Goal: Transaction & Acquisition: Purchase product/service

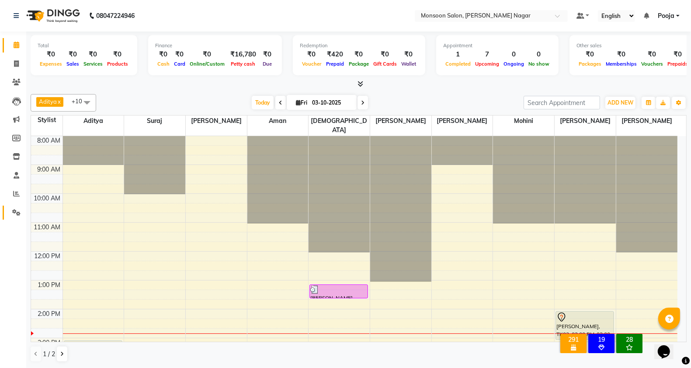
scroll to position [146, 0]
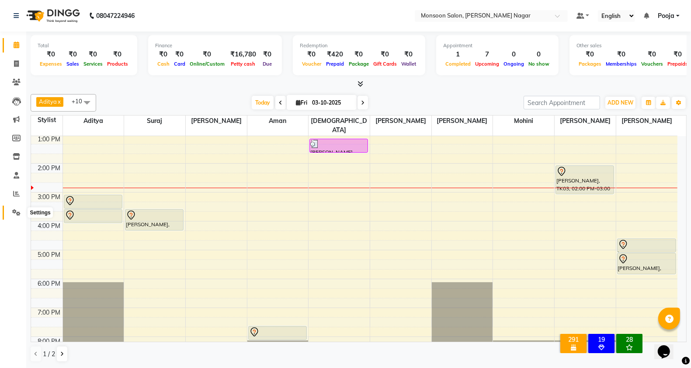
click at [12, 211] on icon at bounding box center [16, 212] width 8 height 7
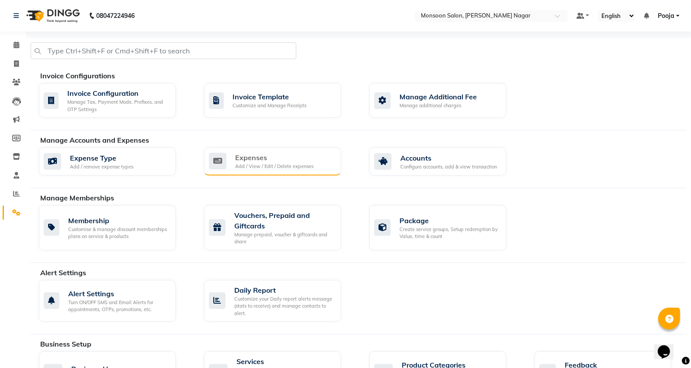
click at [268, 165] on div "Add / View / Edit / Delete expenses" at bounding box center [274, 166] width 78 height 7
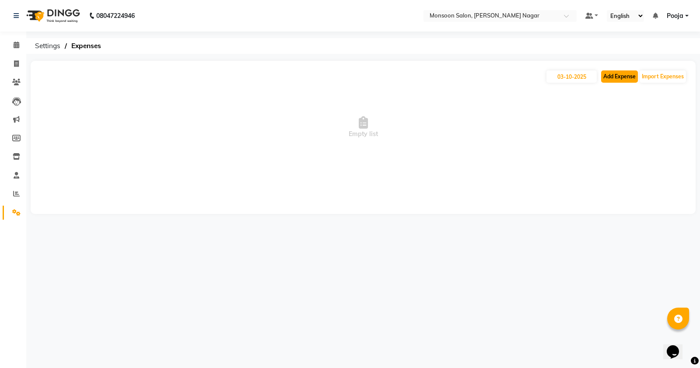
click at [612, 77] on button "Add Expense" at bounding box center [619, 76] width 37 height 12
select select "1"
select select "3767"
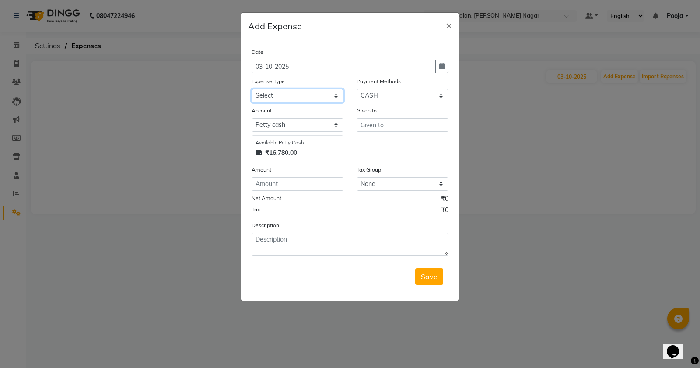
drag, startPoint x: 260, startPoint y: 93, endPoint x: 261, endPoint y: 101, distance: 8.3
click at [260, 93] on select "Select Advance Salary Cash transfer by credit Cash transfer to bank Client Snac…" at bounding box center [297, 96] width 92 height 14
select select "10060"
click at [251, 89] on select "Select Advance Salary Cash transfer by credit Cash transfer to bank Client Snac…" at bounding box center [297, 96] width 92 height 14
click at [388, 125] on input "text" at bounding box center [402, 125] width 92 height 14
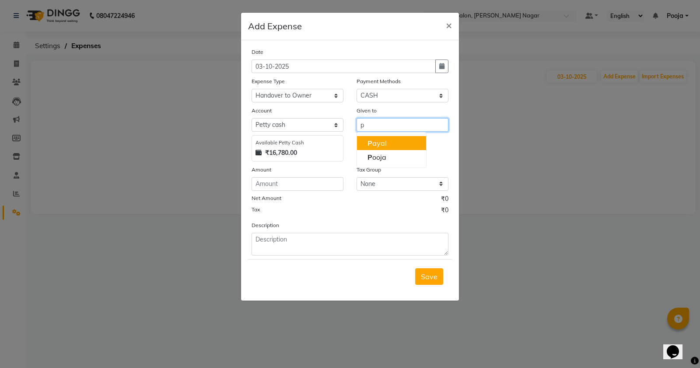
click at [397, 141] on button "P ayal" at bounding box center [391, 143] width 69 height 14
type input "[PERSON_NAME]"
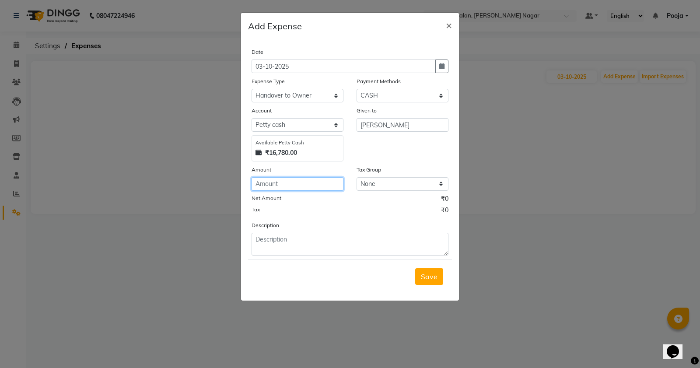
click at [286, 177] on input "number" at bounding box center [297, 184] width 92 height 14
type input "15100"
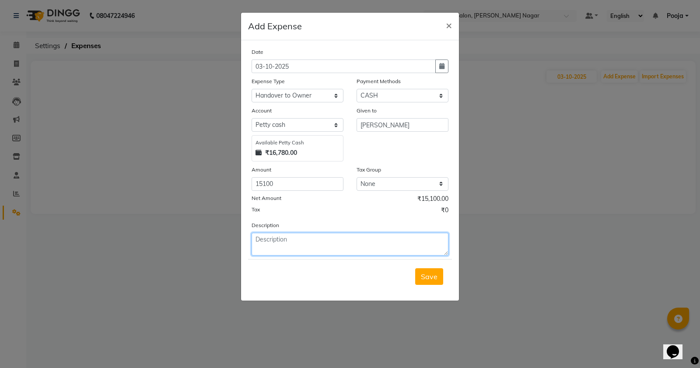
click at [293, 241] on textarea at bounding box center [349, 244] width 197 height 23
type textarea "deposite to mam"
click at [423, 278] on span "Save" at bounding box center [429, 276] width 17 height 9
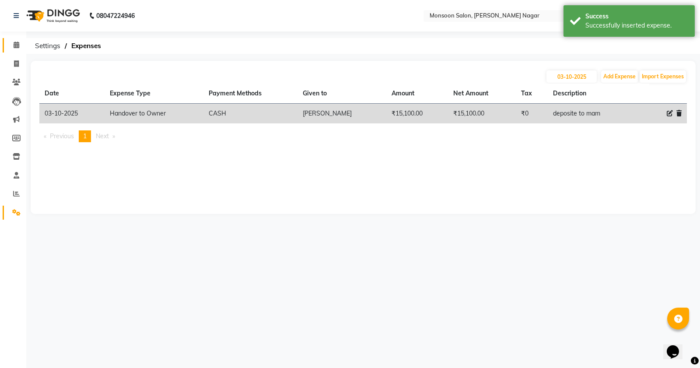
click at [4, 46] on link "Calendar" at bounding box center [13, 45] width 21 height 14
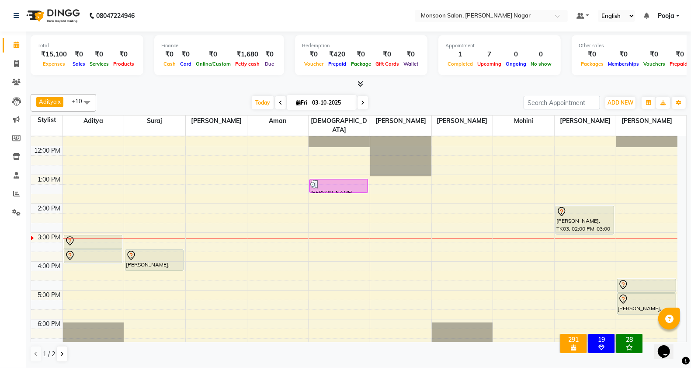
scroll to position [146, 0]
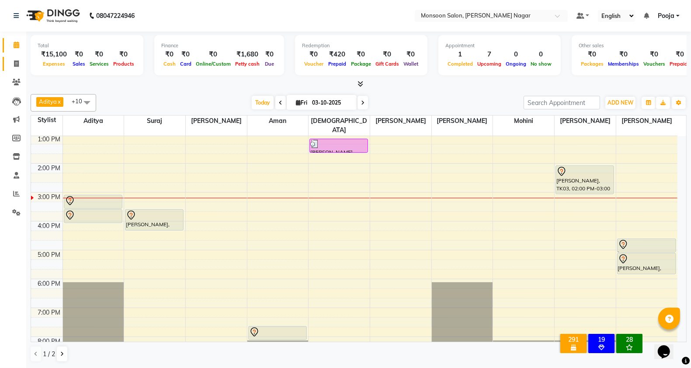
click at [7, 57] on link "Invoice" at bounding box center [13, 64] width 21 height 14
select select "4905"
select select "service"
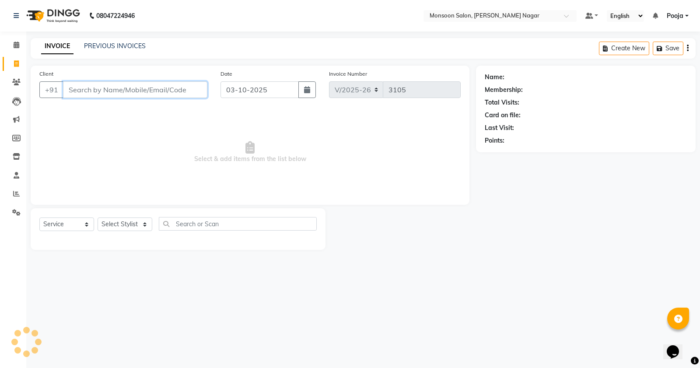
click at [101, 96] on input "Client" at bounding box center [135, 89] width 144 height 17
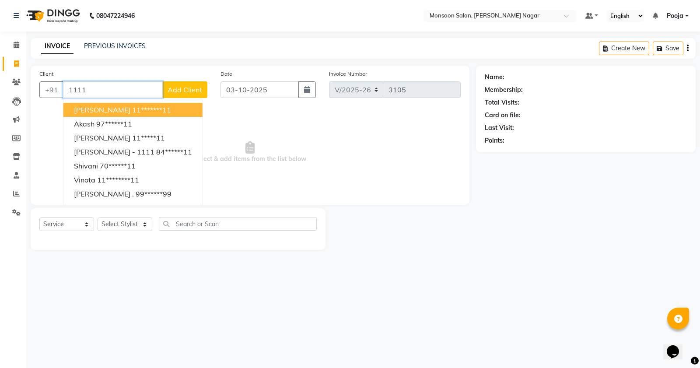
click at [132, 110] on ngb-highlight "11*******11" at bounding box center [151, 109] width 39 height 9
type input "11*******11"
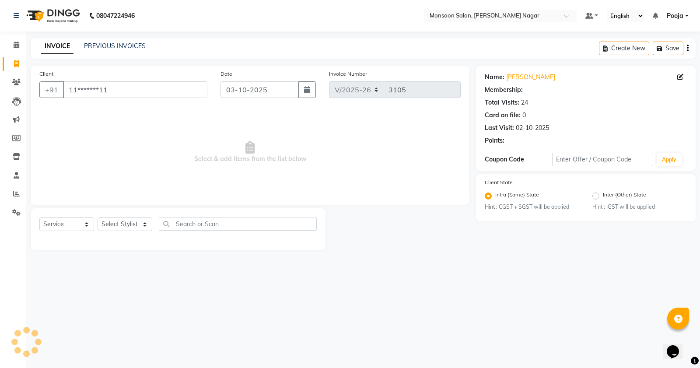
select select "1: Object"
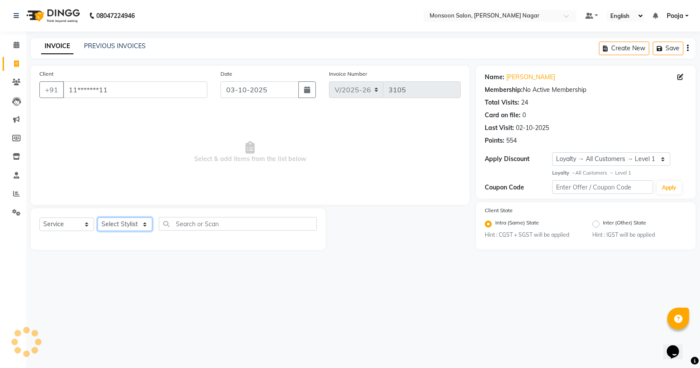
click at [143, 220] on select "Select Stylist [PERSON_NAME] [PERSON_NAME] [PERSON_NAME] [PERSON_NAME] [PERSON_…" at bounding box center [125, 224] width 55 height 14
select select "41156"
click at [98, 217] on select "Select Stylist [PERSON_NAME] [PERSON_NAME] [PERSON_NAME] [PERSON_NAME] [PERSON_…" at bounding box center [125, 224] width 55 height 14
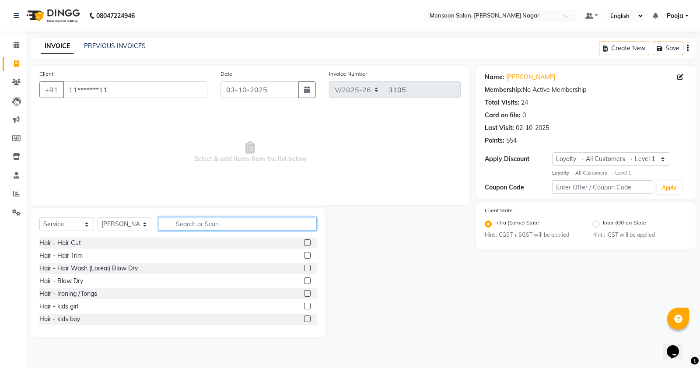
click at [198, 223] on input "text" at bounding box center [238, 224] width 158 height 14
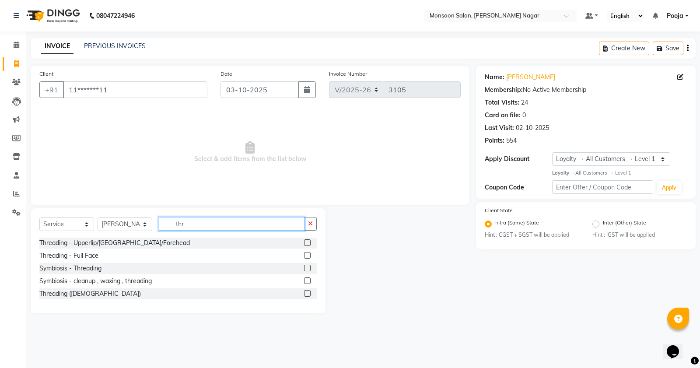
type input "thr"
click at [311, 242] on div at bounding box center [310, 242] width 13 height 11
click at [309, 243] on label at bounding box center [307, 242] width 7 height 7
click at [309, 243] on input "checkbox" at bounding box center [307, 243] width 6 height 6
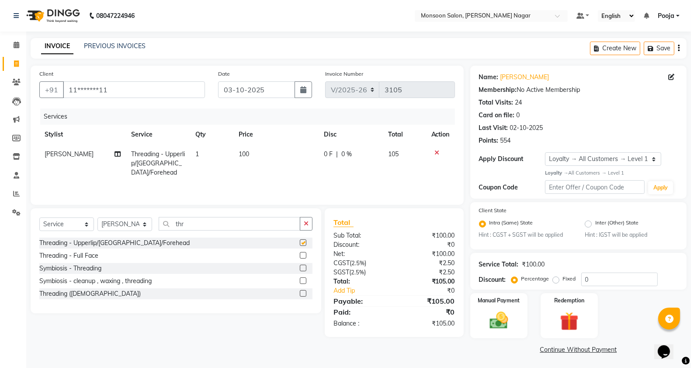
checkbox input "false"
click at [680, 49] on div "Create New Save" at bounding box center [638, 48] width 97 height 21
click at [678, 48] on icon "button" at bounding box center [679, 48] width 2 height 0
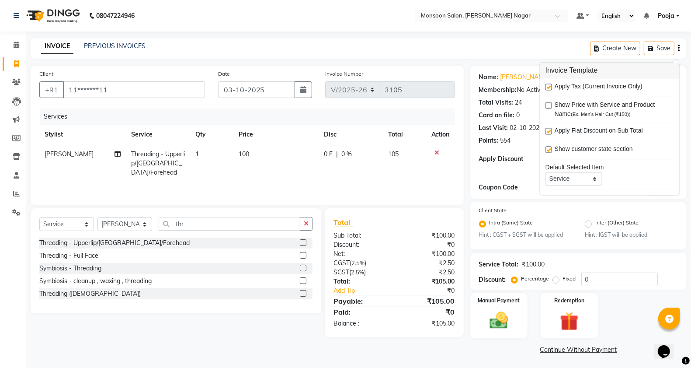
click at [551, 86] on label at bounding box center [549, 87] width 7 height 7
click at [551, 86] on input "checkbox" at bounding box center [549, 88] width 6 height 6
checkbox input "false"
click at [530, 313] on div "Manual Payment Redemption" at bounding box center [579, 315] width 230 height 45
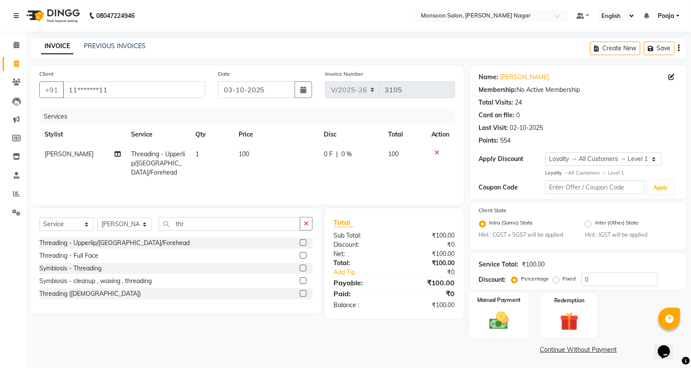
click at [509, 319] on img at bounding box center [499, 321] width 31 height 22
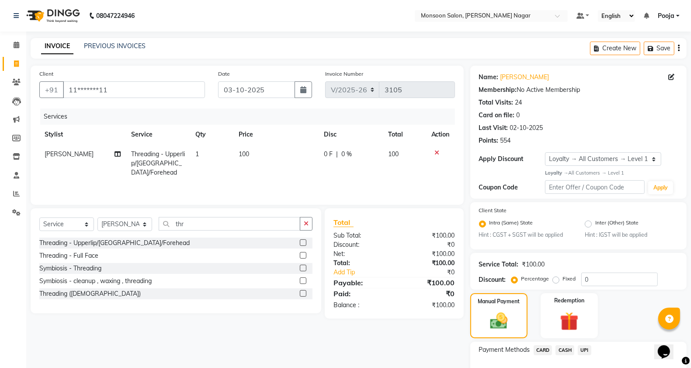
click at [580, 350] on span "UPI" at bounding box center [585, 350] width 14 height 10
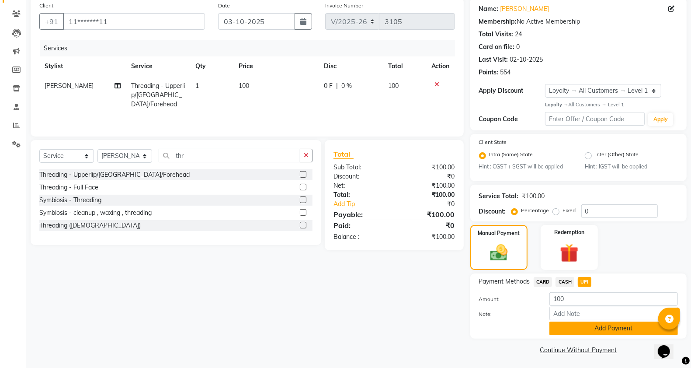
click at [584, 326] on button "Add Payment" at bounding box center [614, 328] width 129 height 14
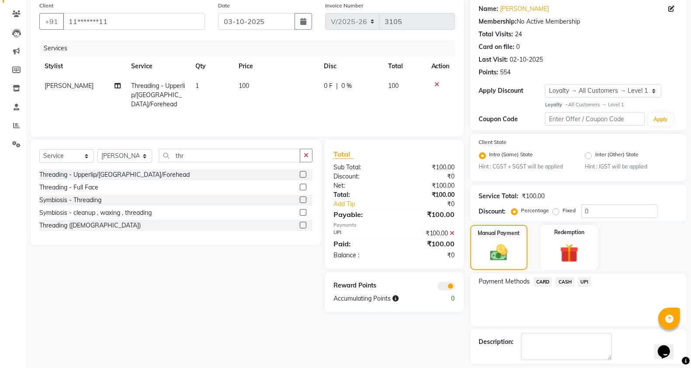
scroll to position [106, 0]
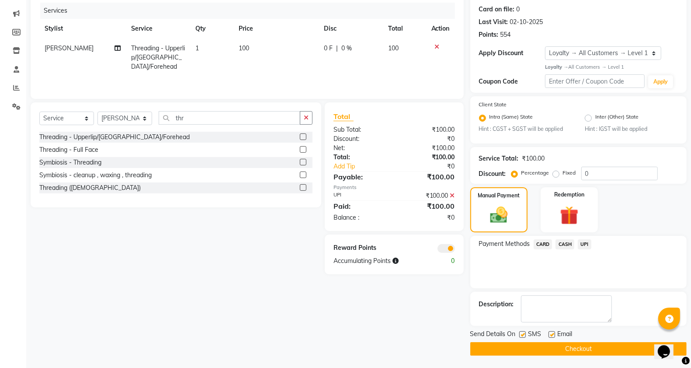
click at [579, 344] on button "Checkout" at bounding box center [579, 349] width 216 height 14
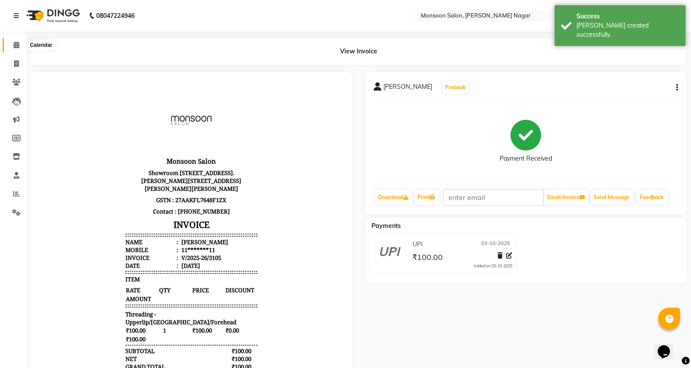
click at [14, 46] on icon at bounding box center [17, 45] width 6 height 7
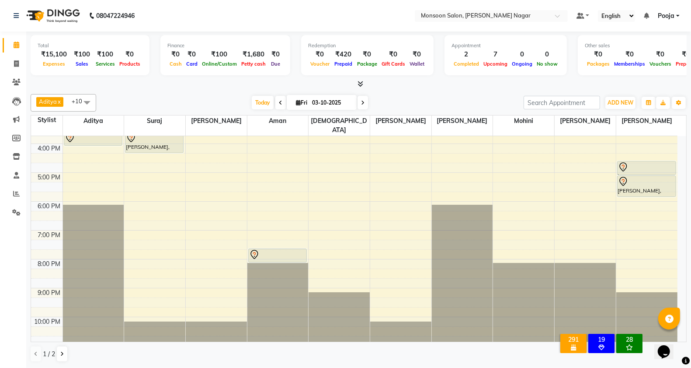
scroll to position [77, 0]
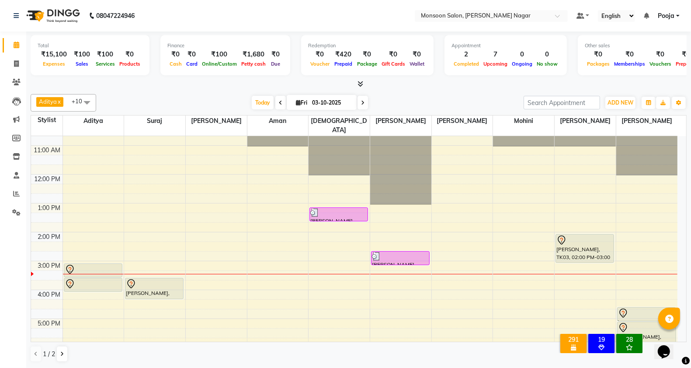
click at [24, 69] on li "Invoice" at bounding box center [13, 64] width 26 height 19
click at [22, 57] on link "Invoice" at bounding box center [13, 64] width 21 height 14
select select "service"
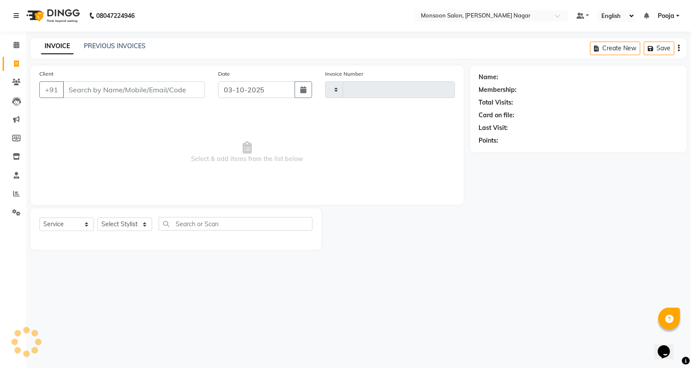
type input "3106"
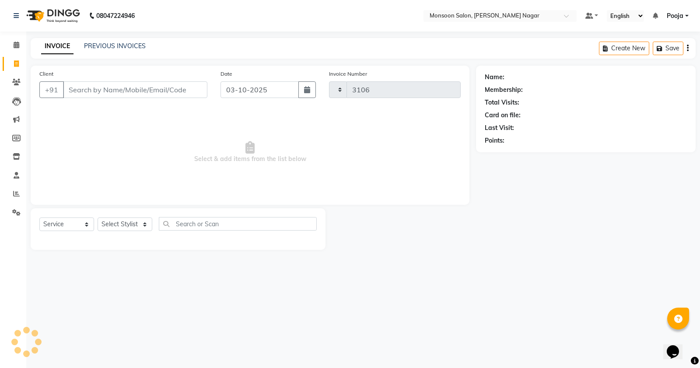
select select "4905"
click at [112, 85] on input "Client" at bounding box center [135, 89] width 144 height 17
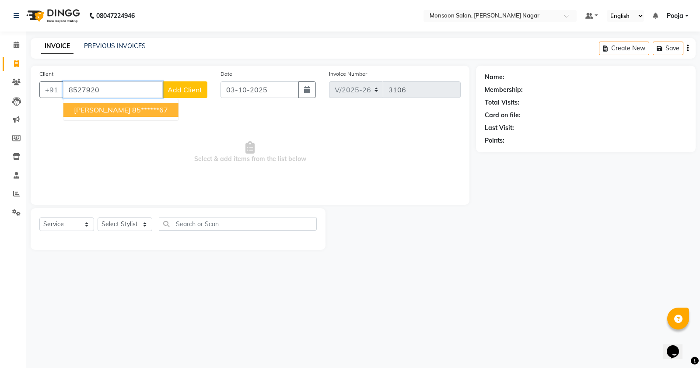
click at [132, 114] on ngb-highlight "85******67" at bounding box center [150, 109] width 36 height 9
type input "85******67"
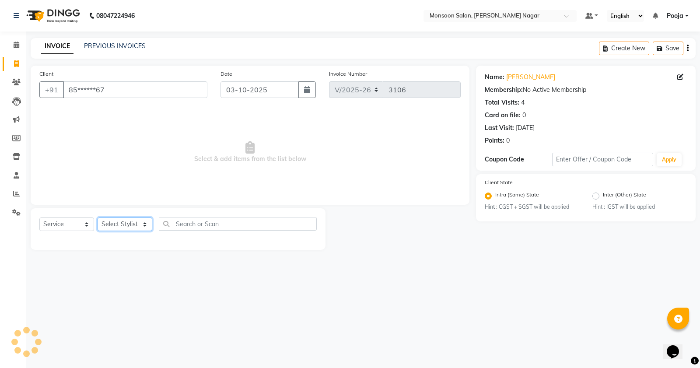
click at [134, 222] on select "Select Stylist [PERSON_NAME] [PERSON_NAME] [PERSON_NAME] [PERSON_NAME] [PERSON_…" at bounding box center [125, 224] width 55 height 14
select select "58969"
click at [98, 217] on select "Select Stylist [PERSON_NAME] [PERSON_NAME] [PERSON_NAME] [PERSON_NAME] [PERSON_…" at bounding box center [125, 224] width 55 height 14
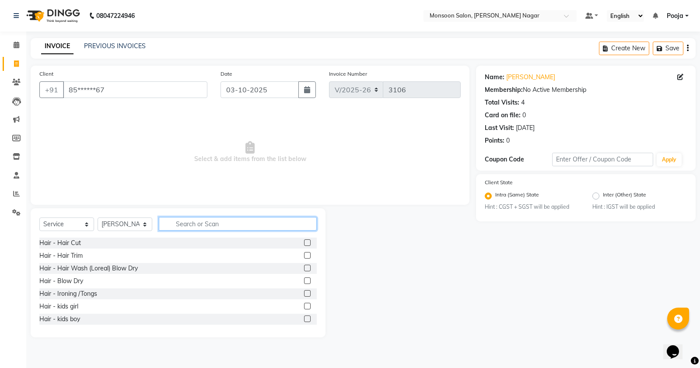
click at [203, 227] on input "text" at bounding box center [238, 224] width 158 height 14
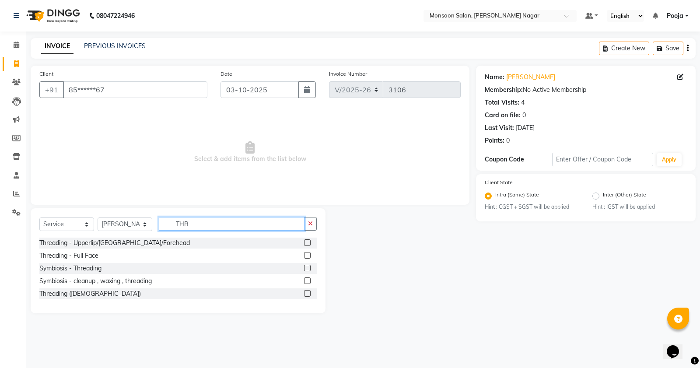
type input "THR"
click at [307, 245] on label at bounding box center [307, 242] width 7 height 7
click at [307, 245] on input "checkbox" at bounding box center [307, 243] width 6 height 6
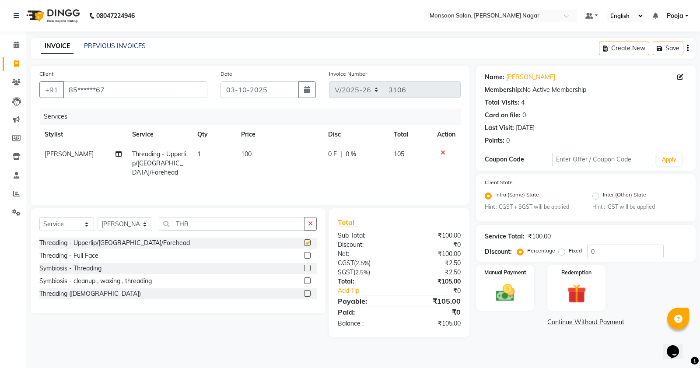
checkbox input "false"
click at [441, 153] on icon at bounding box center [442, 153] width 5 height 6
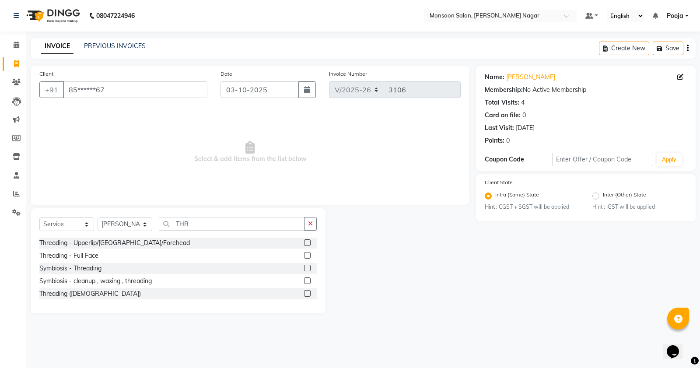
click at [309, 265] on label at bounding box center [307, 268] width 7 height 7
click at [309, 265] on input "checkbox" at bounding box center [307, 268] width 6 height 6
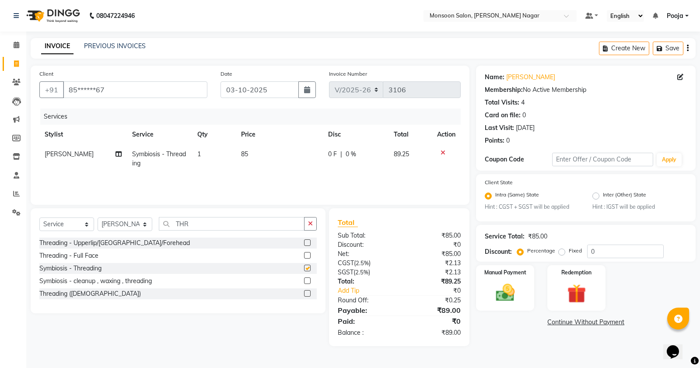
checkbox input "false"
click at [690, 49] on div "Create New Save" at bounding box center [647, 48] width 97 height 21
click at [685, 51] on div "Create New Save" at bounding box center [647, 48] width 97 height 21
click at [685, 49] on div "Create New Save" at bounding box center [647, 48] width 97 height 21
click at [687, 48] on icon "button" at bounding box center [688, 48] width 2 height 0
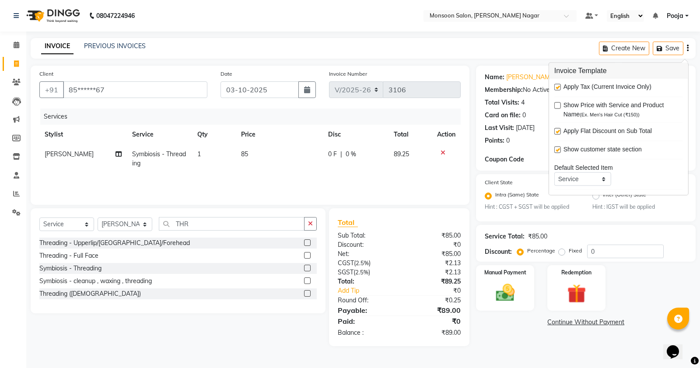
click at [558, 87] on label at bounding box center [557, 87] width 7 height 7
click at [558, 87] on input "checkbox" at bounding box center [557, 88] width 6 height 6
checkbox input "false"
click at [502, 282] on img at bounding box center [504, 293] width 31 height 22
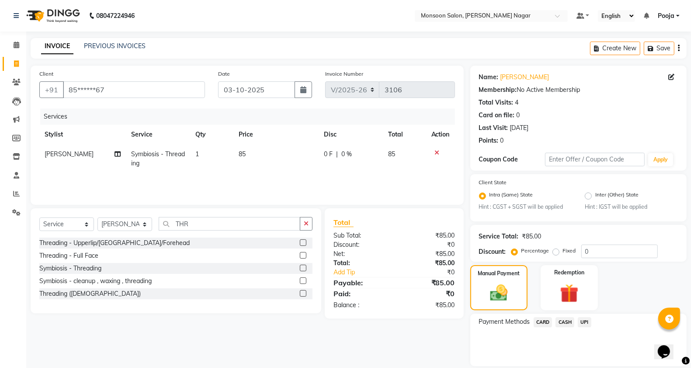
click at [583, 321] on span "UPI" at bounding box center [585, 322] width 14 height 10
click at [588, 362] on button "Add Payment" at bounding box center [614, 369] width 129 height 14
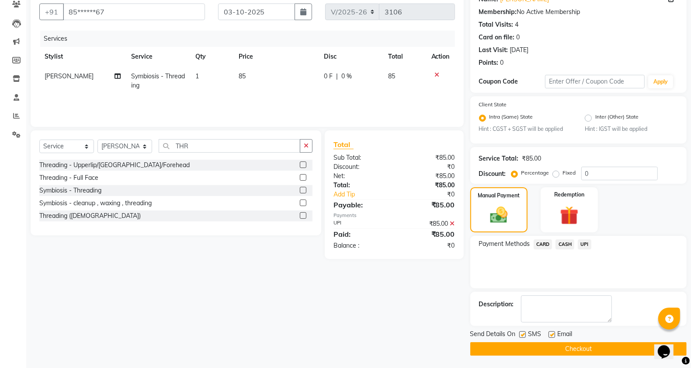
click at [588, 351] on button "Checkout" at bounding box center [579, 349] width 216 height 14
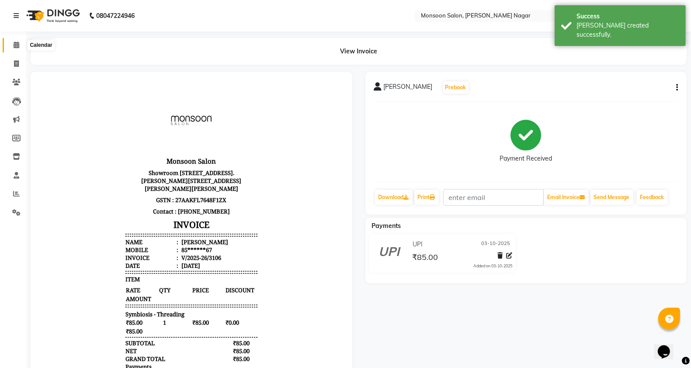
click at [18, 45] on icon at bounding box center [17, 45] width 6 height 7
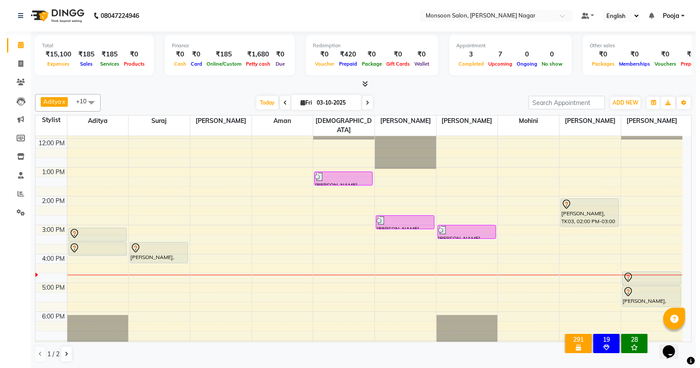
scroll to position [77, 0]
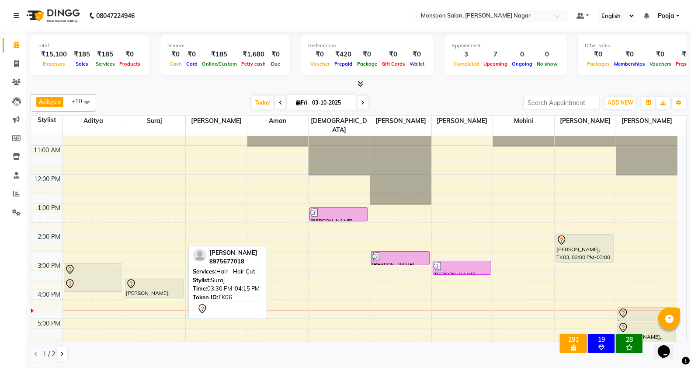
click at [167, 281] on div "[PERSON_NAME], TK06, 03:30 PM-04:15 PM, Hair - Hair Cut" at bounding box center [155, 288] width 58 height 21
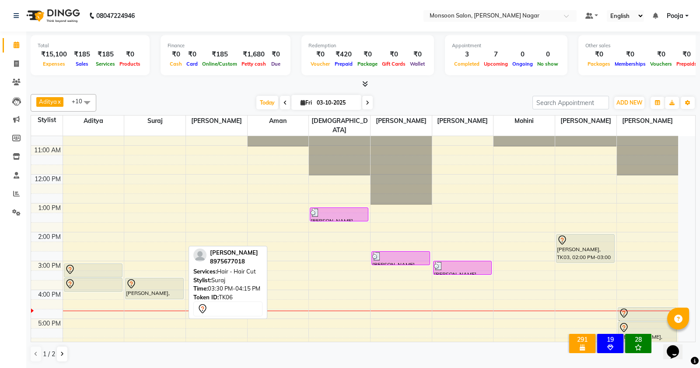
select select "7"
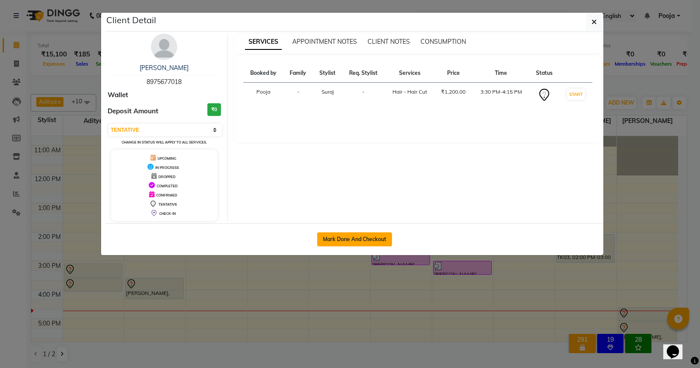
click at [362, 241] on button "Mark Done And Checkout" at bounding box center [354, 239] width 75 height 14
select select "4905"
select select "service"
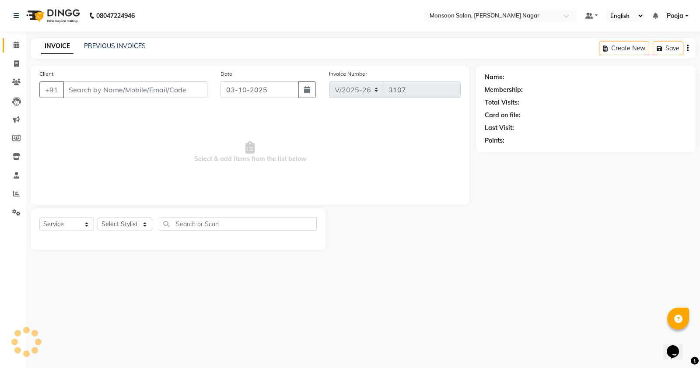
type input "89******18"
select select "62989"
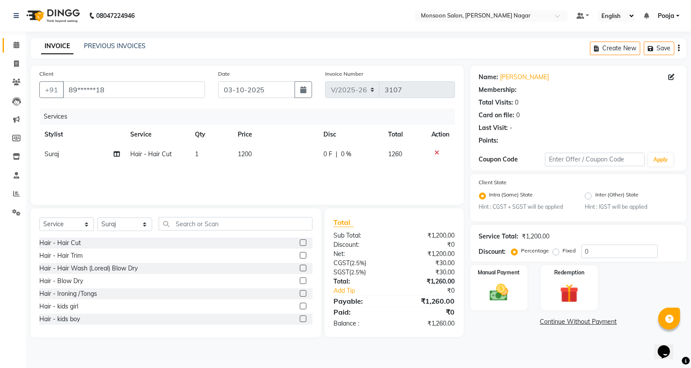
select select "1: Object"
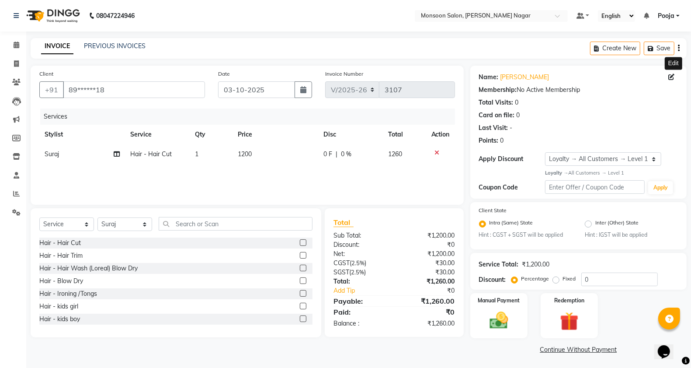
click at [673, 79] on icon at bounding box center [672, 77] width 6 height 6
select select "[DEMOGRAPHIC_DATA]"
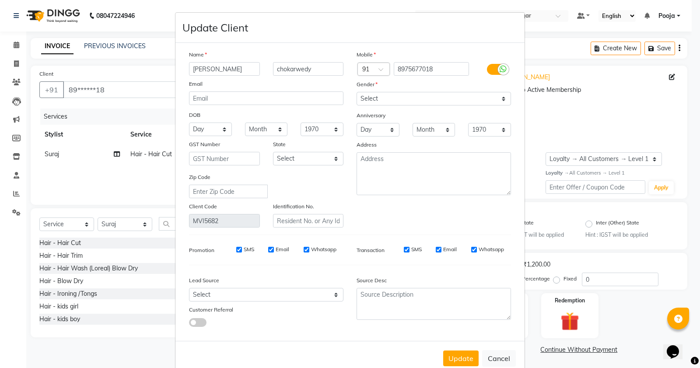
click at [243, 63] on input "[PERSON_NAME]" at bounding box center [224, 69] width 71 height 14
type input "A"
type input "AMRITA"
click at [455, 360] on button "Update" at bounding box center [460, 358] width 35 height 16
select select
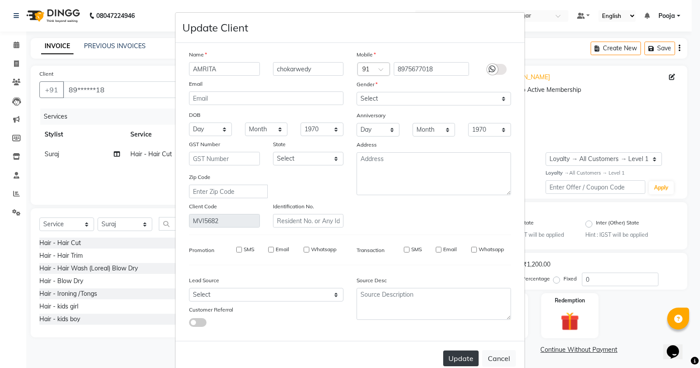
select select
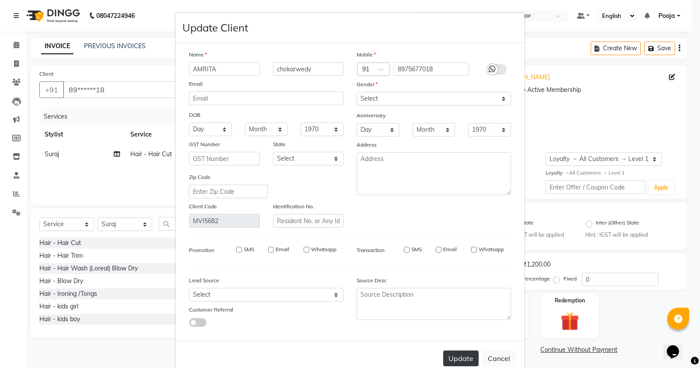
select select
checkbox input "false"
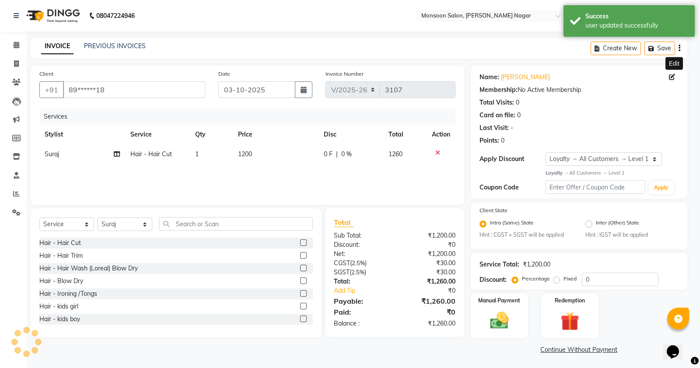
select select "1: Object"
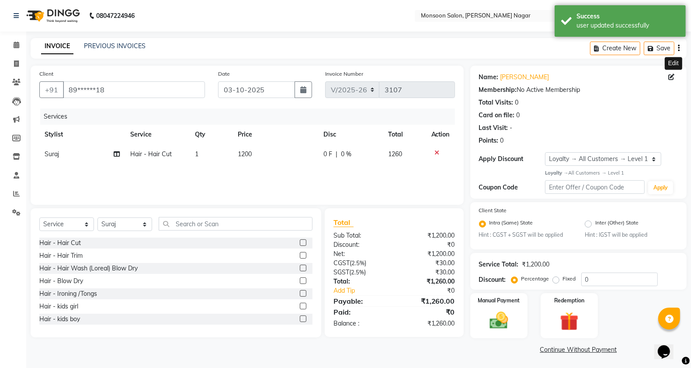
click at [334, 156] on div "0 F | 0 %" at bounding box center [351, 154] width 54 height 9
select select "62989"
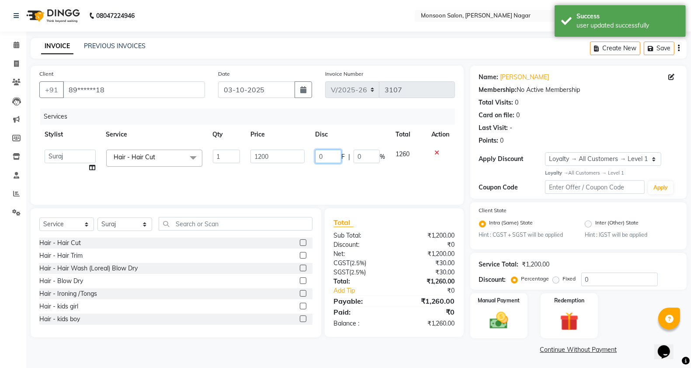
click at [334, 157] on input "0" at bounding box center [328, 157] width 26 height 14
type input "400"
click at [382, 59] on main "INVOICE PREVIOUS INVOICES Create New Save Client +91 89******18 Date [DATE] Inv…" at bounding box center [358, 203] width 665 height 331
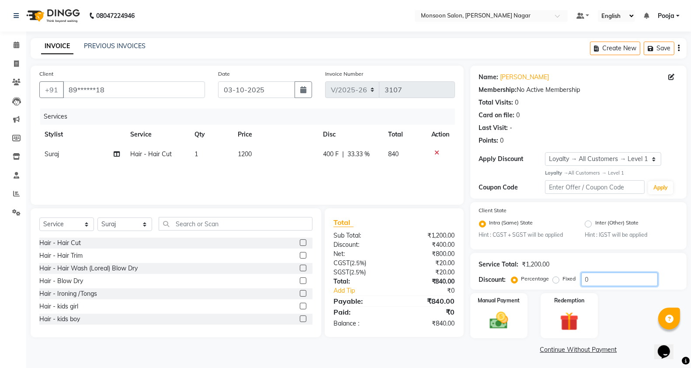
click at [603, 275] on input "0" at bounding box center [620, 279] width 77 height 14
click at [501, 324] on img at bounding box center [499, 321] width 31 height 22
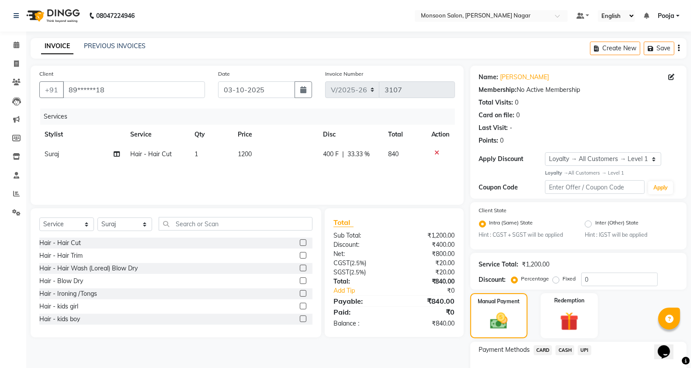
click at [561, 349] on span "CASH" at bounding box center [565, 350] width 19 height 10
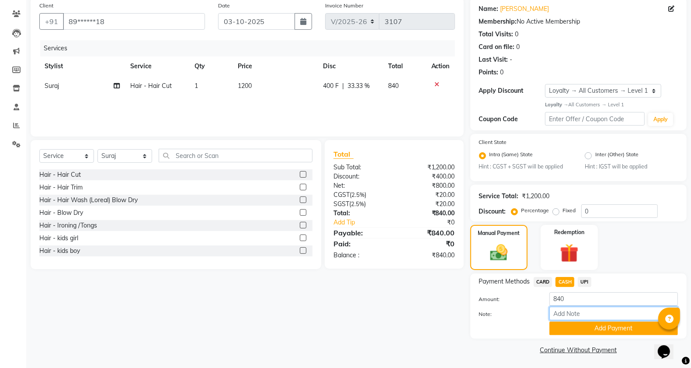
click at [576, 311] on input "Note:" at bounding box center [614, 314] width 129 height 14
click at [528, 298] on label "Amount:" at bounding box center [508, 299] width 71 height 8
click at [575, 300] on input "840" at bounding box center [614, 299] width 129 height 14
type input "800"
click at [574, 324] on button "Add Payment" at bounding box center [614, 328] width 129 height 14
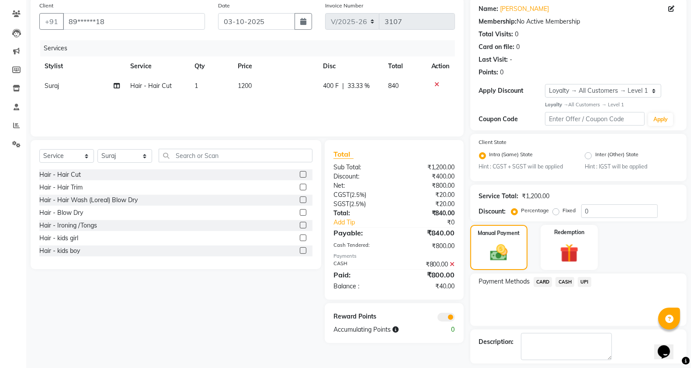
click at [585, 280] on span "UPI" at bounding box center [585, 282] width 14 height 10
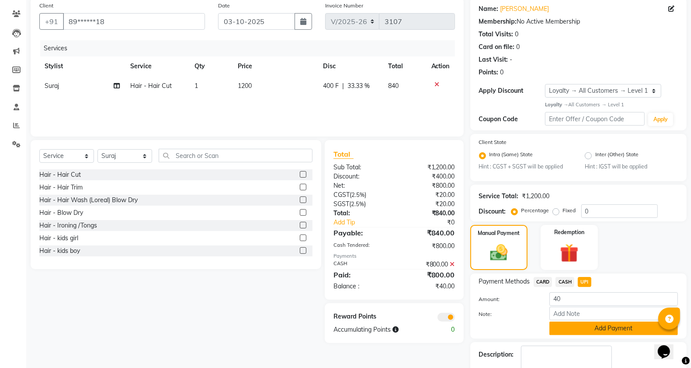
click at [582, 324] on button "Add Payment" at bounding box center [614, 328] width 129 height 14
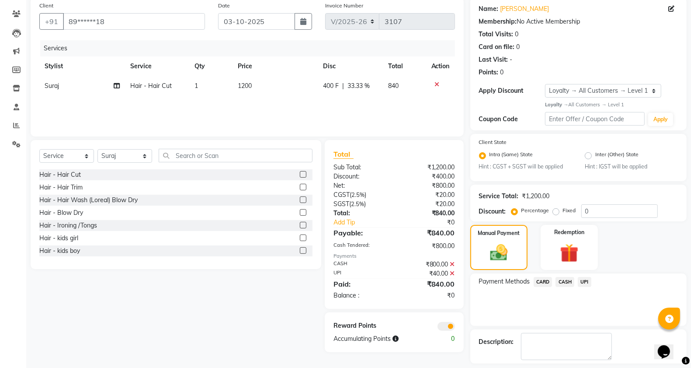
scroll to position [106, 0]
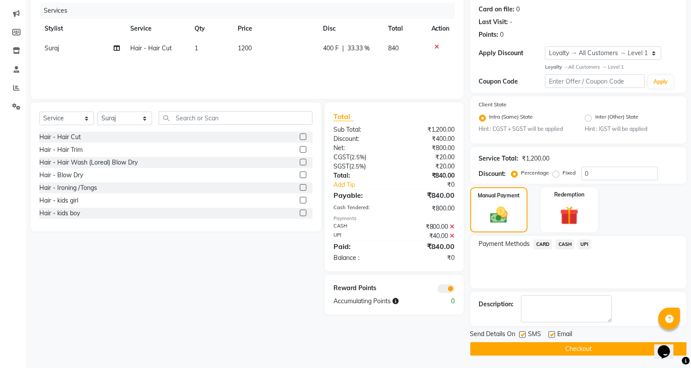
click at [562, 350] on button "Checkout" at bounding box center [579, 349] width 216 height 14
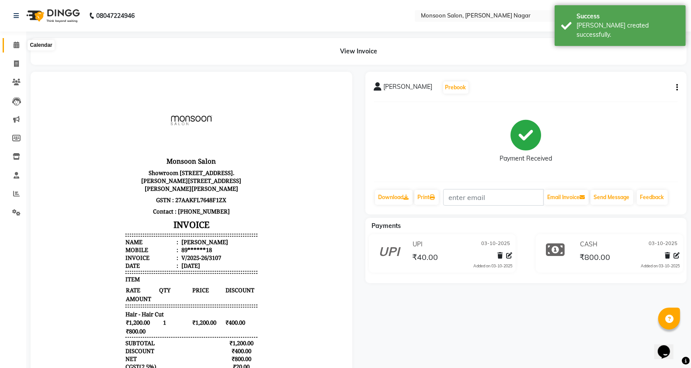
click at [17, 45] on icon at bounding box center [17, 45] width 6 height 7
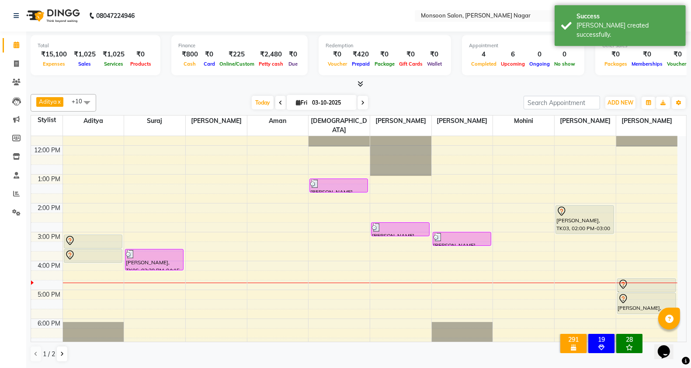
scroll to position [146, 0]
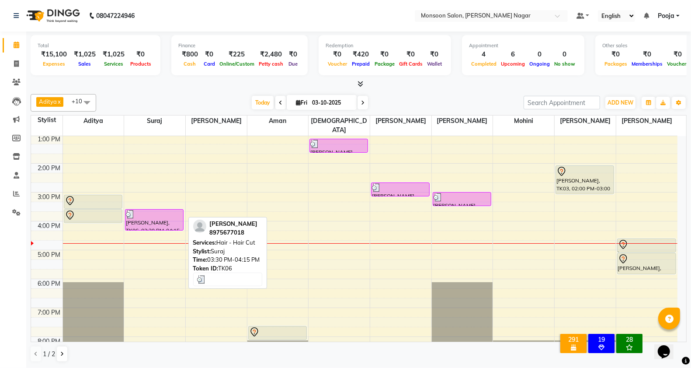
click at [164, 213] on div "[PERSON_NAME], TK06, 03:30 PM-04:15 PM, Hair - Hair Cut" at bounding box center [155, 219] width 58 height 21
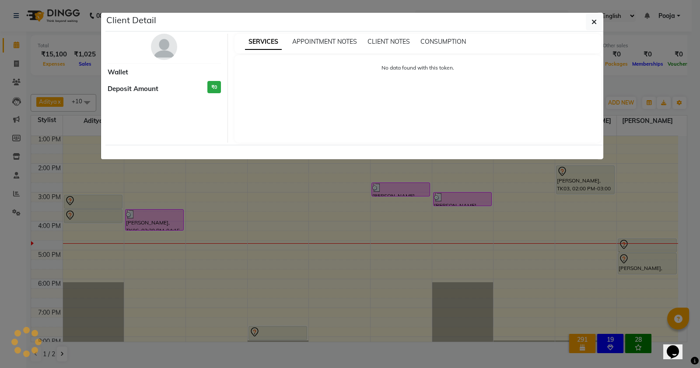
select select "3"
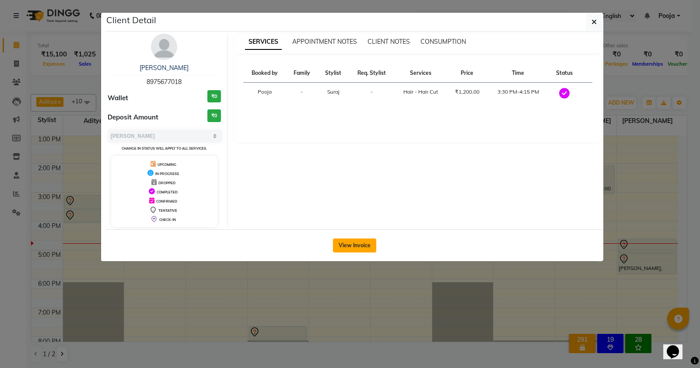
click at [356, 250] on button "View Invoice" at bounding box center [354, 245] width 43 height 14
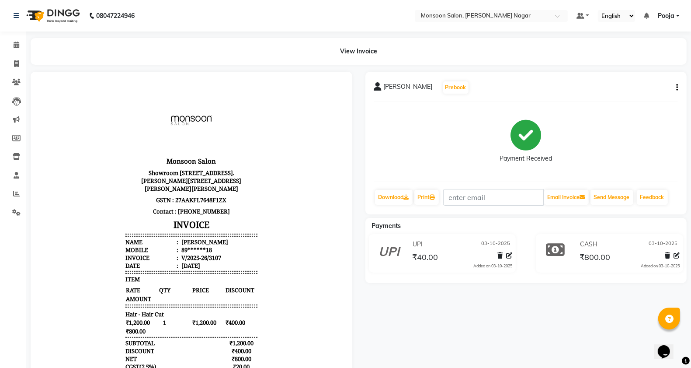
click at [676, 88] on icon "button" at bounding box center [677, 87] width 2 height 0
click at [626, 90] on div "Edit Item Staff" at bounding box center [634, 87] width 60 height 11
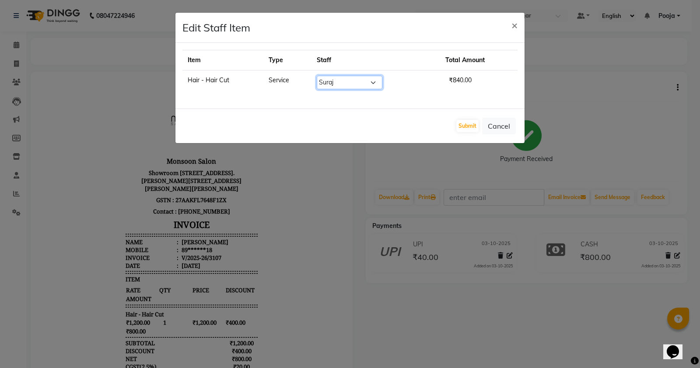
click at [342, 80] on select "Select [PERSON_NAME] [PERSON_NAME] [PERSON_NAME] [PERSON_NAME] [PERSON_NAME] Po…" at bounding box center [350, 83] width 66 height 14
select select "51999"
click at [320, 76] on select "Select [PERSON_NAME] [PERSON_NAME] [PERSON_NAME] [PERSON_NAME] [PERSON_NAME] Po…" at bounding box center [350, 83] width 66 height 14
click at [466, 122] on button "Submit" at bounding box center [467, 126] width 22 height 12
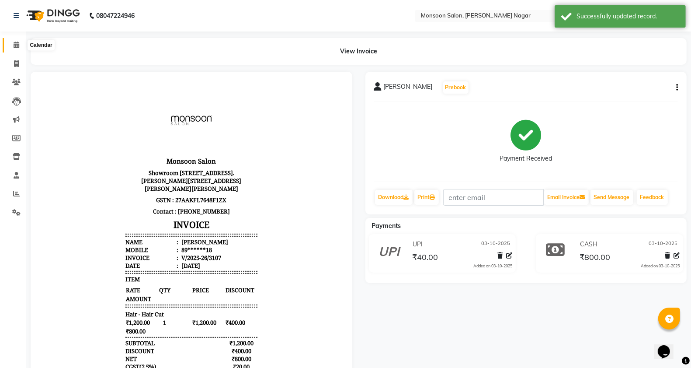
click at [14, 45] on icon at bounding box center [17, 45] width 6 height 7
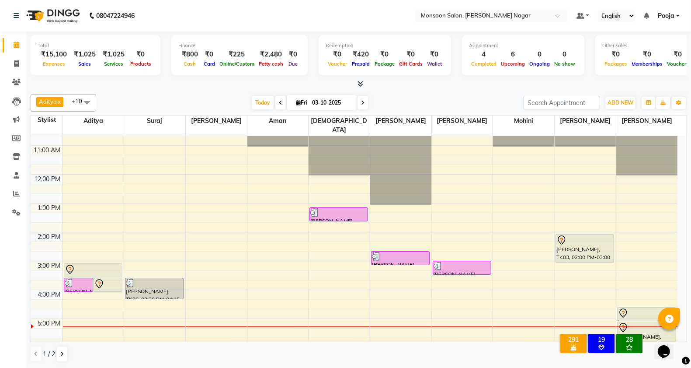
scroll to position [223, 0]
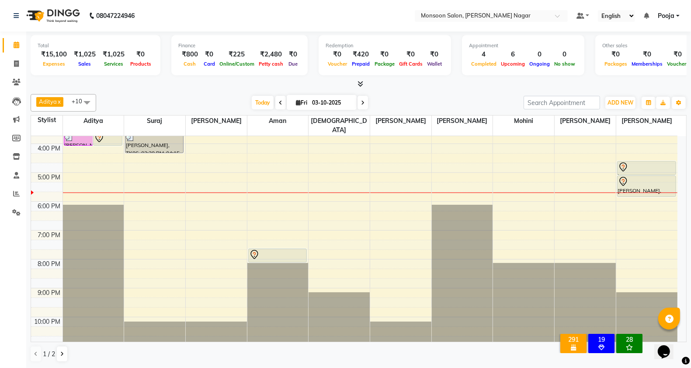
click at [361, 101] on icon at bounding box center [362, 102] width 3 height 5
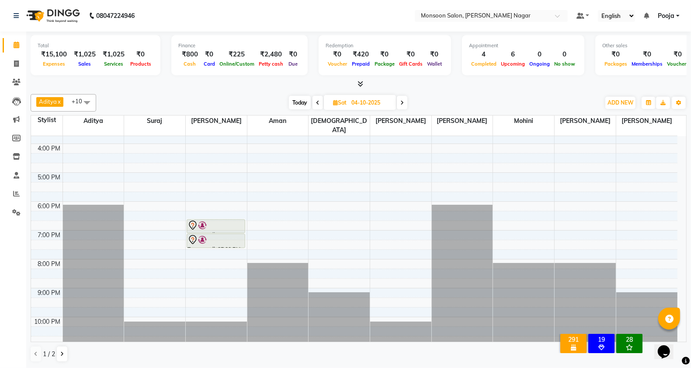
click at [294, 104] on span "Today" at bounding box center [300, 103] width 22 height 14
type input "03-10-2025"
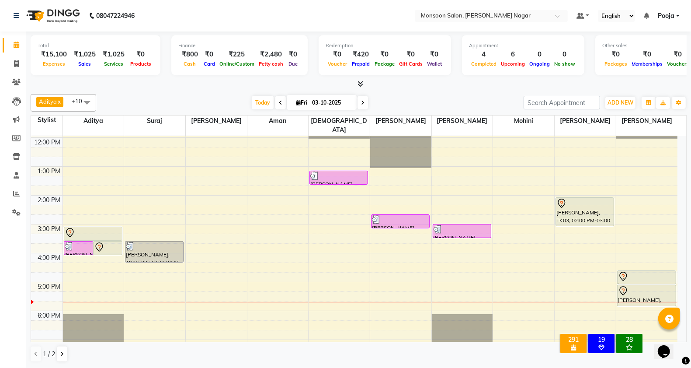
scroll to position [77, 0]
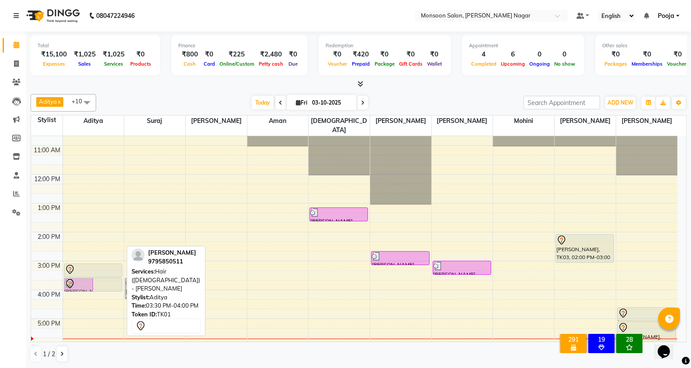
click at [121, 278] on div "[PERSON_NAME], TK06, 03:30 PM-04:00 PM, Hair - Hair Cut [PERSON_NAME], TK01, 03…" at bounding box center [93, 275] width 61 height 432
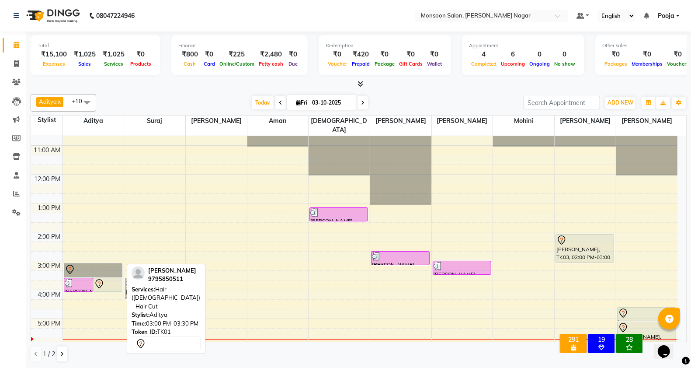
drag, startPoint x: 108, startPoint y: 253, endPoint x: 88, endPoint y: 259, distance: 20.6
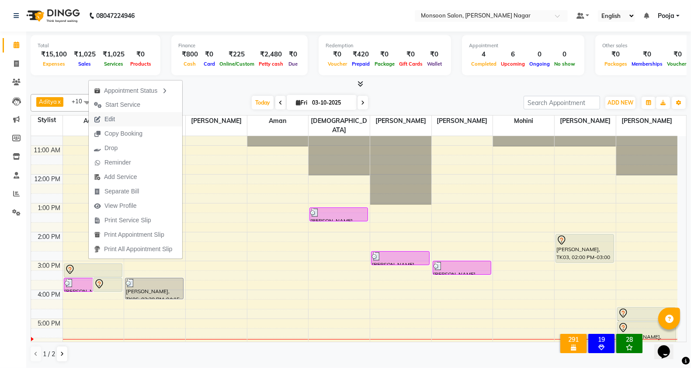
click at [105, 115] on span "Edit" at bounding box center [110, 119] width 10 height 9
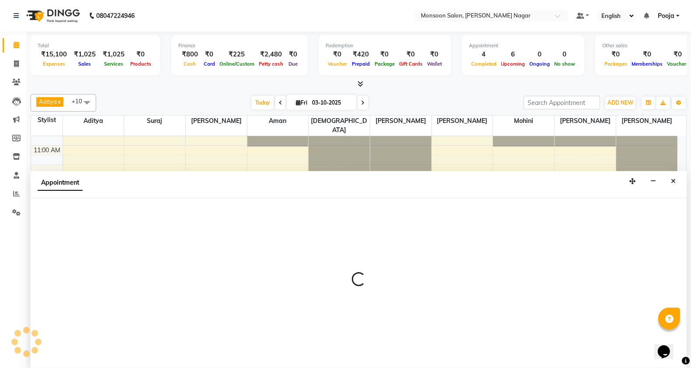
select select "tentative"
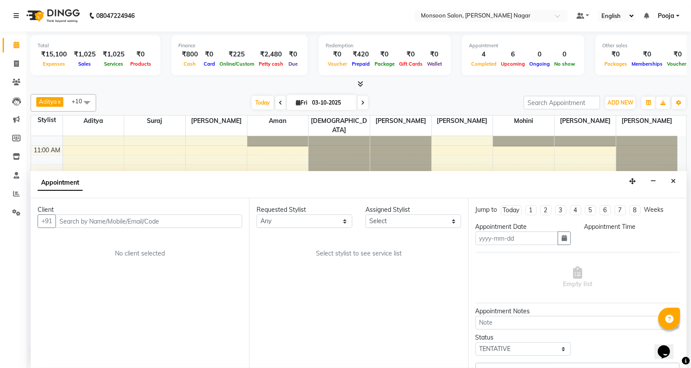
type input "03-10-2025"
select select "51999"
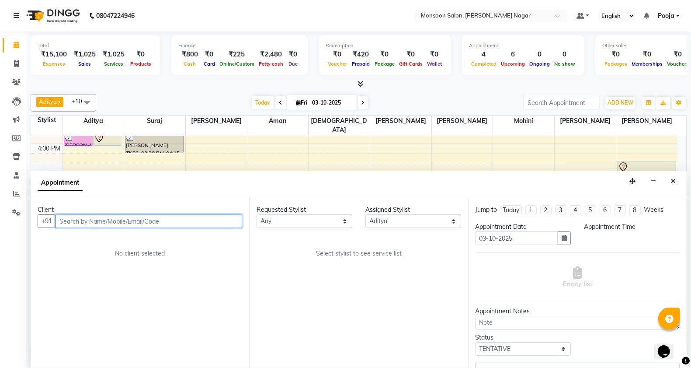
select select "900"
select select "2167"
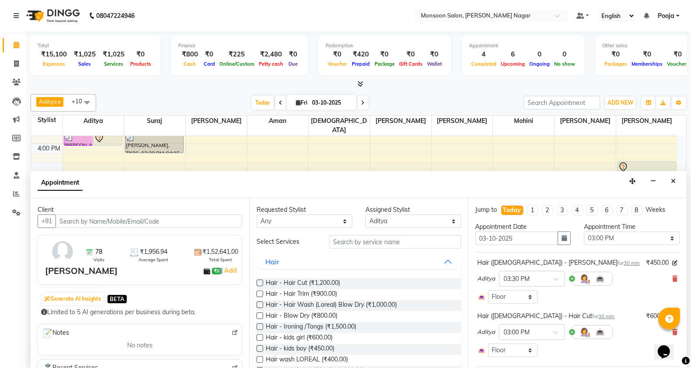
click at [662, 279] on div "Aditya × 03:30 PM" at bounding box center [578, 278] width 200 height 23
click at [673, 277] on icon at bounding box center [675, 278] width 5 height 6
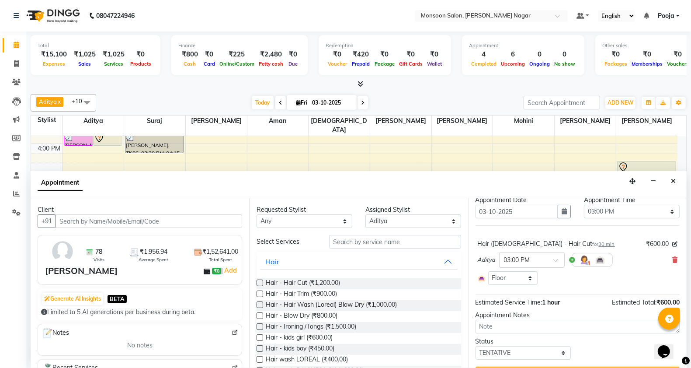
scroll to position [49, 0]
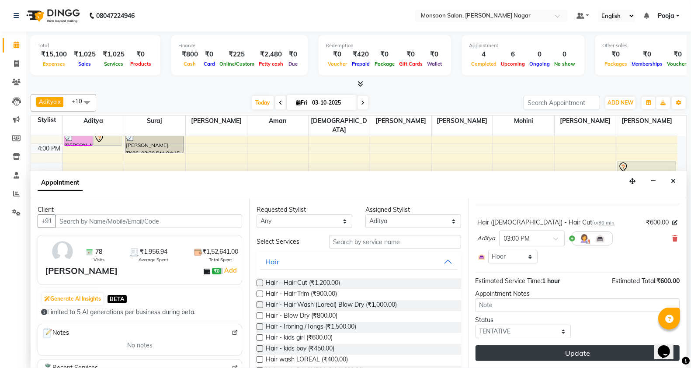
click at [606, 354] on button "Update" at bounding box center [578, 353] width 204 height 16
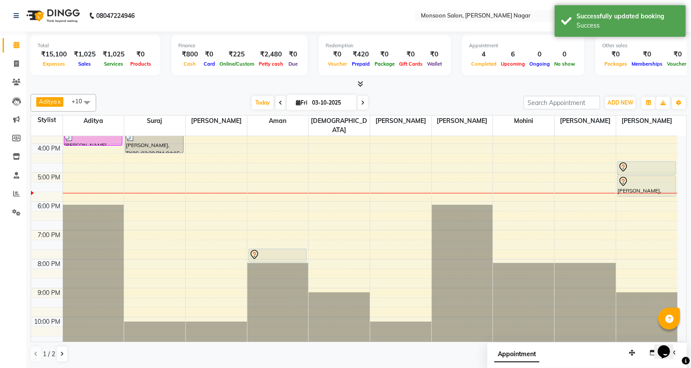
scroll to position [77, 0]
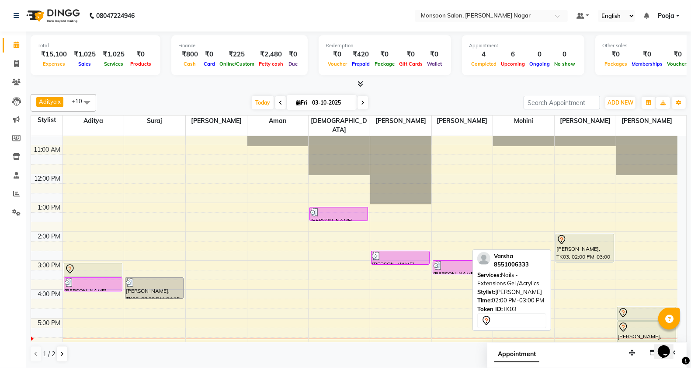
click at [594, 241] on div "[PERSON_NAME], TK03, 02:00 PM-03:00 PM, Nails - Extensions Gel /Acrylics" at bounding box center [585, 248] width 58 height 28
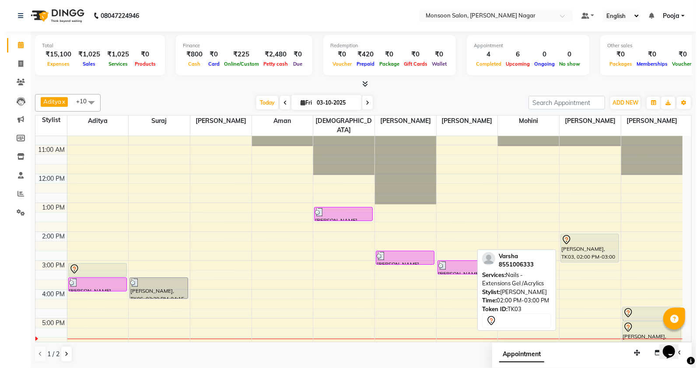
select select "7"
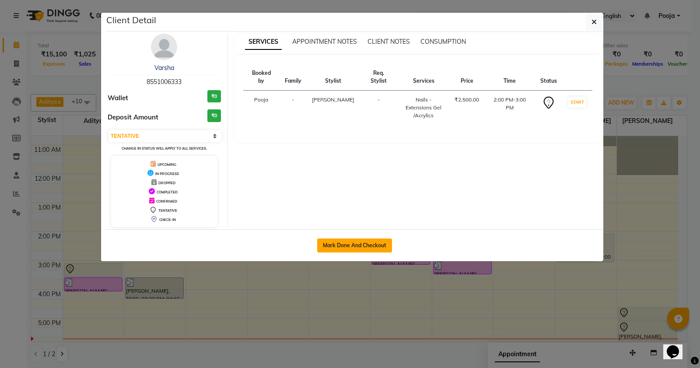
click at [334, 248] on button "Mark Done And Checkout" at bounding box center [354, 245] width 75 height 14
select select "service"
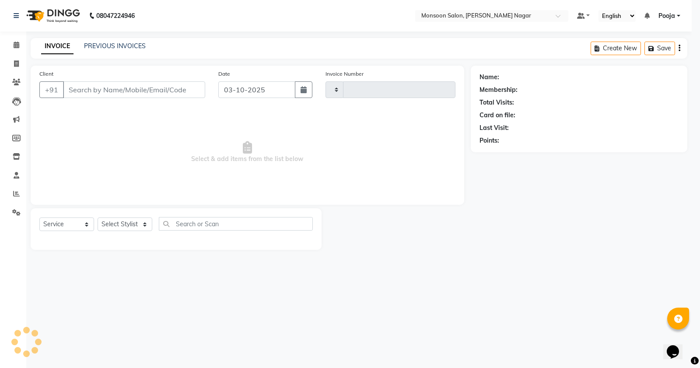
type input "3108"
select select "4905"
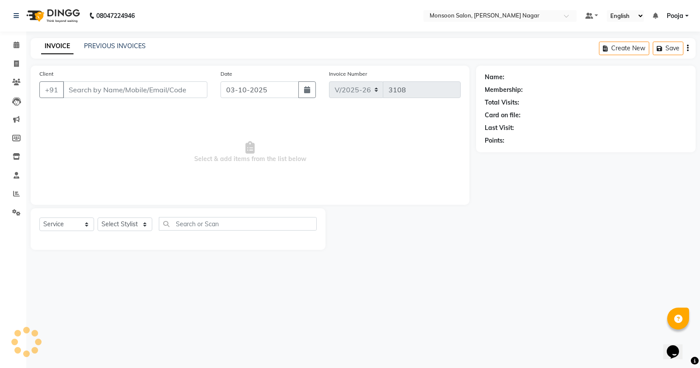
type input "85******33"
select select "76987"
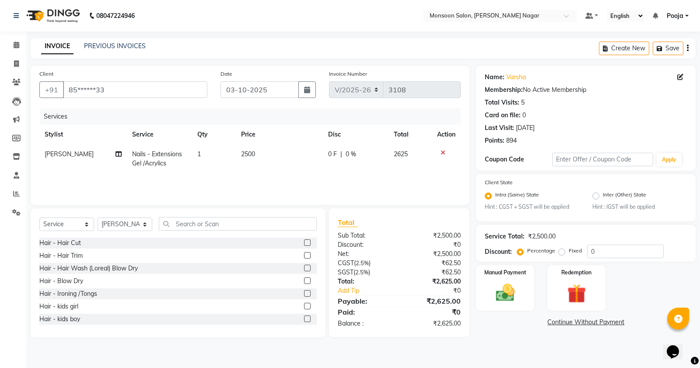
click at [275, 164] on td "2500" at bounding box center [279, 158] width 87 height 29
select select "76987"
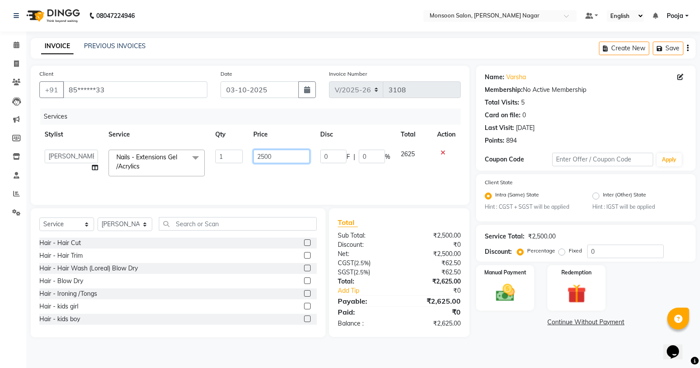
click at [268, 160] on input "2500" at bounding box center [281, 157] width 56 height 14
type input "2100"
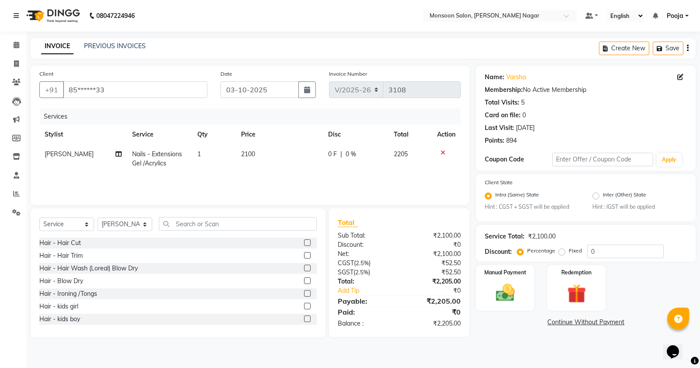
click at [268, 165] on td "2100" at bounding box center [279, 158] width 87 height 29
select select "76987"
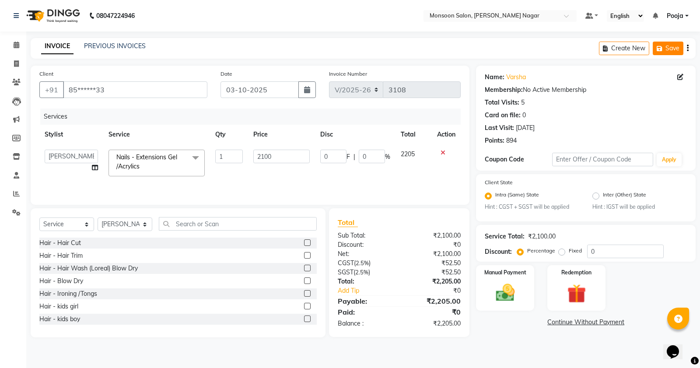
drag, startPoint x: 688, startPoint y: 51, endPoint x: 681, endPoint y: 55, distance: 7.6
click at [687, 51] on button "button" at bounding box center [688, 48] width 2 height 21
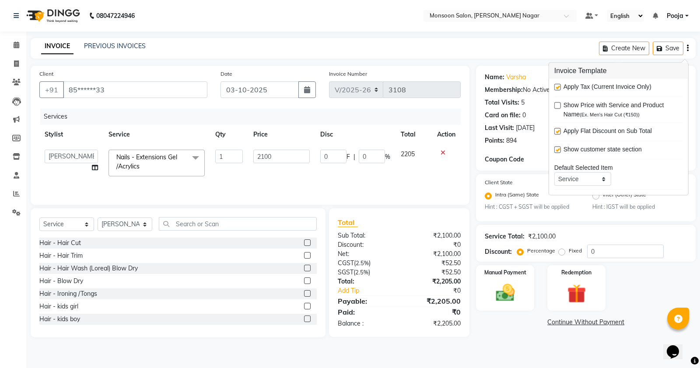
click at [559, 88] on label at bounding box center [557, 87] width 7 height 7
click at [559, 88] on input "checkbox" at bounding box center [557, 88] width 6 height 6
checkbox input "false"
click at [511, 300] on img at bounding box center [504, 293] width 31 height 22
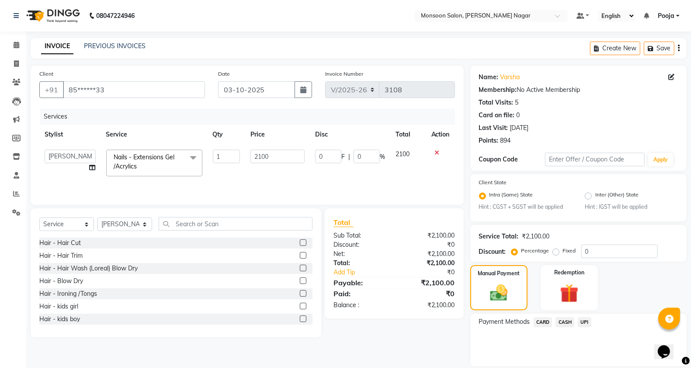
click at [585, 324] on span "UPI" at bounding box center [585, 322] width 14 height 10
click at [585, 362] on button "Add Payment" at bounding box center [614, 369] width 129 height 14
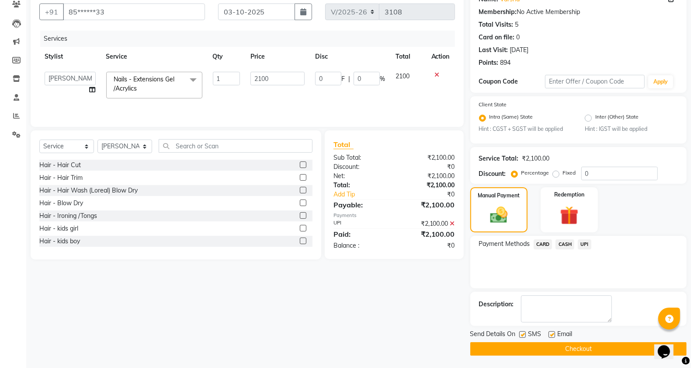
click at [586, 346] on button "Checkout" at bounding box center [579, 349] width 216 height 14
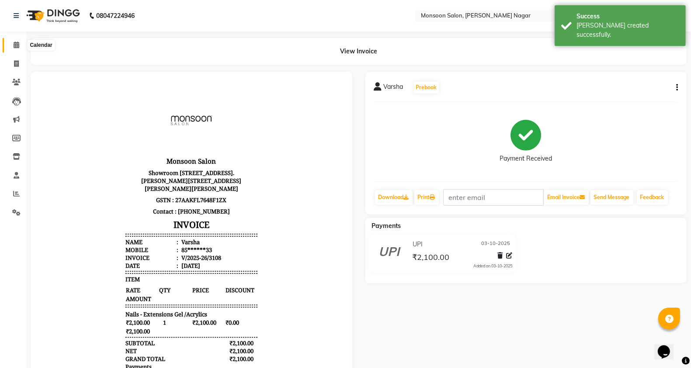
click at [11, 44] on span at bounding box center [16, 45] width 15 height 10
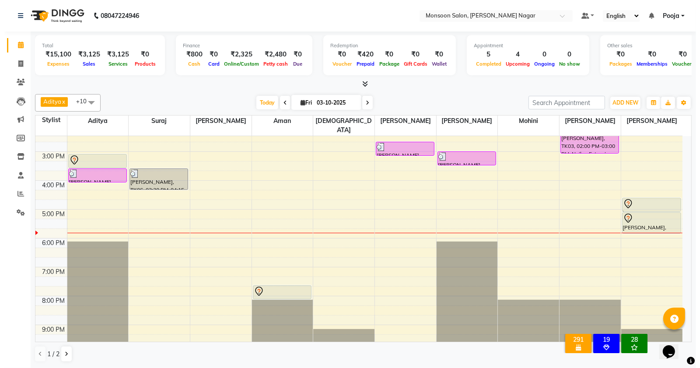
scroll to position [223, 0]
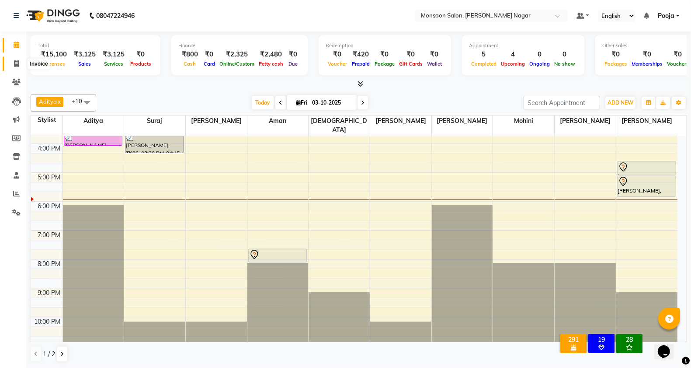
click at [18, 62] on icon at bounding box center [16, 63] width 5 height 7
select select "service"
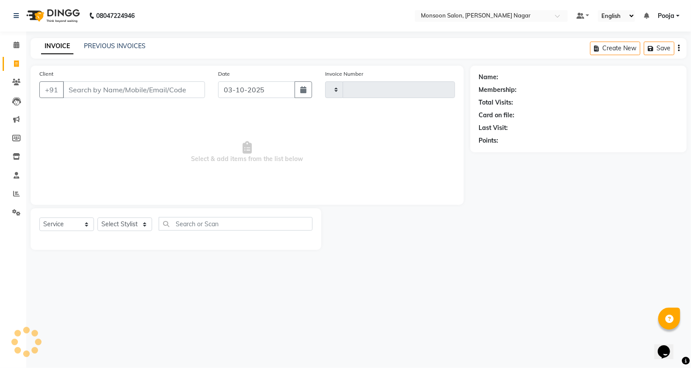
type input "3109"
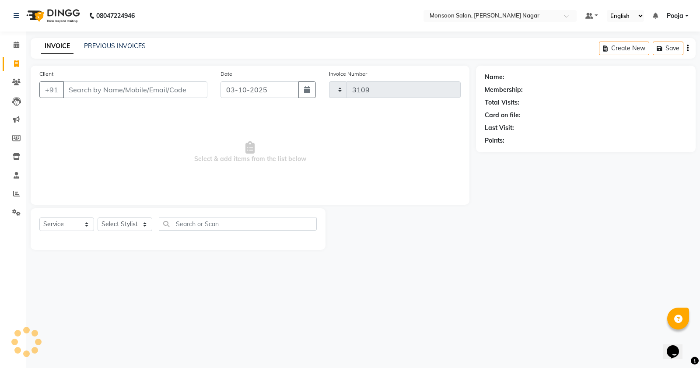
select select "4905"
click at [97, 93] on input "Client" at bounding box center [135, 89] width 144 height 17
type input "6"
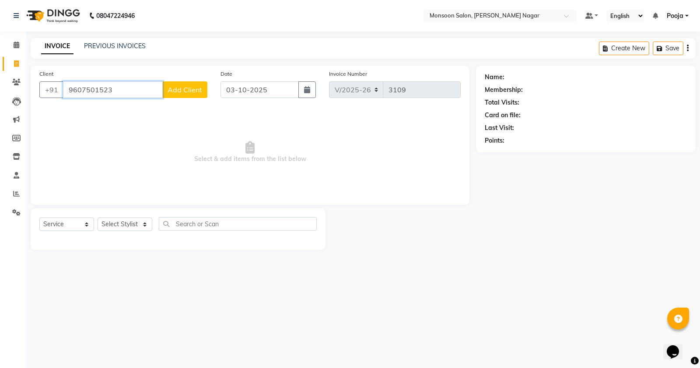
type input "9607501523"
click at [182, 104] on div "Client [PHONE_NUMBER] Add Client" at bounding box center [123, 87] width 181 height 36
click at [184, 85] on span "Add Client" at bounding box center [184, 89] width 35 height 9
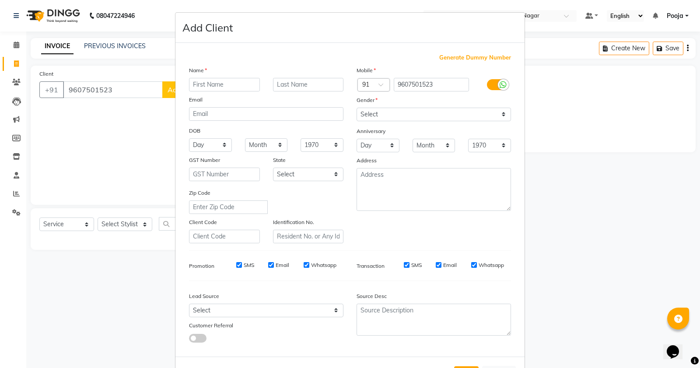
type input "g"
type input "Ganesh"
click at [395, 110] on select "Select [DEMOGRAPHIC_DATA] [DEMOGRAPHIC_DATA] Other Prefer Not To Say" at bounding box center [433, 115] width 154 height 14
select select "[DEMOGRAPHIC_DATA]"
click at [356, 108] on select "Select [DEMOGRAPHIC_DATA] [DEMOGRAPHIC_DATA] Other Prefer Not To Say" at bounding box center [433, 115] width 154 height 14
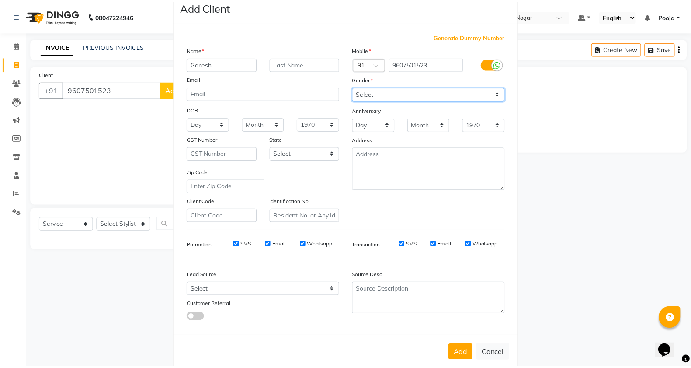
scroll to position [33, 0]
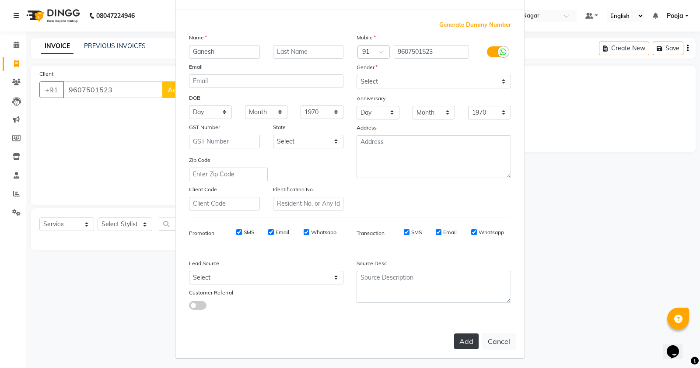
click at [458, 334] on button "Add" at bounding box center [466, 341] width 24 height 16
type input "96******23"
select select
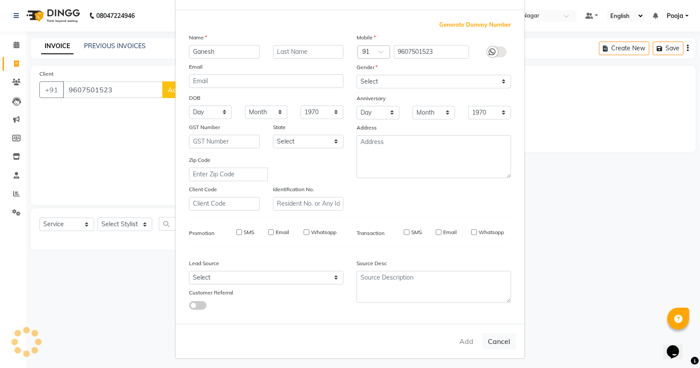
select select
checkbox input "false"
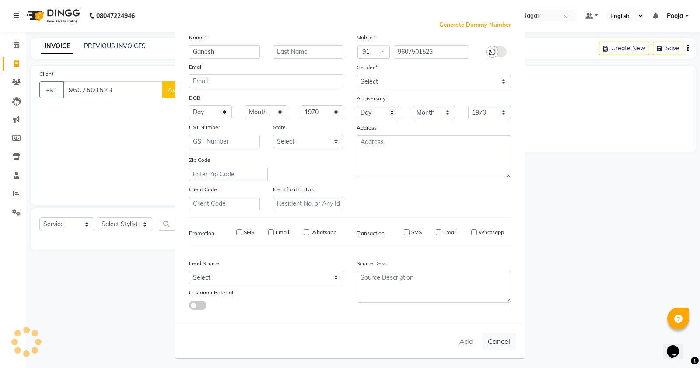
checkbox input "false"
select select "1: Object"
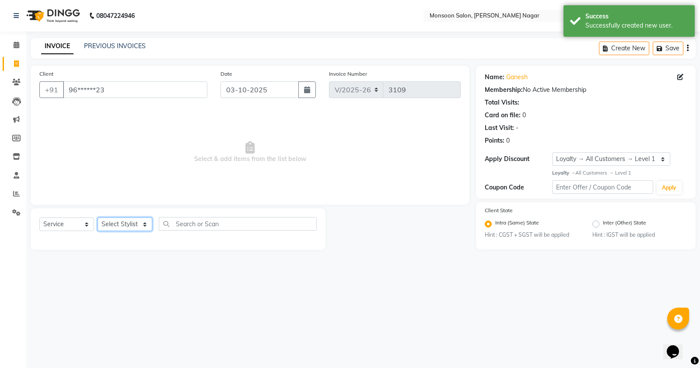
click at [129, 221] on select "Select Stylist [PERSON_NAME] [PERSON_NAME] [PERSON_NAME] [PERSON_NAME] [PERSON_…" at bounding box center [125, 224] width 55 height 14
select select "51999"
click at [98, 217] on select "Select Stylist [PERSON_NAME] [PERSON_NAME] [PERSON_NAME] [PERSON_NAME] [PERSON_…" at bounding box center [125, 224] width 55 height 14
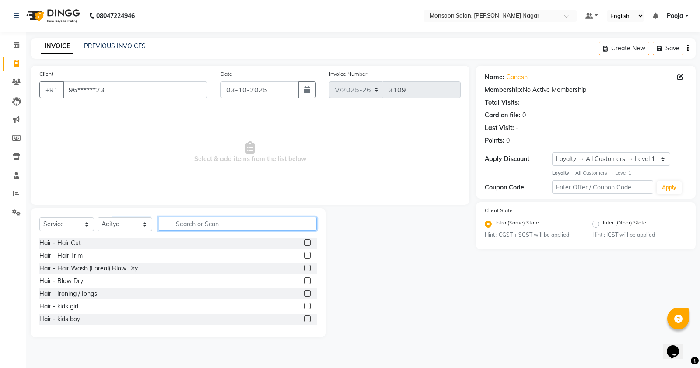
click at [180, 226] on input "text" at bounding box center [238, 224] width 158 height 14
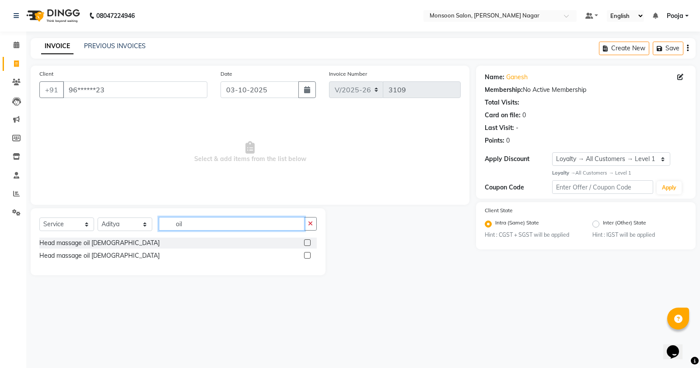
type input "oil"
click at [304, 255] on label at bounding box center [307, 255] width 7 height 7
click at [304, 255] on input "checkbox" at bounding box center [307, 256] width 6 height 6
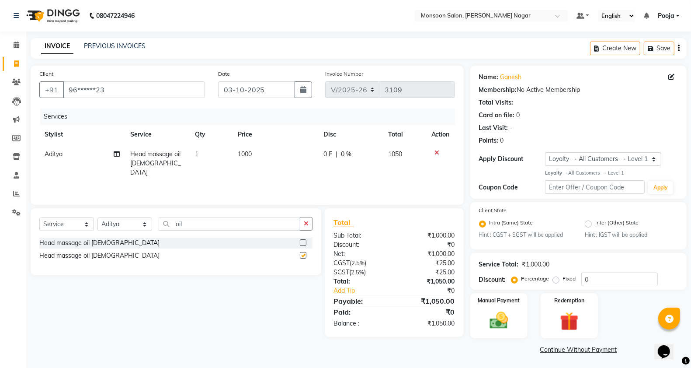
checkbox input "false"
drag, startPoint x: 105, startPoint y: 88, endPoint x: 7, endPoint y: 93, distance: 98.1
click at [7, 93] on app-home "08047224946 Select Location × Monsoon Salon, [PERSON_NAME] Nagar Default Panel …" at bounding box center [345, 184] width 691 height 369
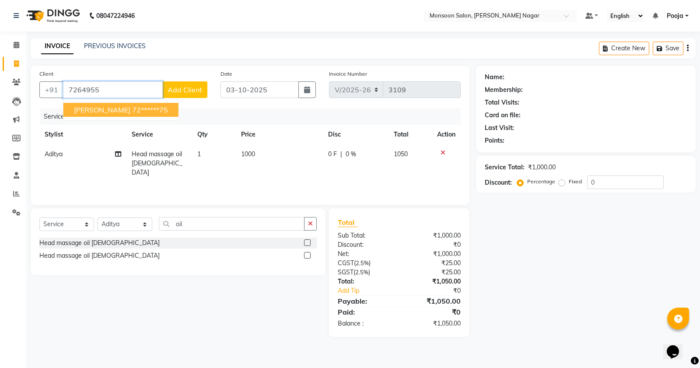
click at [72, 107] on button "[PERSON_NAME] 72******75" at bounding box center [120, 110] width 115 height 14
type input "72******75"
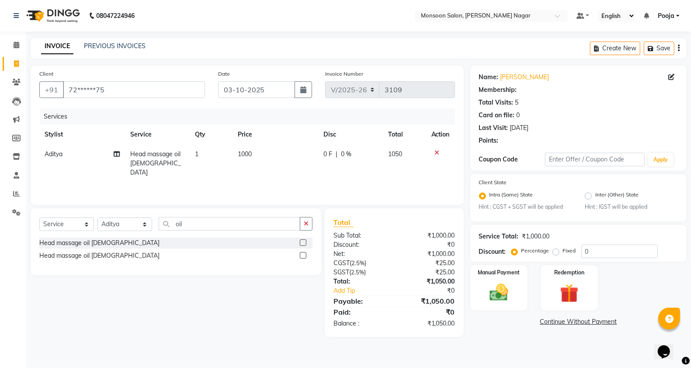
select select "1: Object"
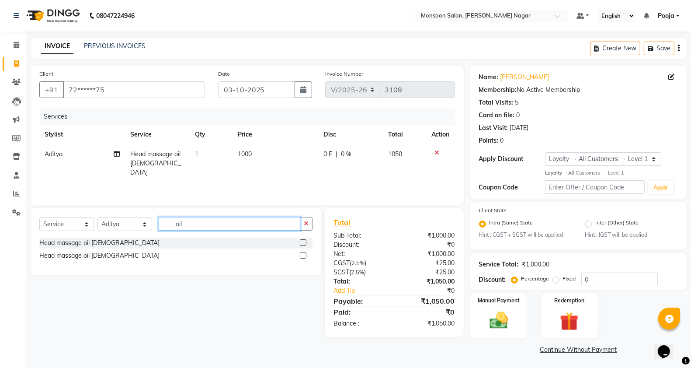
drag, startPoint x: 219, startPoint y: 224, endPoint x: 153, endPoint y: 244, distance: 68.1
click at [153, 244] on div "Select Service Product Membership Package Voucher Prepaid Gift Card Select Styl…" at bounding box center [176, 241] width 291 height 67
click at [435, 151] on icon at bounding box center [437, 153] width 5 height 6
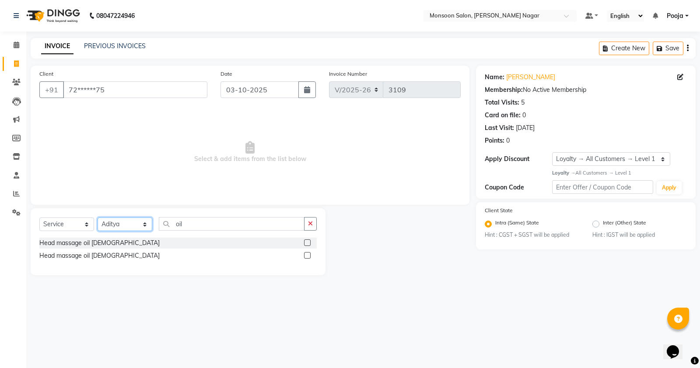
click at [101, 230] on select "Select Stylist [PERSON_NAME] [PERSON_NAME] [PERSON_NAME] [PERSON_NAME] [PERSON_…" at bounding box center [125, 224] width 55 height 14
select select "89609"
click at [98, 217] on select "Select Stylist [PERSON_NAME] [PERSON_NAME] [PERSON_NAME] [PERSON_NAME] [PERSON_…" at bounding box center [125, 224] width 55 height 14
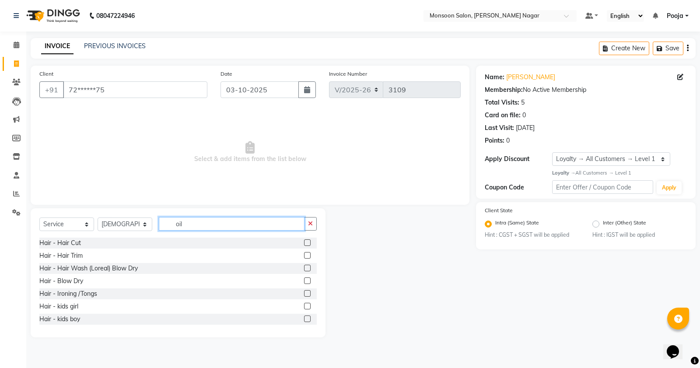
drag, startPoint x: 230, startPoint y: 222, endPoint x: 145, endPoint y: 224, distance: 84.9
click at [150, 223] on div "Select Service Product Membership Package Voucher Prepaid Gift Card Select Styl…" at bounding box center [177, 227] width 277 height 21
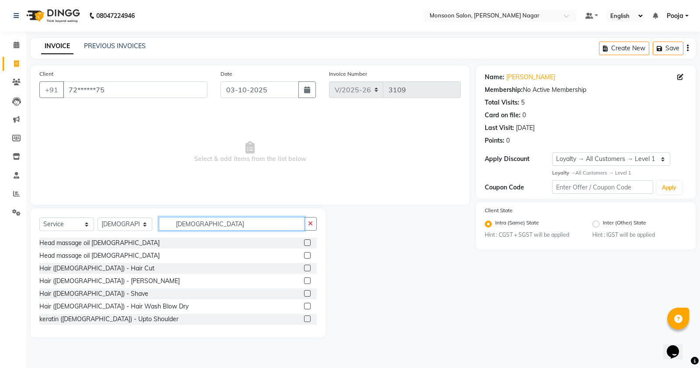
type input "[DEMOGRAPHIC_DATA]"
click at [304, 266] on label at bounding box center [307, 268] width 7 height 7
click at [304, 266] on input "checkbox" at bounding box center [307, 268] width 6 height 6
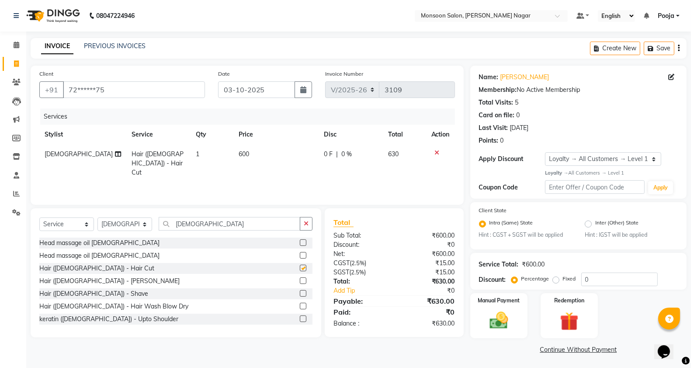
checkbox input "false"
drag, startPoint x: 221, startPoint y: 223, endPoint x: 157, endPoint y: 233, distance: 64.1
click at [157, 233] on div "Select Service Product Membership Package Voucher Prepaid Gift Card Select Styl…" at bounding box center [175, 227] width 273 height 21
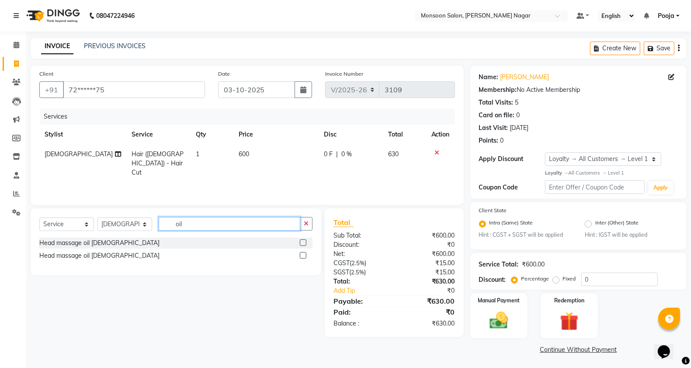
type input "oil"
click at [304, 252] on label at bounding box center [303, 255] width 7 height 7
click at [304, 253] on input "checkbox" at bounding box center [303, 256] width 6 height 6
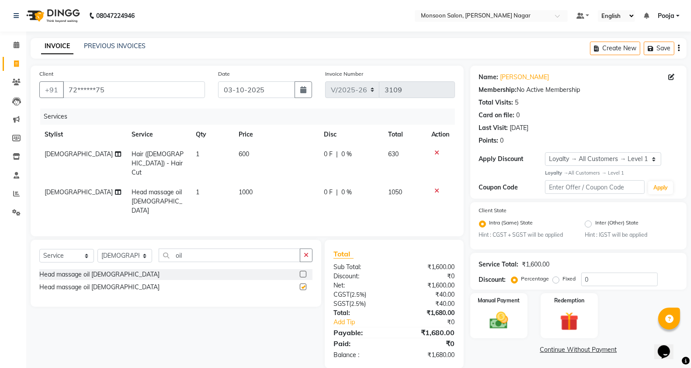
checkbox input "false"
drag, startPoint x: 216, startPoint y: 245, endPoint x: 170, endPoint y: 245, distance: 46.8
click at [170, 248] on input "oil" at bounding box center [230, 255] width 142 height 14
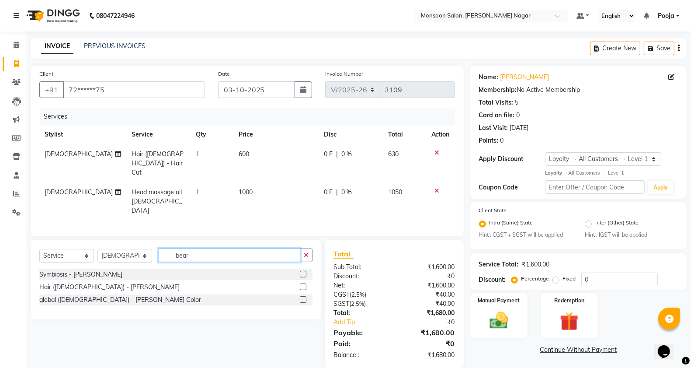
type input "bear"
click at [303, 283] on label at bounding box center [303, 286] width 7 height 7
click at [303, 284] on input "checkbox" at bounding box center [303, 287] width 6 height 6
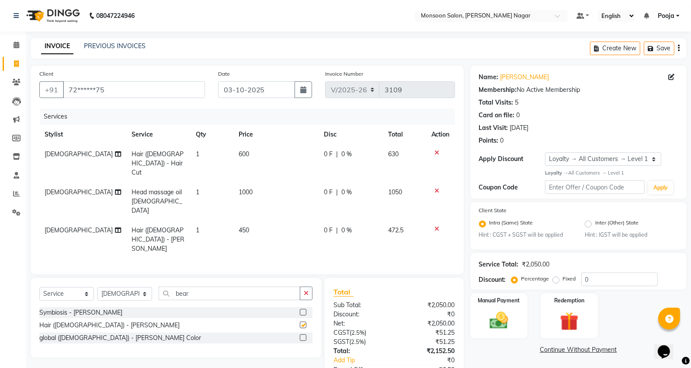
checkbox input "false"
click at [115, 287] on select "Select Stylist [PERSON_NAME] [PERSON_NAME] [PERSON_NAME] [PERSON_NAME] [PERSON_…" at bounding box center [125, 294] width 55 height 14
select select "58969"
click at [98, 287] on select "Select Stylist [PERSON_NAME] [PERSON_NAME] [PERSON_NAME] [PERSON_NAME] [PERSON_…" at bounding box center [125, 294] width 55 height 14
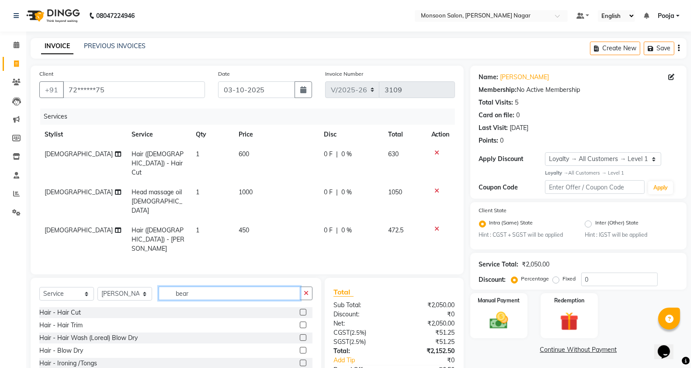
drag, startPoint x: 211, startPoint y: 264, endPoint x: 164, endPoint y: 278, distance: 48.4
click at [164, 286] on div "Select Service Product Membership Package Voucher Prepaid Gift Card Select Styl…" at bounding box center [175, 296] width 273 height 21
type input "foot"
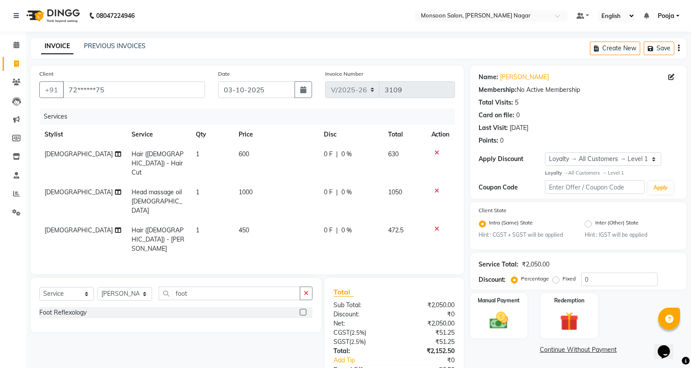
click at [302, 309] on label at bounding box center [303, 312] width 7 height 7
click at [302, 310] on input "checkbox" at bounding box center [303, 313] width 6 height 6
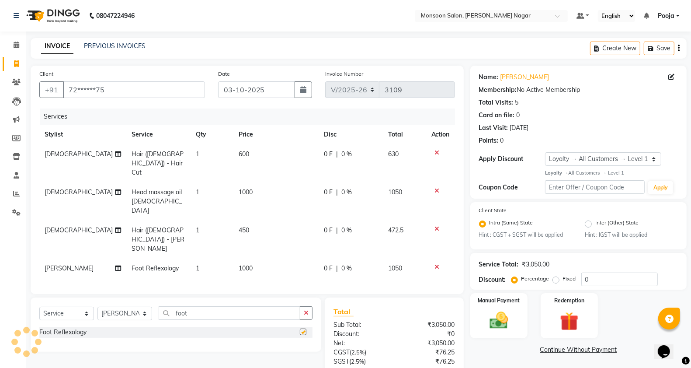
checkbox input "false"
click at [246, 264] on span "1000" at bounding box center [246, 268] width 14 height 8
select select "58969"
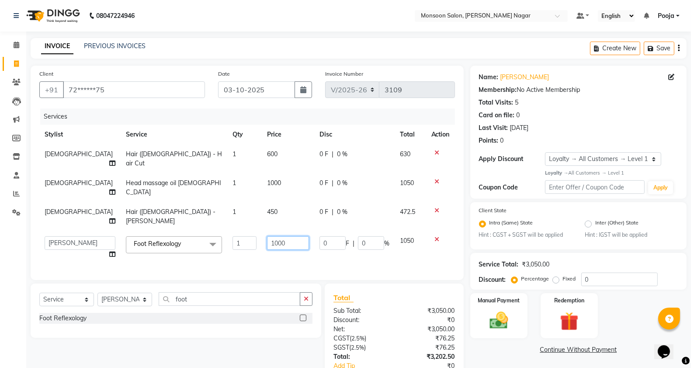
click at [267, 236] on input "1000" at bounding box center [288, 243] width 42 height 14
type input "800"
click at [262, 233] on td "800" at bounding box center [288, 247] width 52 height 33
select select "58969"
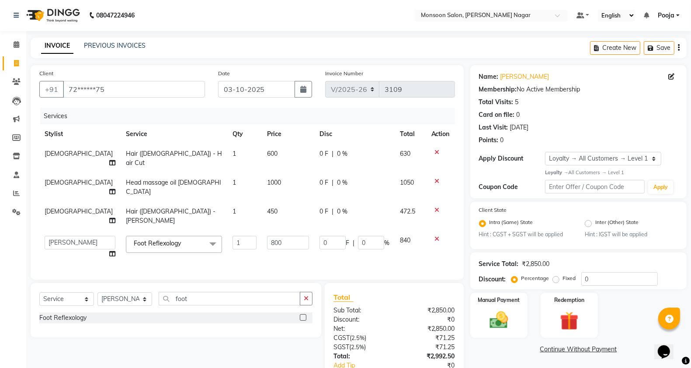
scroll to position [47, 0]
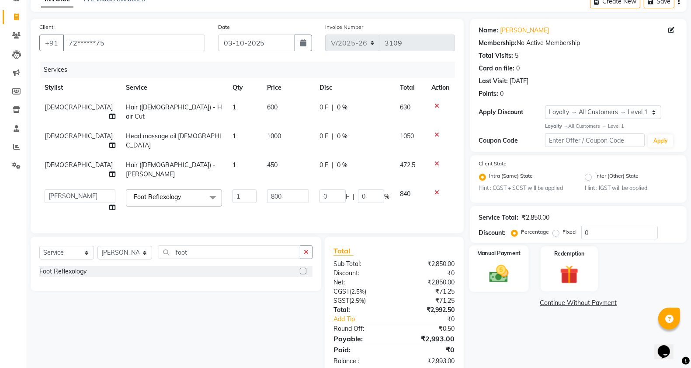
click at [520, 274] on div "Manual Payment" at bounding box center [499, 268] width 60 height 46
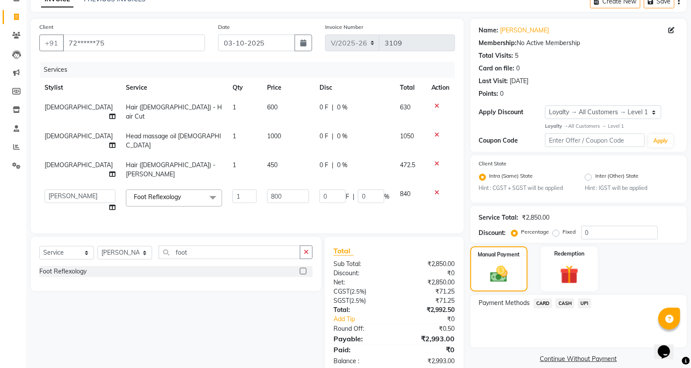
click at [549, 302] on span "CARD" at bounding box center [543, 303] width 19 height 10
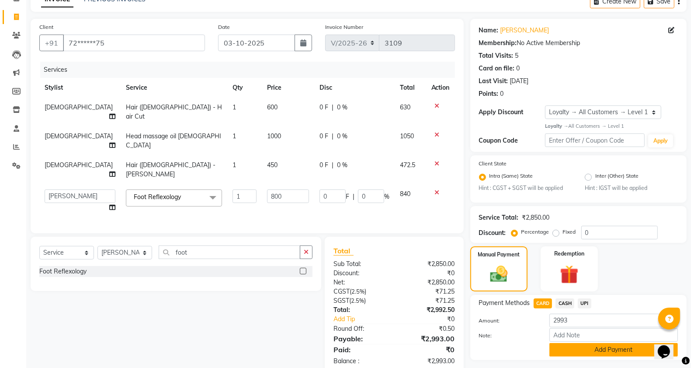
click at [588, 350] on button "Add Payment" at bounding box center [614, 350] width 129 height 14
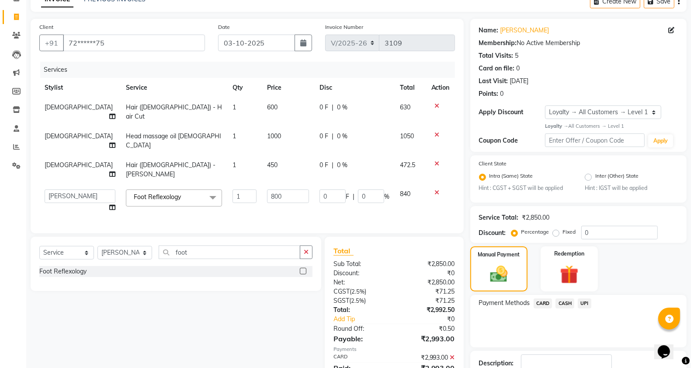
scroll to position [108, 0]
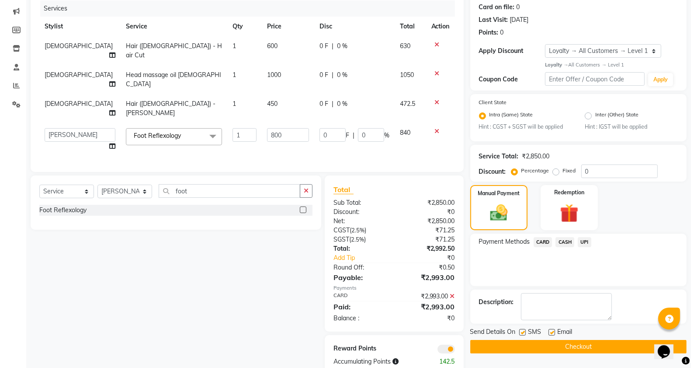
click at [591, 349] on button "Checkout" at bounding box center [579, 347] width 216 height 14
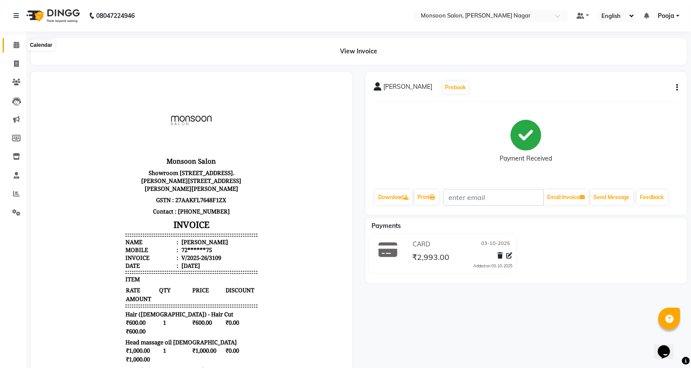
click at [20, 47] on span at bounding box center [16, 45] width 15 height 10
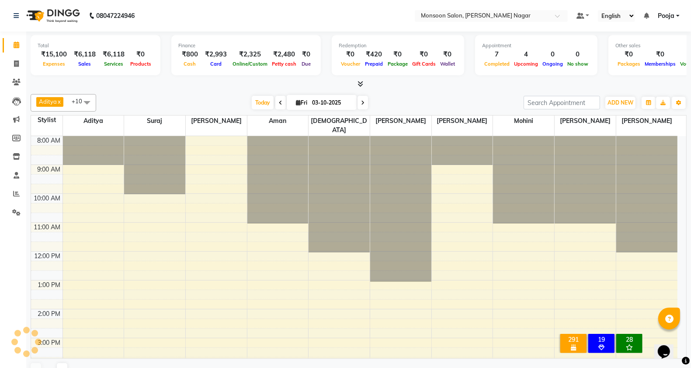
scroll to position [202, 0]
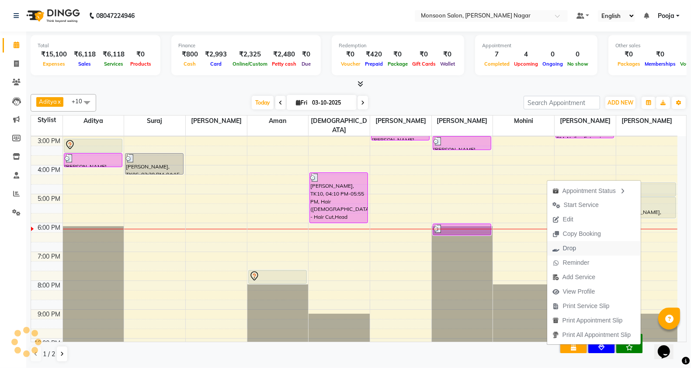
click at [567, 250] on span "Drop" at bounding box center [569, 248] width 13 height 9
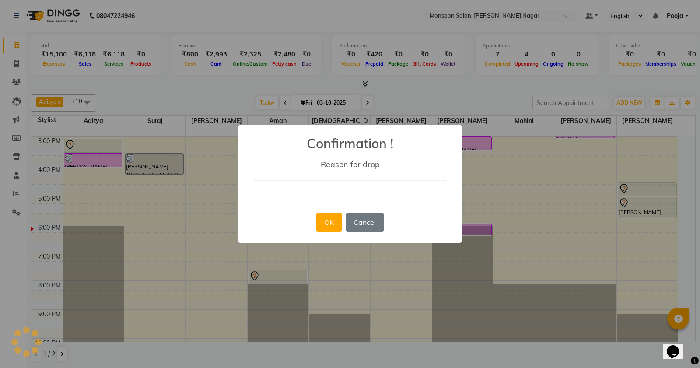
click at [305, 186] on input "text" at bounding box center [350, 190] width 192 height 21
type input "busy"
click at [337, 227] on button "OK" at bounding box center [328, 222] width 25 height 19
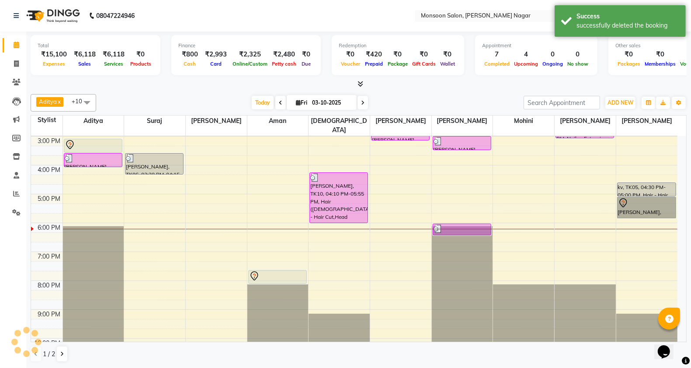
scroll to position [0, 0]
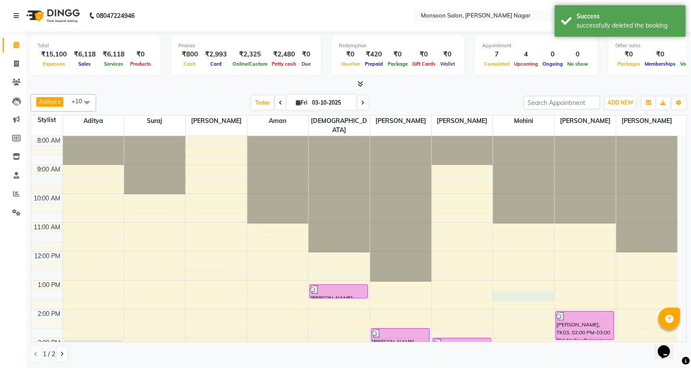
click at [527, 283] on div "8:00 AM 9:00 AM 10:00 AM 11:00 AM 12:00 PM 1:00 PM 2:00 PM 3:00 PM 4:00 PM 5:00…" at bounding box center [354, 352] width 647 height 432
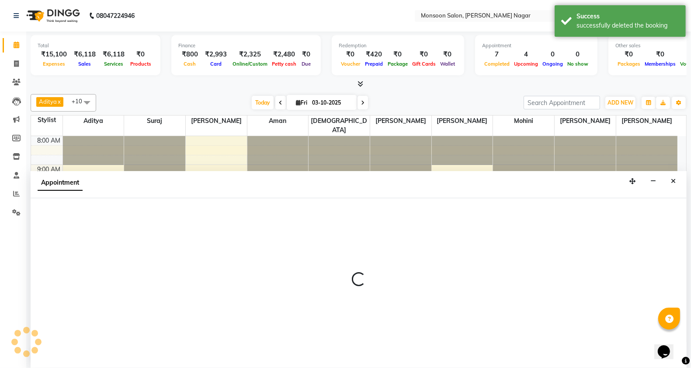
scroll to position [0, 0]
select select "85326"
select select "795"
select select "tentative"
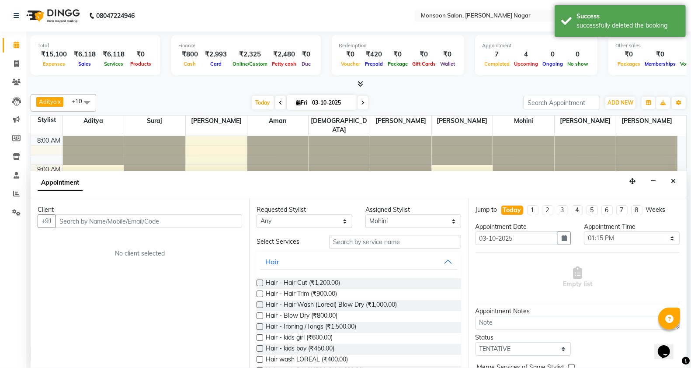
click at [669, 178] on button "Close" at bounding box center [673, 181] width 13 height 14
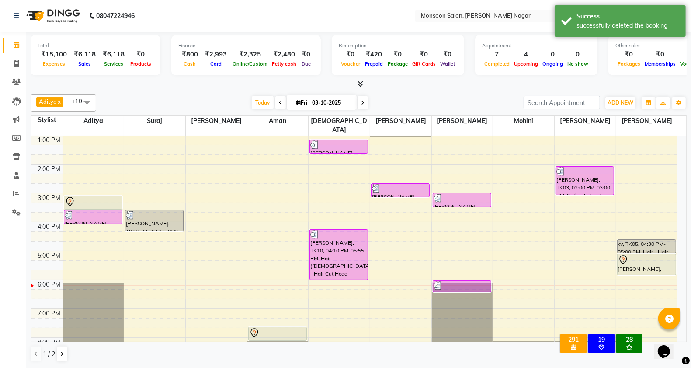
scroll to position [146, 0]
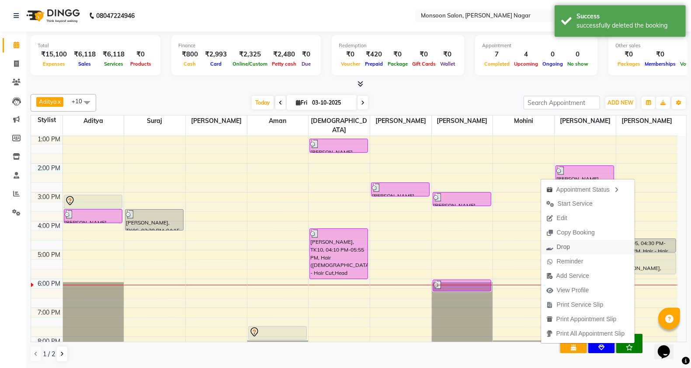
click at [557, 245] on span "Drop" at bounding box center [563, 246] width 13 height 9
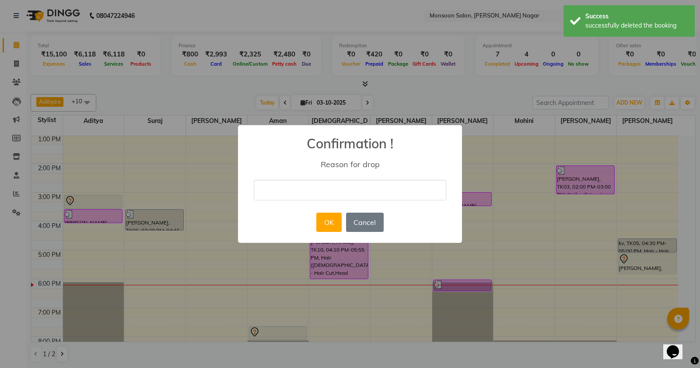
click at [362, 194] on input "text" at bounding box center [350, 190] width 192 height 21
type input "busy"
click at [335, 220] on button "OK" at bounding box center [328, 222] width 25 height 19
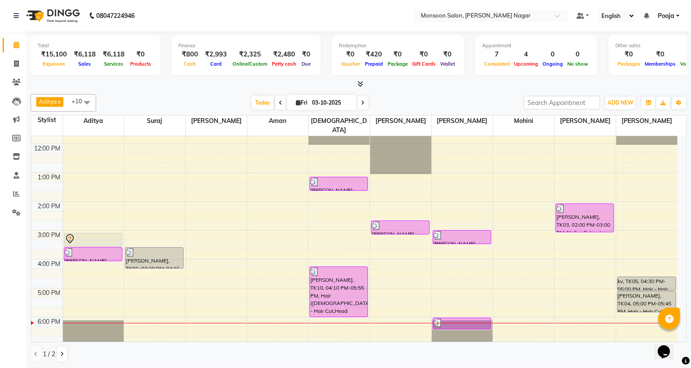
scroll to position [77, 0]
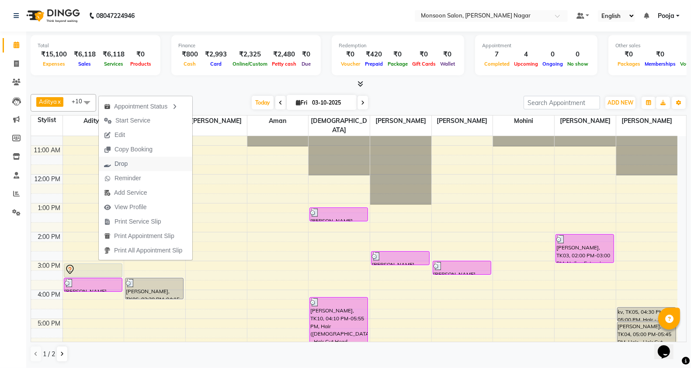
click at [127, 165] on span "Drop" at bounding box center [121, 163] width 13 height 9
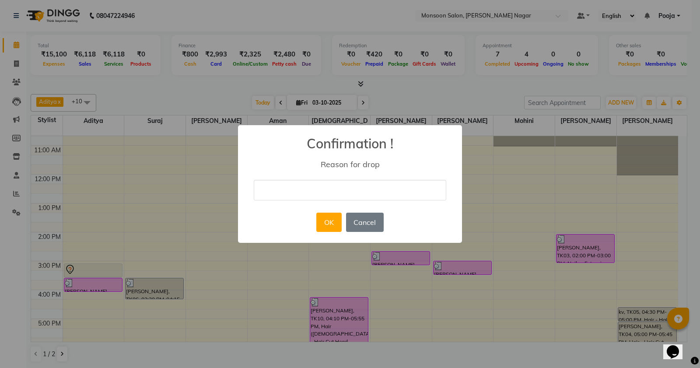
click at [283, 187] on input "text" at bounding box center [350, 190] width 192 height 21
type input "busy"
click at [329, 223] on button "OK" at bounding box center [328, 222] width 25 height 19
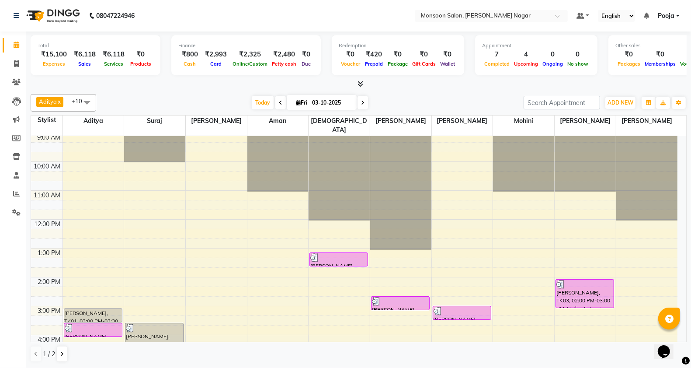
scroll to position [0, 0]
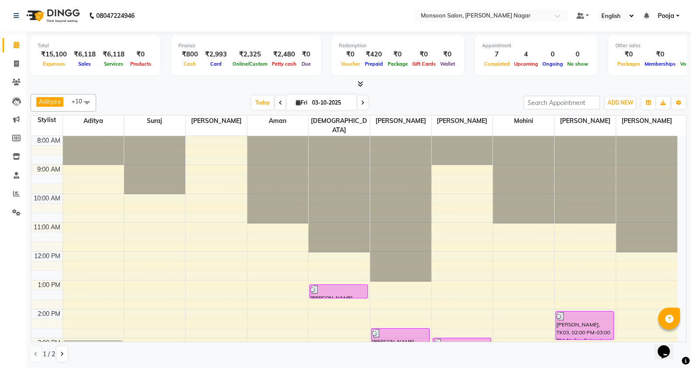
click at [336, 22] on nav "08047224946 Select Location × Monsoon Salon, [PERSON_NAME] Nagar Default Panel …" at bounding box center [345, 15] width 691 height 31
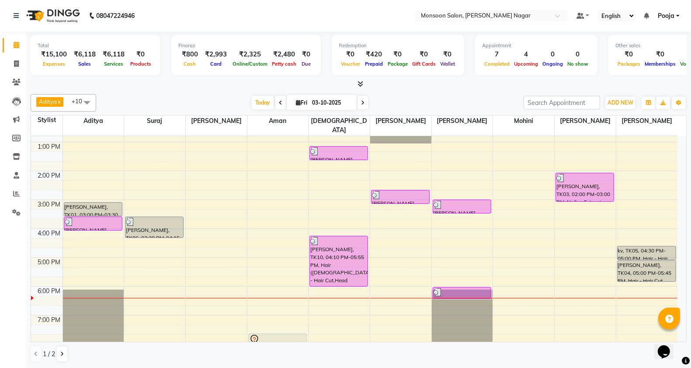
scroll to position [223, 0]
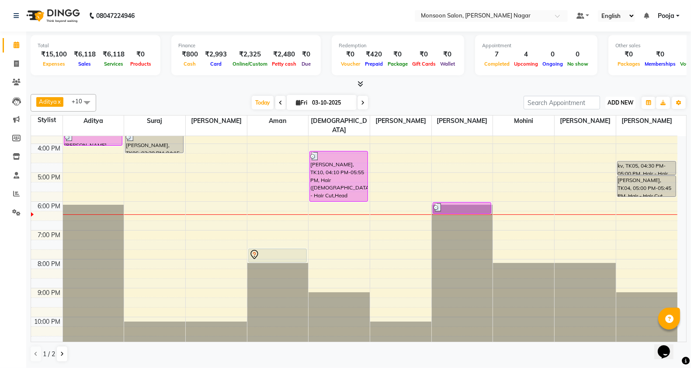
click at [630, 100] on span "ADD NEW" at bounding box center [621, 102] width 26 height 7
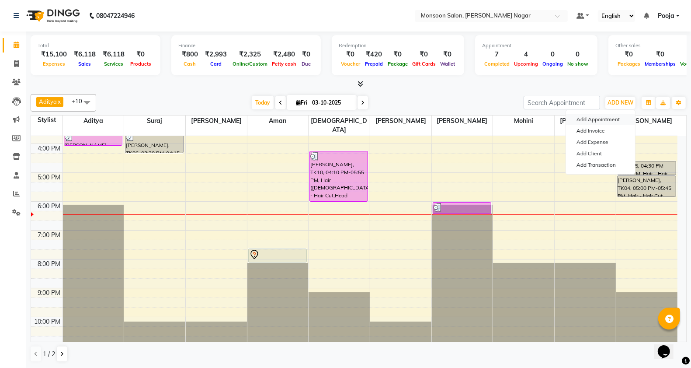
click at [596, 122] on button "Add Appointment" at bounding box center [600, 119] width 69 height 11
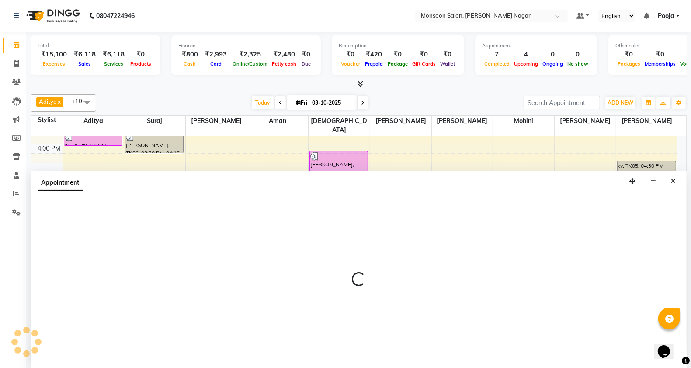
select select "540"
select select "tentative"
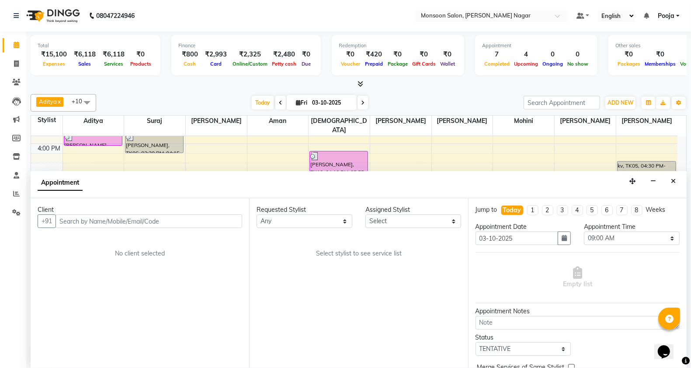
click at [192, 221] on input "text" at bounding box center [149, 221] width 187 height 14
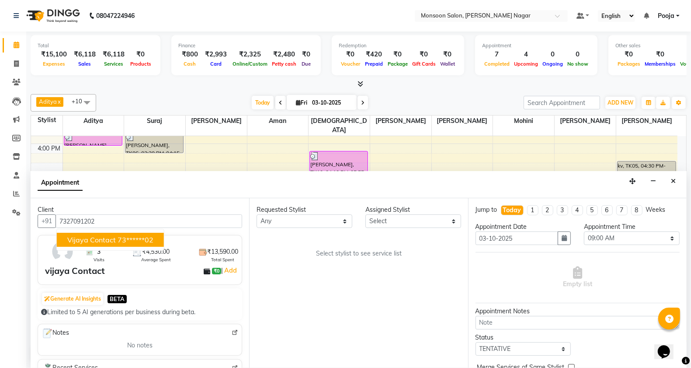
click at [137, 239] on ngb-highlight "73******02" at bounding box center [136, 239] width 36 height 9
type input "73******02"
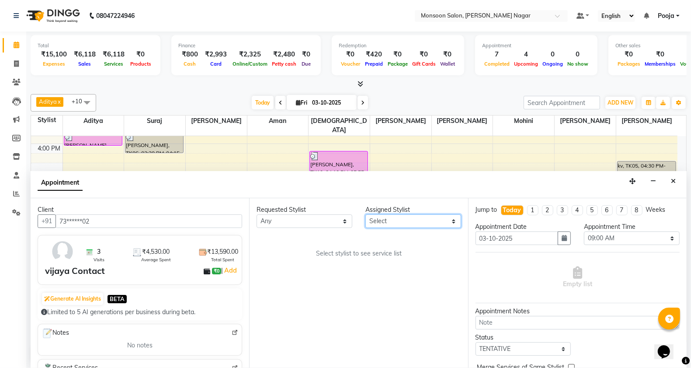
click at [387, 217] on select "Select [PERSON_NAME] [PERSON_NAME] [PERSON_NAME] [PERSON_NAME] [PERSON_NAME] Po…" at bounding box center [414, 221] width 96 height 14
select select "58969"
click at [366, 214] on select "Select [PERSON_NAME] [PERSON_NAME] [PERSON_NAME] [PERSON_NAME] [PERSON_NAME] Po…" at bounding box center [414, 221] width 96 height 14
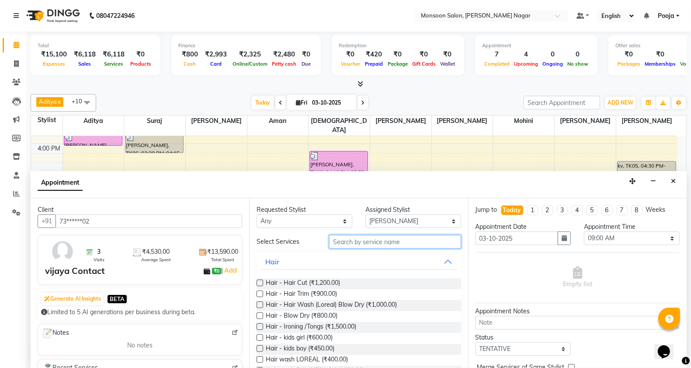
click at [356, 241] on input "text" at bounding box center [395, 242] width 132 height 14
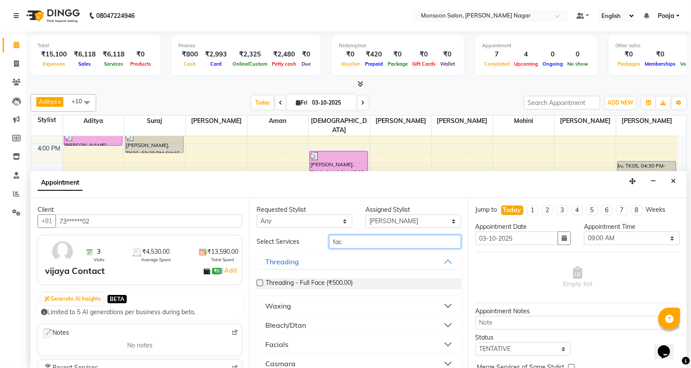
type input "fac"
click at [293, 346] on button "Facials" at bounding box center [358, 344] width 197 height 16
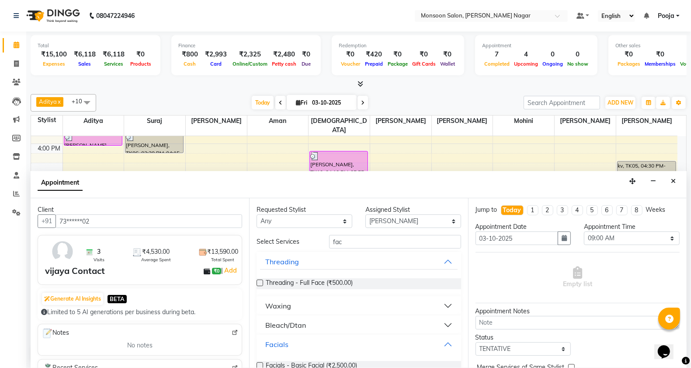
scroll to position [146, 0]
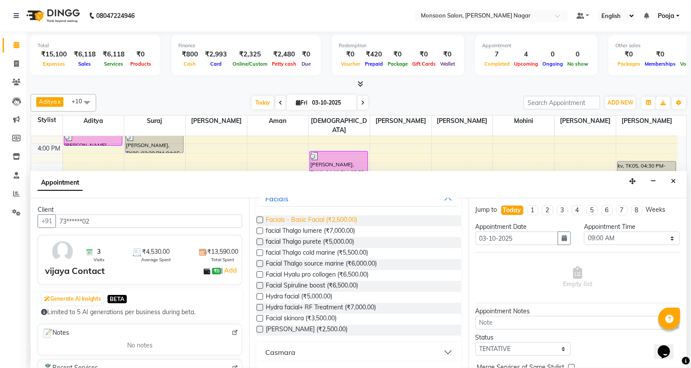
click at [345, 221] on span "Facials - Basic Facial (₹2,500.00)" at bounding box center [311, 220] width 91 height 11
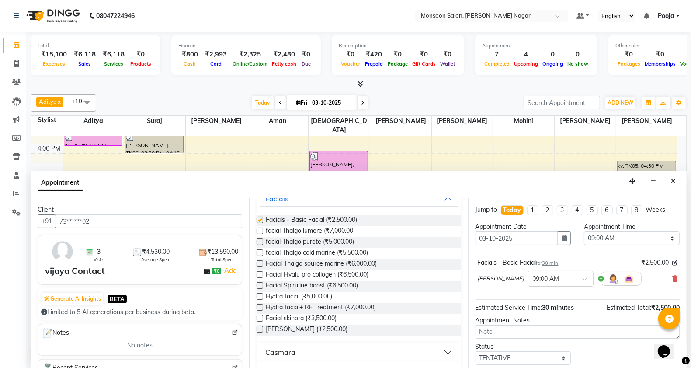
checkbox input "false"
click at [622, 242] on select "Select 09:00 AM 09:15 AM 09:30 AM 09:45 AM 10:00 AM 10:15 AM 10:30 AM 10:45 AM …" at bounding box center [632, 238] width 96 height 14
select select "1200"
click at [584, 232] on select "Select 09:00 AM 09:15 AM 09:30 AM 09:45 AM 10:00 AM 10:15 AM 10:30 AM 10:45 AM …" at bounding box center [632, 238] width 96 height 14
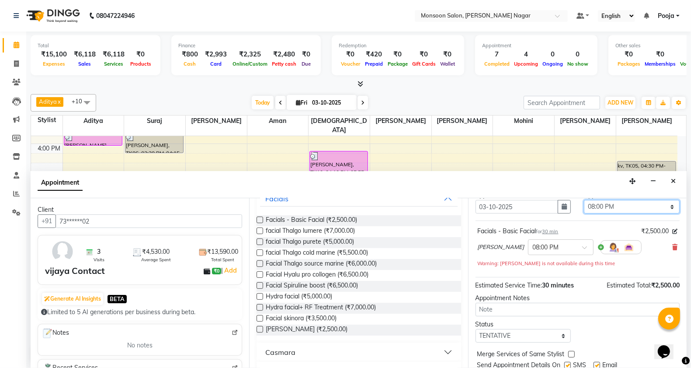
scroll to position [62, 0]
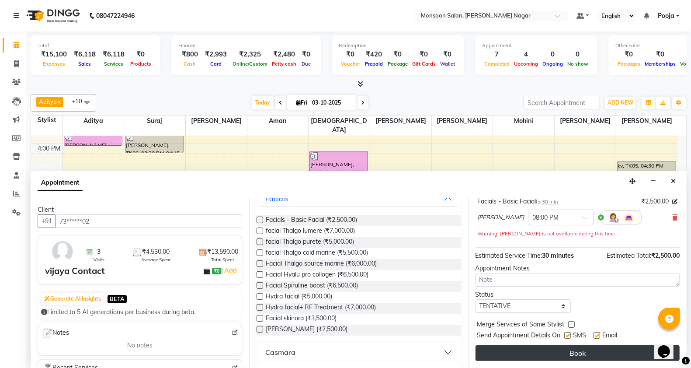
click at [568, 352] on button "Book" at bounding box center [578, 353] width 204 height 16
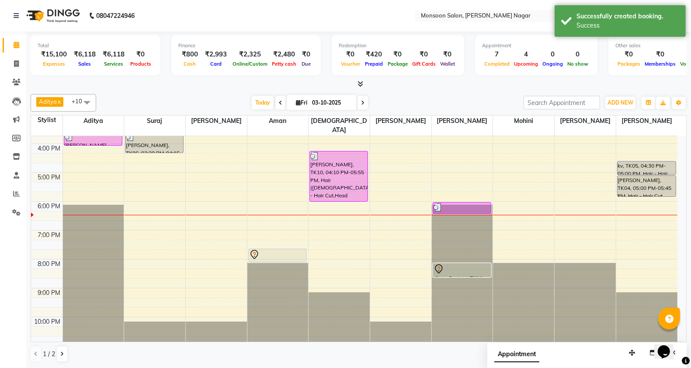
scroll to position [0, 0]
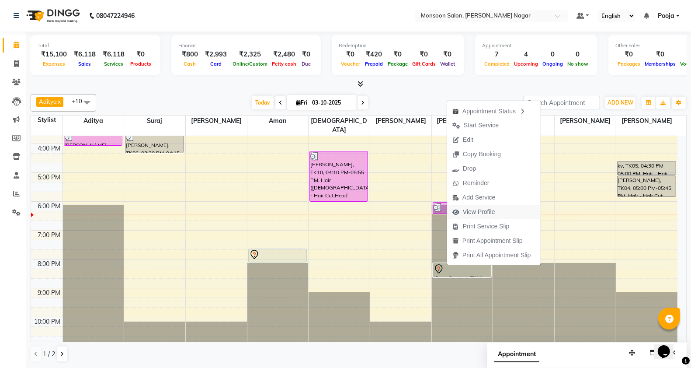
click at [471, 213] on span "View Profile" at bounding box center [479, 211] width 32 height 9
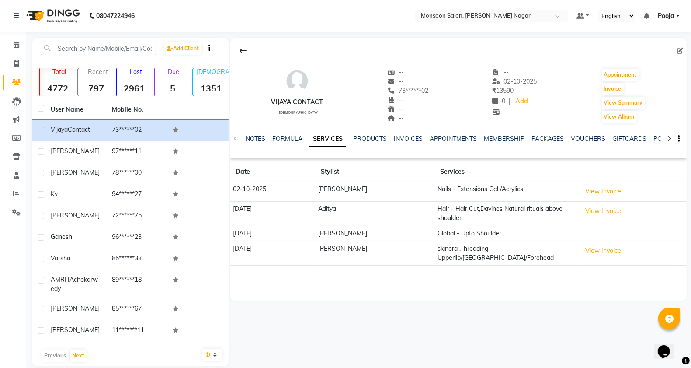
click at [589, 133] on div "NOTES FORMULA SERVICES PRODUCTS INVOICES APPOINTMENTS MEMBERSHIP PACKAGES VOUCH…" at bounding box center [458, 139] width 457 height 30
click at [591, 135] on link "VOUCHERS" at bounding box center [588, 139] width 35 height 8
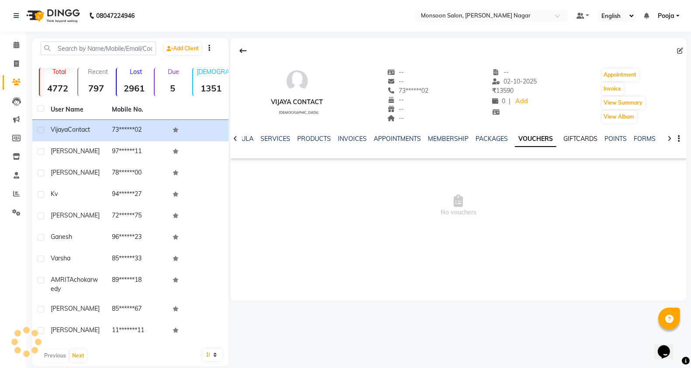
click at [591, 137] on link "GIFTCARDS" at bounding box center [581, 139] width 34 height 8
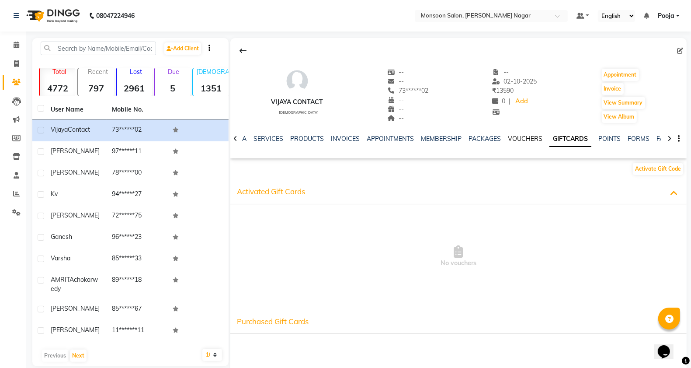
click at [529, 139] on link "VOUCHERS" at bounding box center [525, 139] width 35 height 8
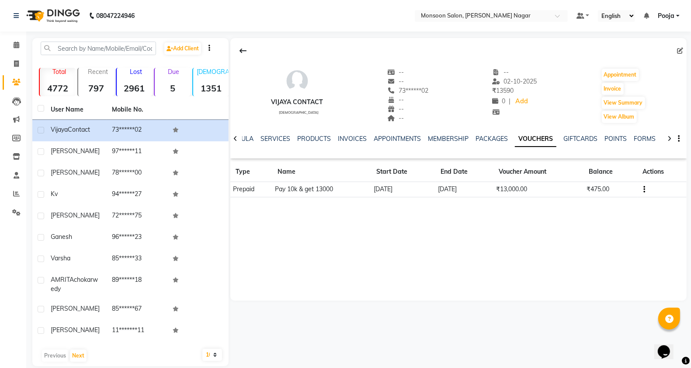
click at [275, 132] on div "NOTES FORMULA SERVICES PRODUCTS INVOICES APPOINTMENTS MEMBERSHIP PACKAGES VOUCH…" at bounding box center [458, 139] width 457 height 30
click at [278, 140] on link "SERVICES" at bounding box center [276, 139] width 30 height 8
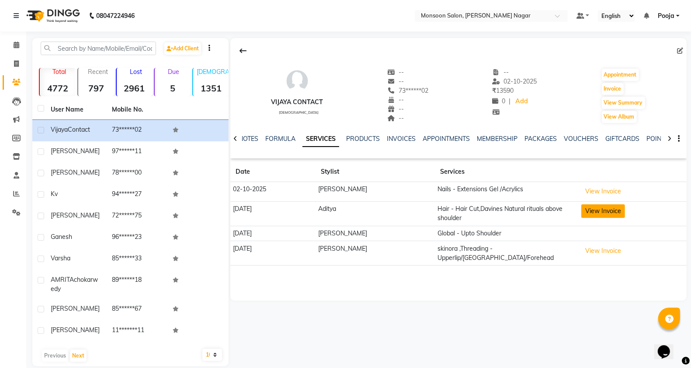
click at [591, 213] on button "View Invoice" at bounding box center [604, 211] width 44 height 14
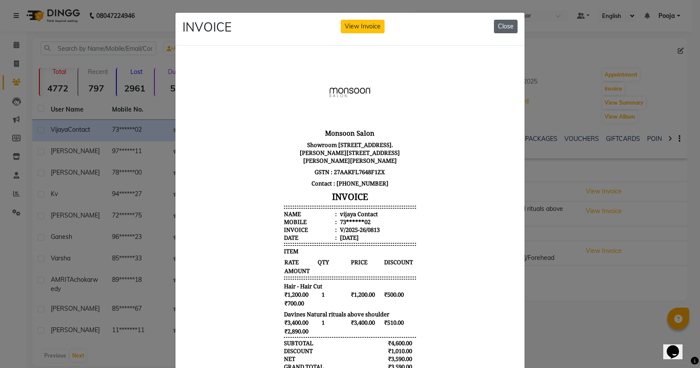
click at [498, 27] on button "Close" at bounding box center [506, 27] width 24 height 14
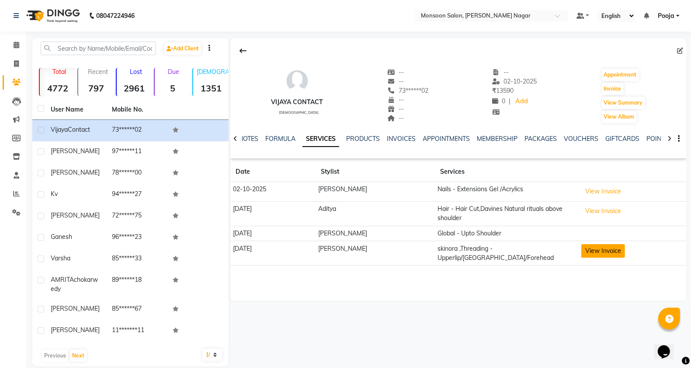
click at [582, 244] on button "View Invoice" at bounding box center [604, 251] width 44 height 14
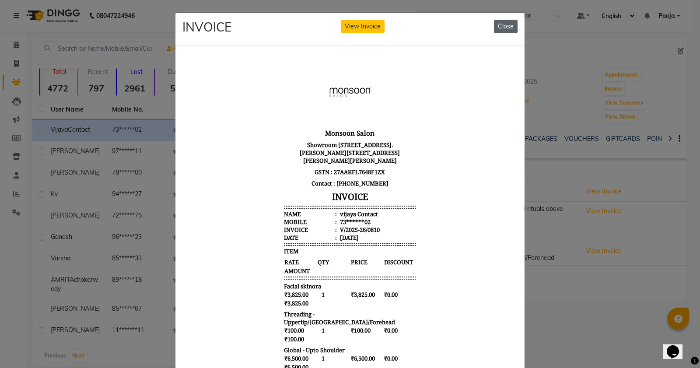
click at [499, 28] on button "Close" at bounding box center [506, 27] width 24 height 14
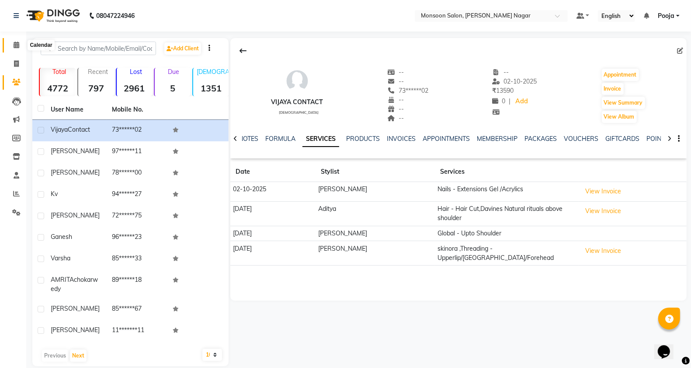
click at [14, 46] on icon at bounding box center [17, 45] width 6 height 7
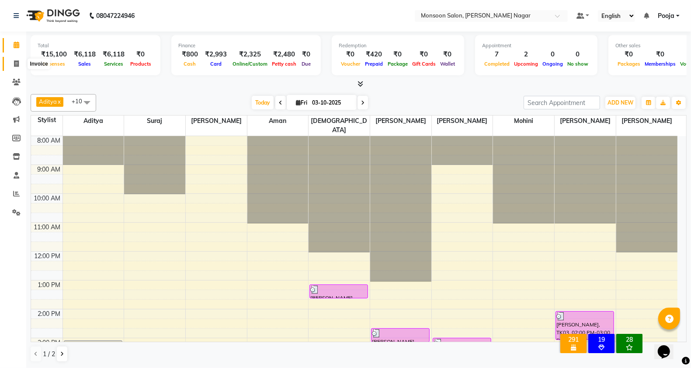
click at [14, 67] on span at bounding box center [16, 64] width 15 height 10
select select "service"
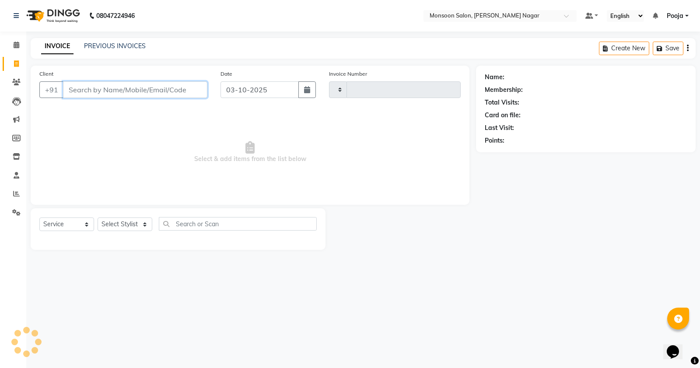
click at [126, 89] on input "Client" at bounding box center [135, 89] width 144 height 17
type input "3110"
select select "4905"
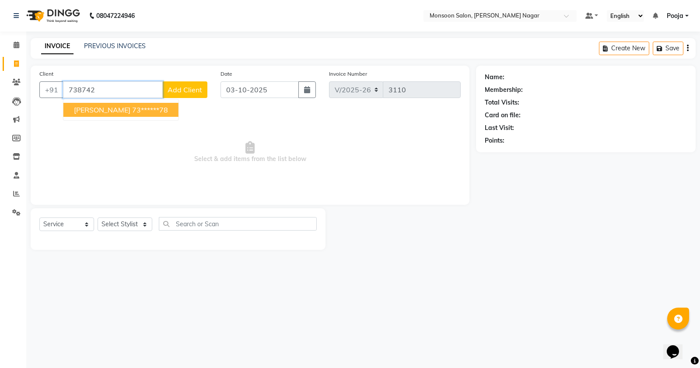
click at [132, 110] on ngb-highlight "73******78" at bounding box center [150, 109] width 36 height 9
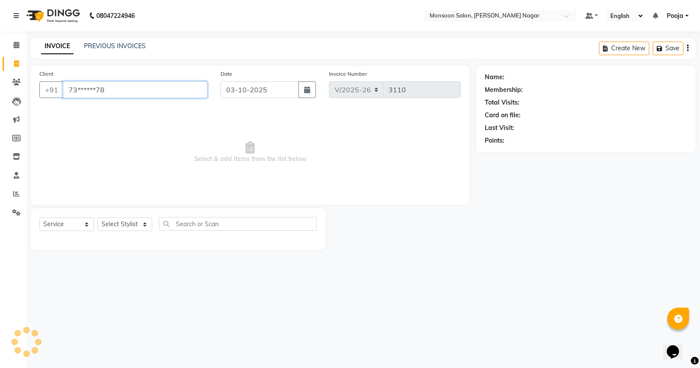
type input "73******78"
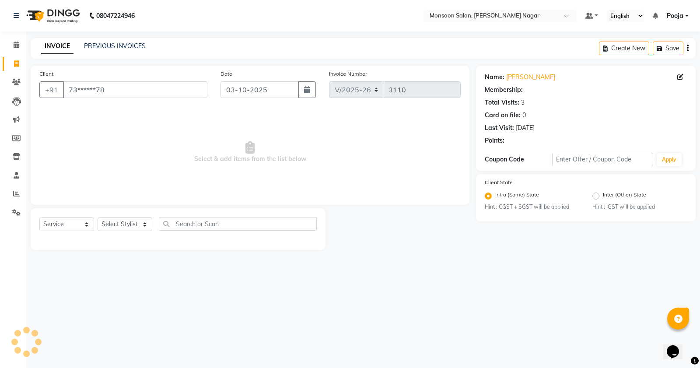
select select "1: Object"
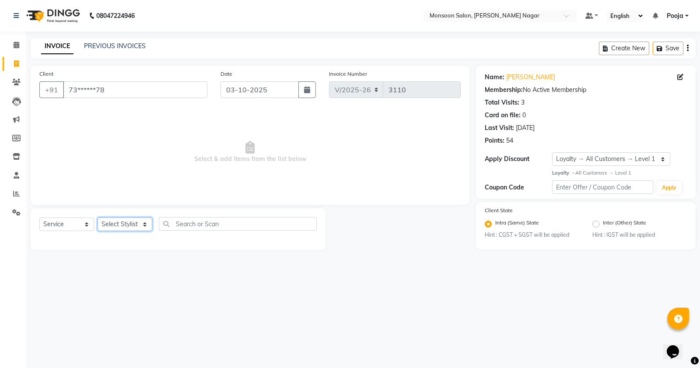
click at [119, 223] on select "Select Stylist [PERSON_NAME] [PERSON_NAME] [PERSON_NAME] [PERSON_NAME] [PERSON_…" at bounding box center [125, 224] width 55 height 14
select select "62989"
click at [98, 217] on select "Select Stylist [PERSON_NAME] [PERSON_NAME] [PERSON_NAME] [PERSON_NAME] [PERSON_…" at bounding box center [125, 224] width 55 height 14
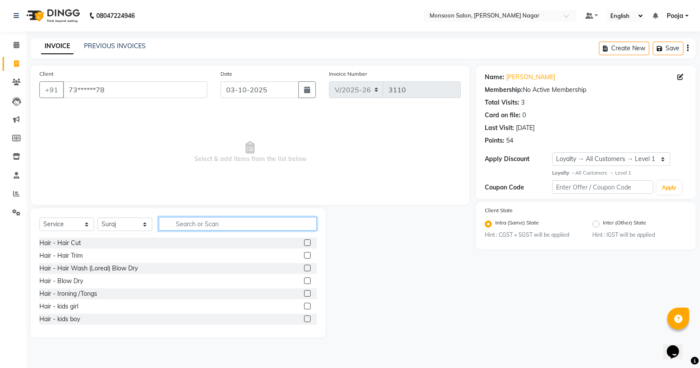
click at [234, 224] on input "text" at bounding box center [238, 224] width 158 height 14
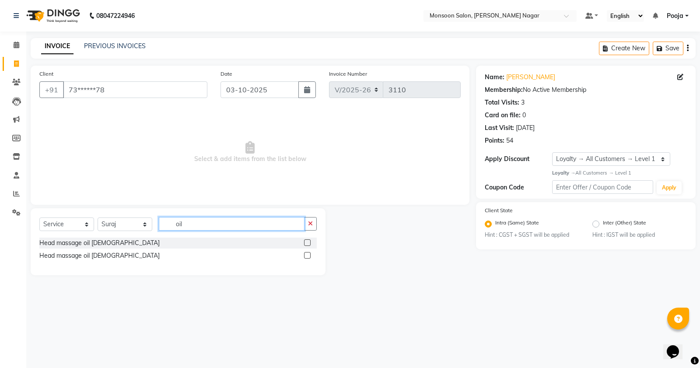
type input "oil"
click at [309, 241] on label at bounding box center [307, 242] width 7 height 7
click at [309, 241] on input "checkbox" at bounding box center [307, 243] width 6 height 6
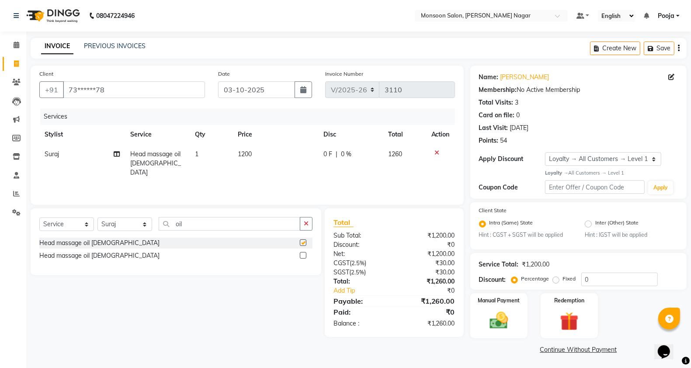
checkbox input "false"
click at [207, 226] on input "oil" at bounding box center [230, 224] width 142 height 14
click at [119, 222] on select "Select Stylist [PERSON_NAME] [PERSON_NAME] [PERSON_NAME] [PERSON_NAME] [PERSON_…" at bounding box center [125, 224] width 55 height 14
select select "58969"
click at [98, 217] on select "Select Stylist [PERSON_NAME] [PERSON_NAME] [PERSON_NAME] [PERSON_NAME] [PERSON_…" at bounding box center [125, 224] width 55 height 14
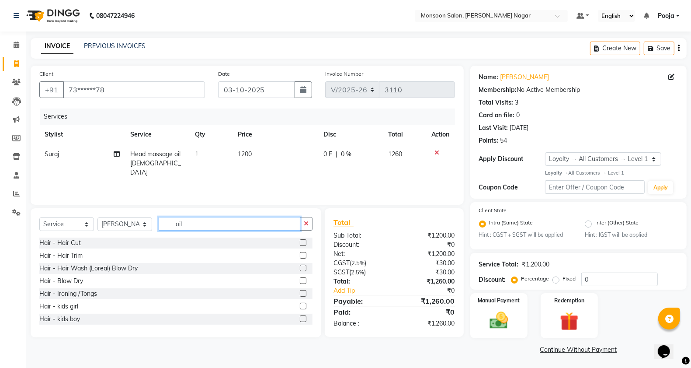
click at [204, 221] on input "oil" at bounding box center [230, 224] width 142 height 14
type input "o"
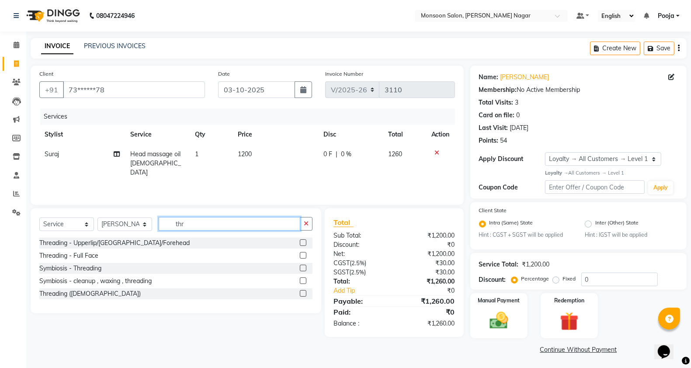
type input "thr"
click at [304, 243] on label at bounding box center [303, 242] width 7 height 7
click at [304, 243] on input "checkbox" at bounding box center [303, 243] width 6 height 6
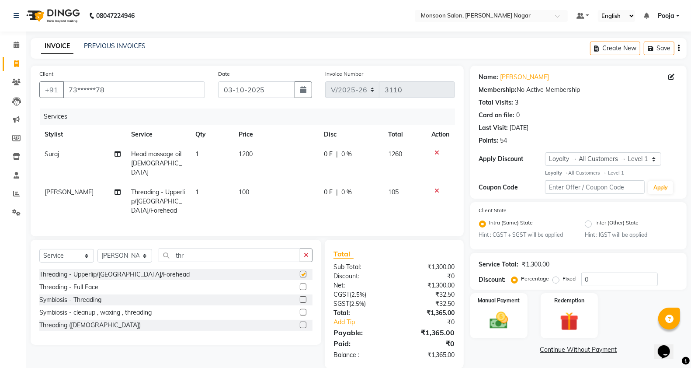
checkbox input "false"
click at [195, 248] on input "thr" at bounding box center [230, 255] width 142 height 14
type input "t"
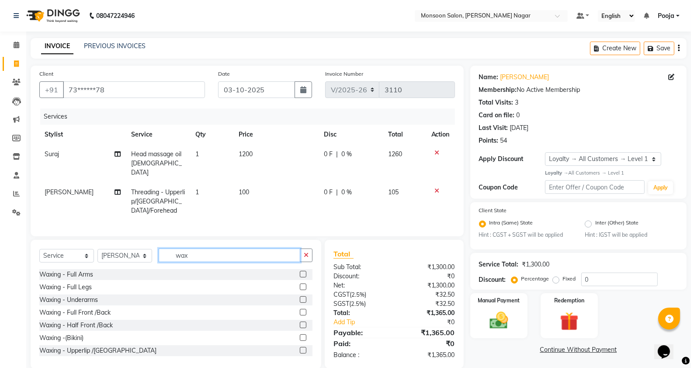
type input "wax"
click at [300, 347] on label at bounding box center [303, 350] width 7 height 7
click at [300, 348] on input "checkbox" at bounding box center [303, 351] width 6 height 6
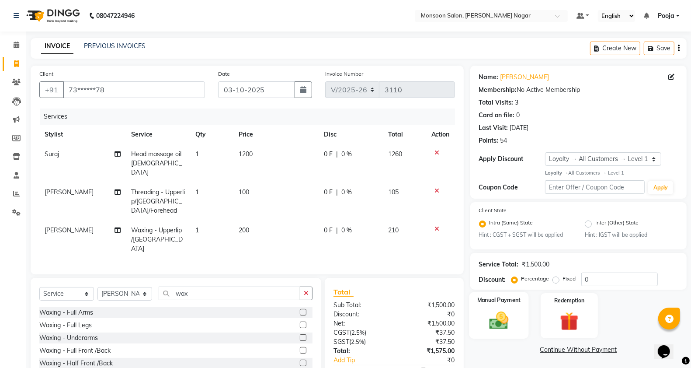
checkbox input "false"
click at [496, 320] on img at bounding box center [499, 321] width 31 height 22
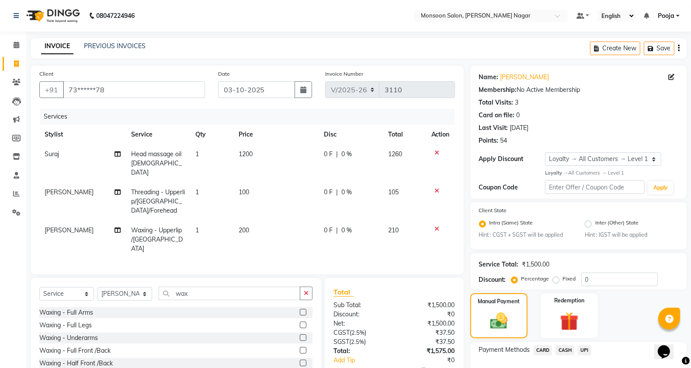
click at [580, 349] on span "UPI" at bounding box center [585, 350] width 14 height 10
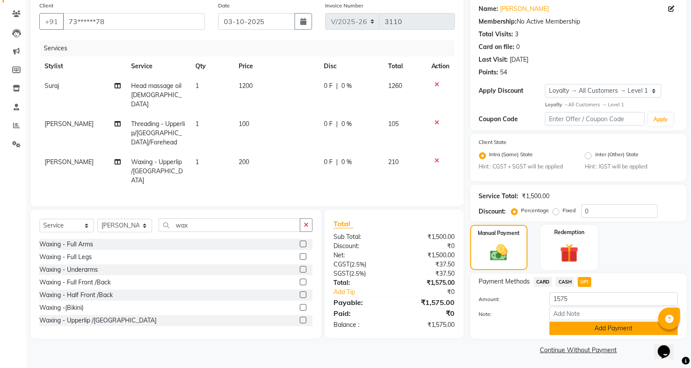
click at [584, 331] on button "Add Payment" at bounding box center [614, 328] width 129 height 14
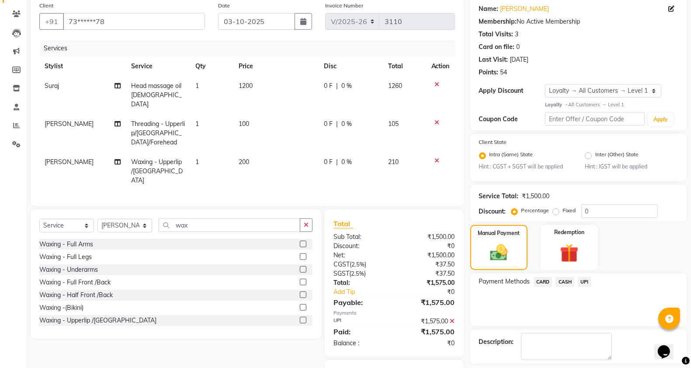
scroll to position [106, 0]
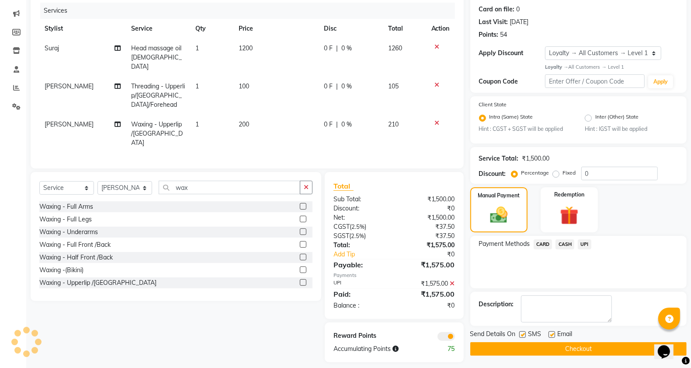
click at [541, 339] on div "Send Details On SMS Email Checkout" at bounding box center [579, 342] width 216 height 26
click at [542, 349] on button "Checkout" at bounding box center [579, 349] width 216 height 14
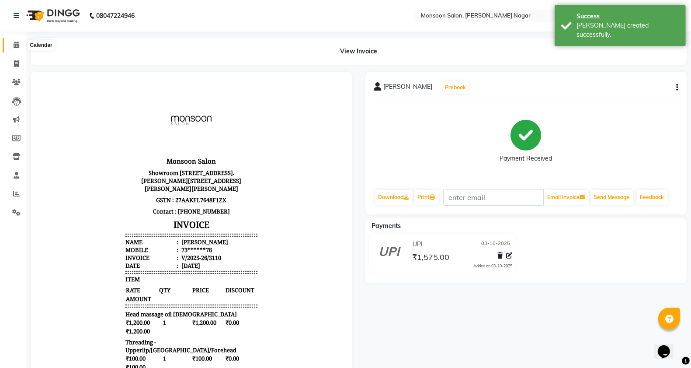
click at [14, 45] on icon at bounding box center [17, 45] width 6 height 7
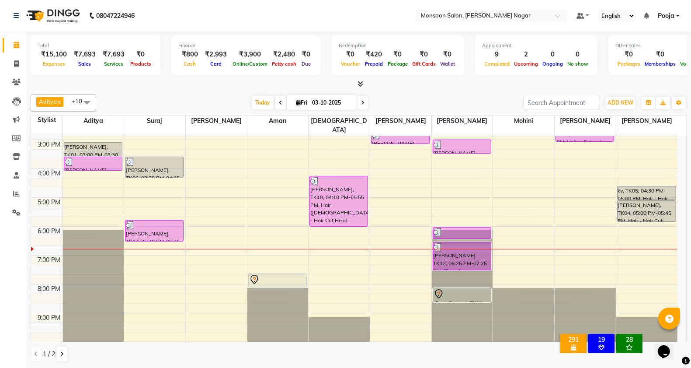
scroll to position [223, 0]
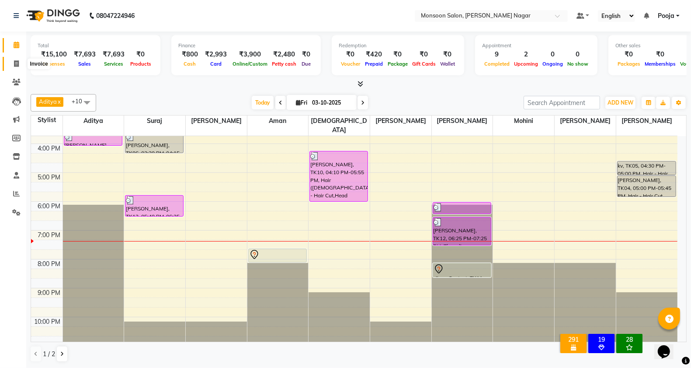
click at [17, 66] on icon at bounding box center [16, 63] width 5 height 7
select select "service"
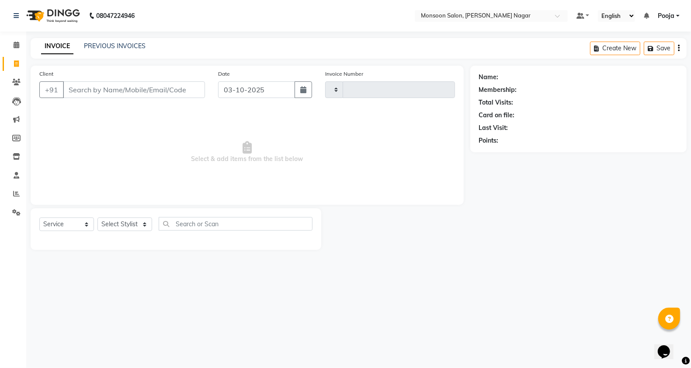
type input "3111"
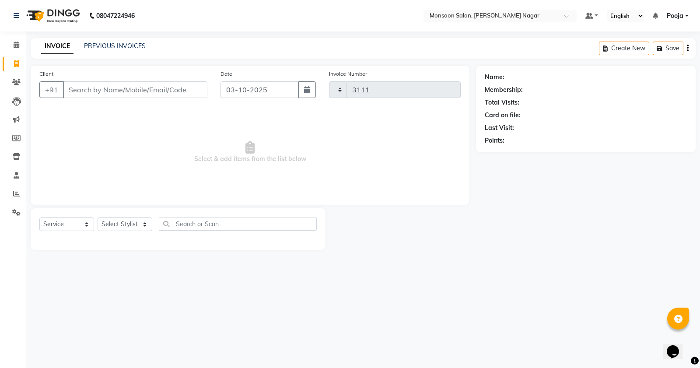
select select "4905"
click at [101, 88] on input "Client" at bounding box center [135, 89] width 144 height 17
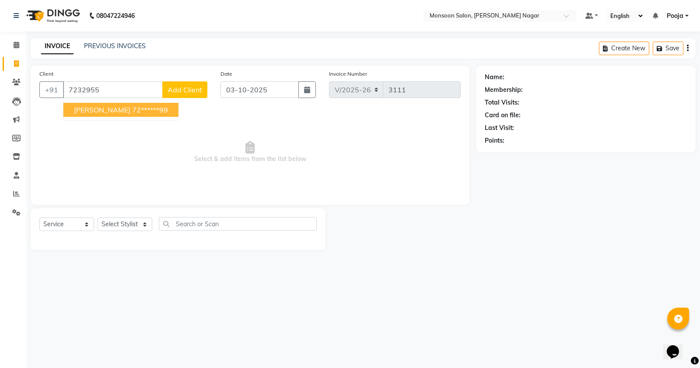
click at [108, 115] on button "Shashak 72******99" at bounding box center [120, 110] width 115 height 14
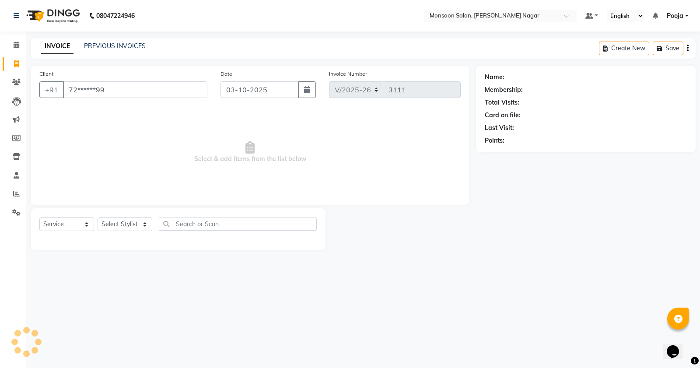
type input "72******99"
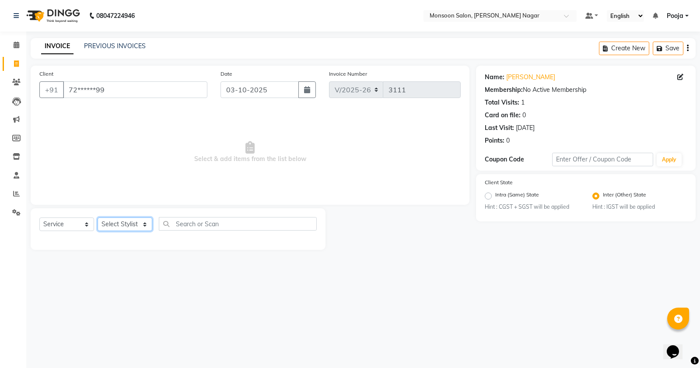
click at [126, 221] on select "Select Stylist [PERSON_NAME] [PERSON_NAME] [PERSON_NAME] [PERSON_NAME] [PERSON_…" at bounding box center [125, 224] width 55 height 14
select select "89609"
click at [98, 217] on select "Select Stylist [PERSON_NAME] [PERSON_NAME] [PERSON_NAME] [PERSON_NAME] [PERSON_…" at bounding box center [125, 224] width 55 height 14
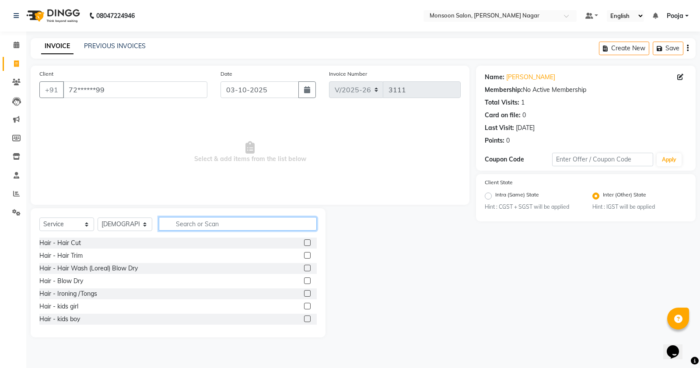
click at [206, 226] on input "text" at bounding box center [238, 224] width 158 height 14
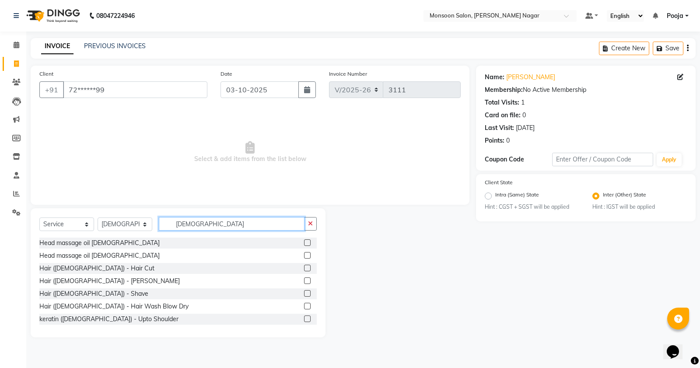
type input "[DEMOGRAPHIC_DATA]"
click at [294, 268] on div "Hair ([DEMOGRAPHIC_DATA]) - Hair Cut" at bounding box center [177, 268] width 277 height 11
click at [304, 267] on label at bounding box center [307, 268] width 7 height 7
click at [304, 267] on input "checkbox" at bounding box center [307, 268] width 6 height 6
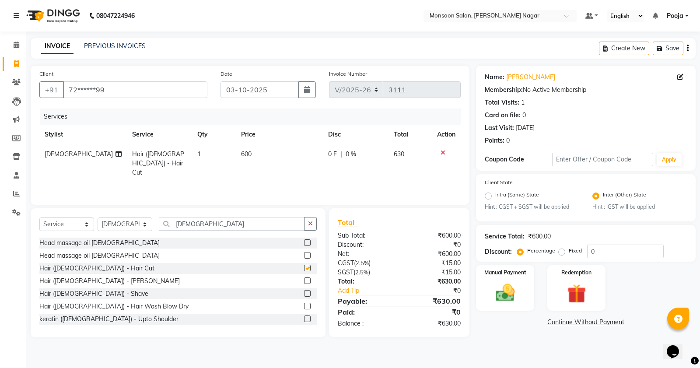
checkbox input "false"
click at [513, 285] on img at bounding box center [504, 293] width 31 height 22
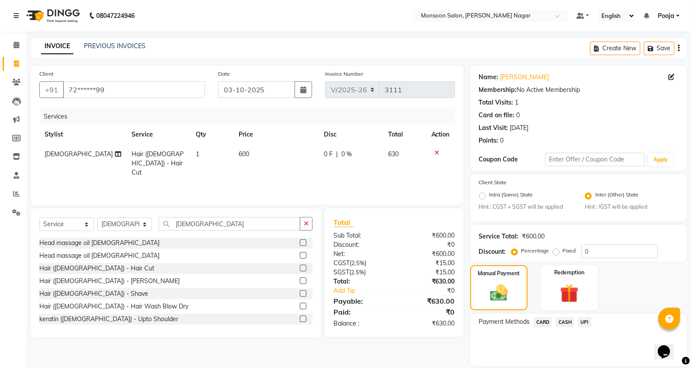
click at [583, 320] on span "UPI" at bounding box center [585, 322] width 14 height 10
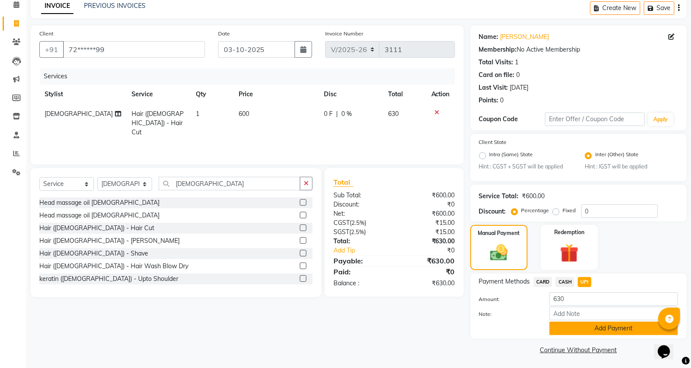
click at [584, 321] on button "Add Payment" at bounding box center [614, 328] width 129 height 14
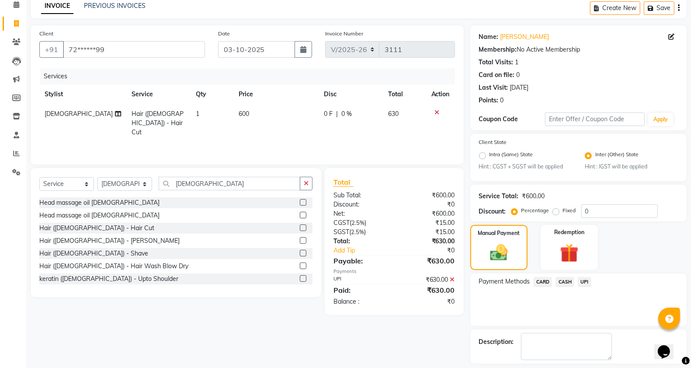
scroll to position [78, 0]
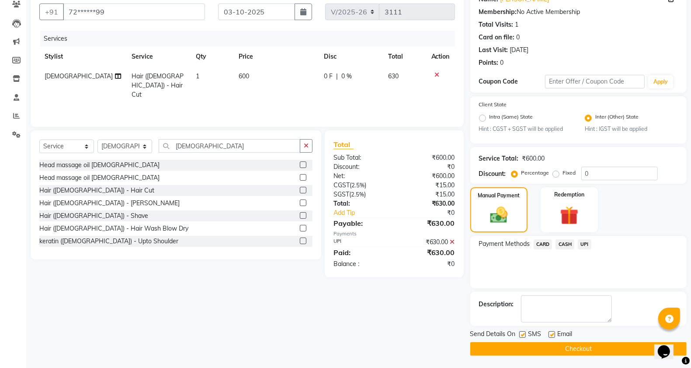
click at [574, 342] on button "Checkout" at bounding box center [579, 349] width 216 height 14
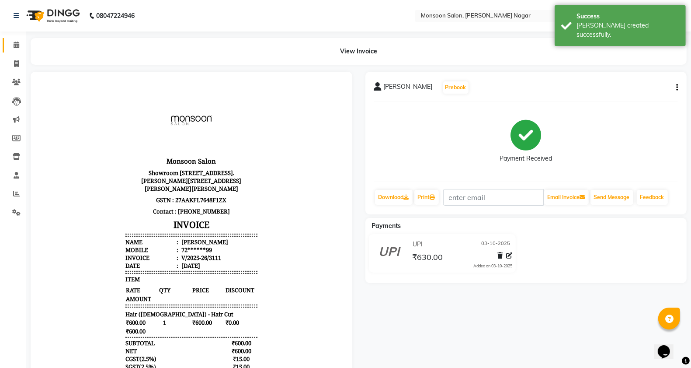
click at [16, 52] on link "Calendar" at bounding box center [13, 45] width 21 height 14
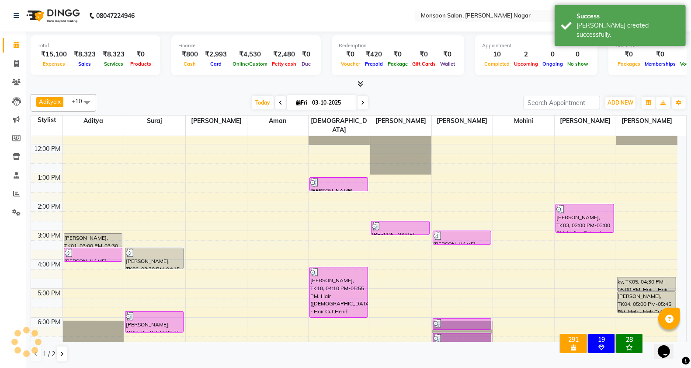
scroll to position [146, 0]
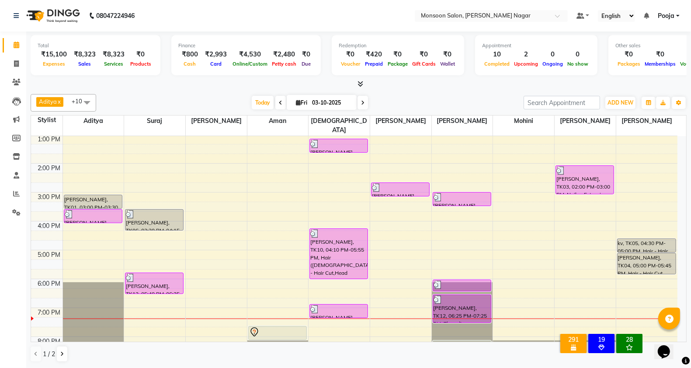
click at [362, 107] on span at bounding box center [363, 103] width 10 height 14
type input "04-10-2025"
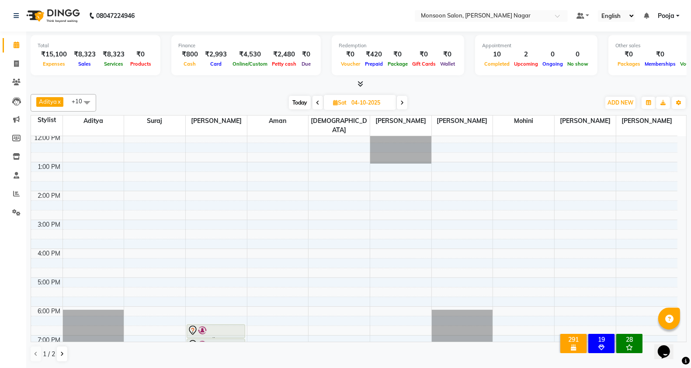
scroll to position [77, 0]
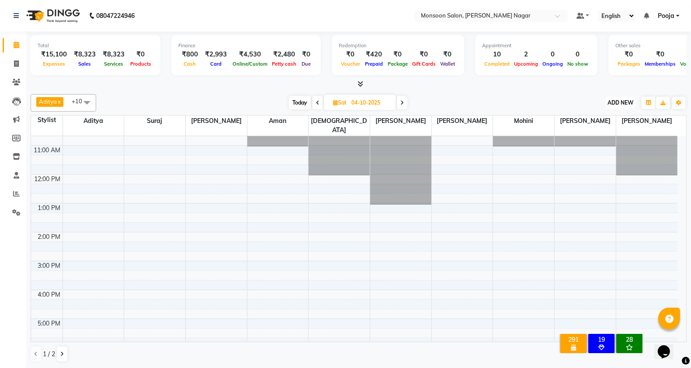
click at [622, 103] on span "ADD NEW" at bounding box center [621, 102] width 26 height 7
click at [617, 123] on button "Add Appointment" at bounding box center [600, 119] width 69 height 11
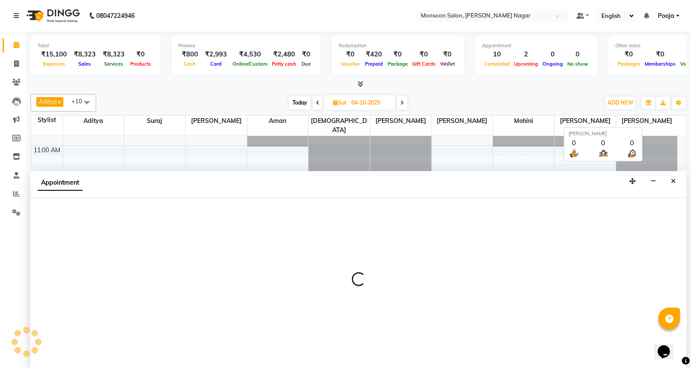
scroll to position [0, 0]
select select "540"
select select "tentative"
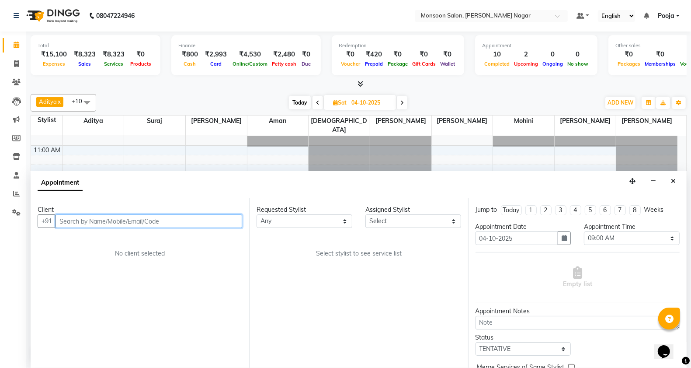
click at [184, 222] on input "text" at bounding box center [149, 221] width 187 height 14
click at [108, 237] on ngb-highlight "86******66" at bounding box center [97, 239] width 36 height 9
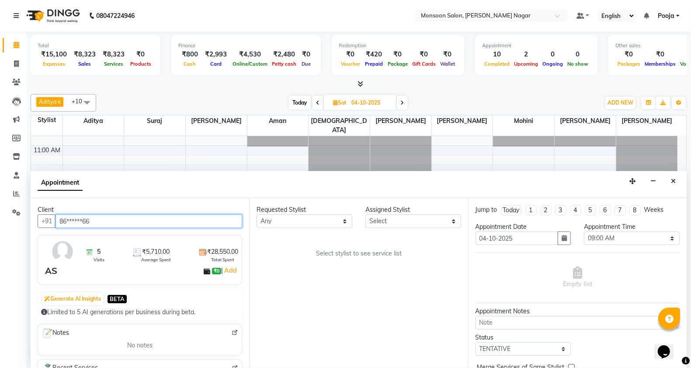
type input "86******66"
click at [358, 220] on div "Requested Stylist Any Aditya Aman Amruta Harriet Harshad Mohini Payal Pooja Raj…" at bounding box center [304, 216] width 109 height 23
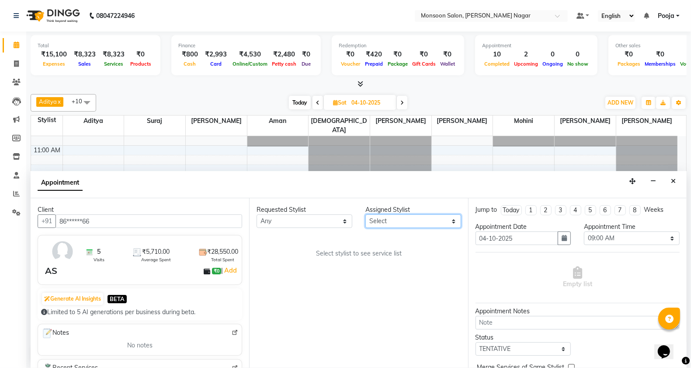
click at [384, 225] on select "Select [PERSON_NAME] [PERSON_NAME] [PERSON_NAME] [PERSON_NAME] [PERSON_NAME] Po…" at bounding box center [414, 221] width 96 height 14
select select "37925"
click at [366, 214] on select "Select [PERSON_NAME] [PERSON_NAME] [PERSON_NAME] [PERSON_NAME] [PERSON_NAME] Po…" at bounding box center [414, 221] width 96 height 14
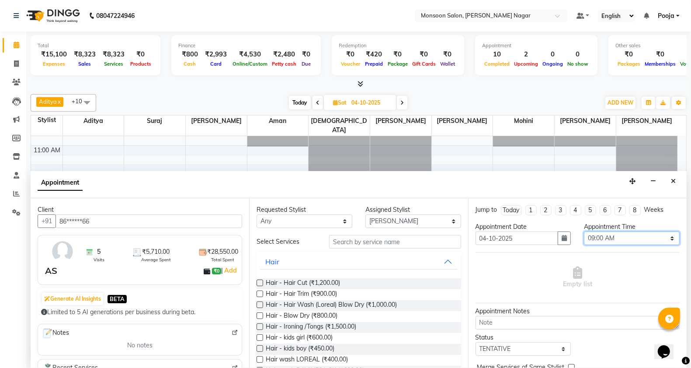
click at [598, 232] on select "Select 09:00 AM 09:15 AM 09:30 AM 09:45 AM 10:00 AM 10:15 AM 10:30 AM 10:45 AM …" at bounding box center [632, 238] width 96 height 14
select select "780"
click at [584, 231] on select "Select 09:00 AM 09:15 AM 09:30 AM 09:45 AM 10:00 AM 10:15 AM 10:30 AM 10:45 AM …" at bounding box center [632, 238] width 96 height 14
click at [385, 245] on input "text" at bounding box center [395, 242] width 132 height 14
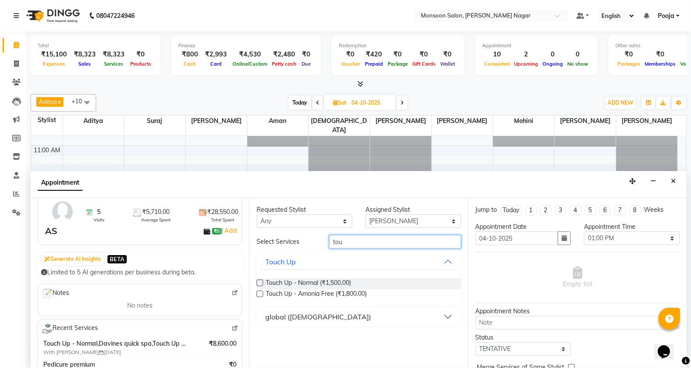
scroll to position [0, 0]
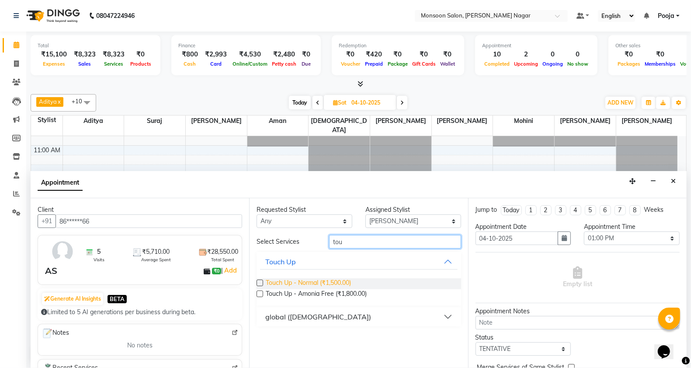
type input "tou"
click at [281, 287] on span "Touch Up - Normal (₹1,500.00)" at bounding box center [308, 283] width 85 height 11
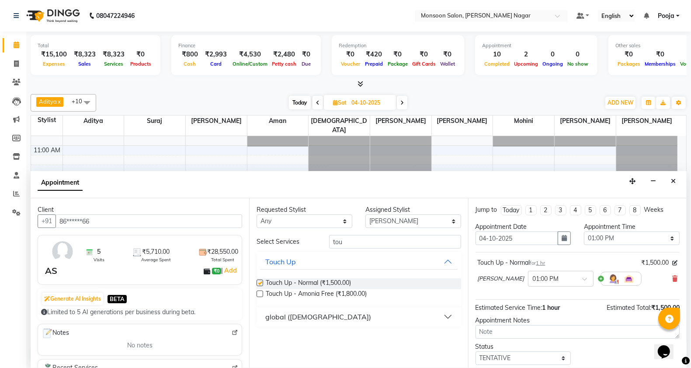
checkbox input "false"
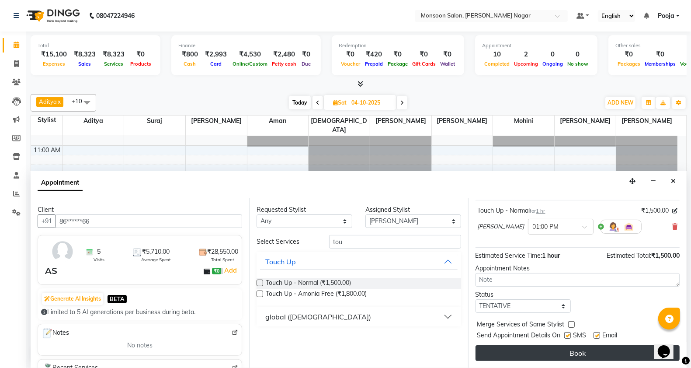
click at [567, 354] on button "Book" at bounding box center [578, 353] width 204 height 16
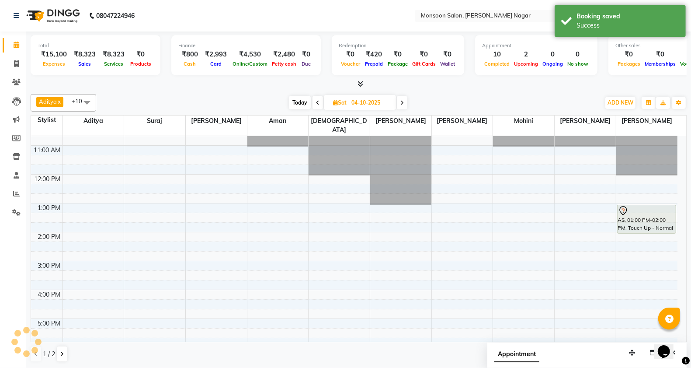
scroll to position [0, 0]
click at [306, 105] on span "Today" at bounding box center [300, 103] width 22 height 14
type input "03-10-2025"
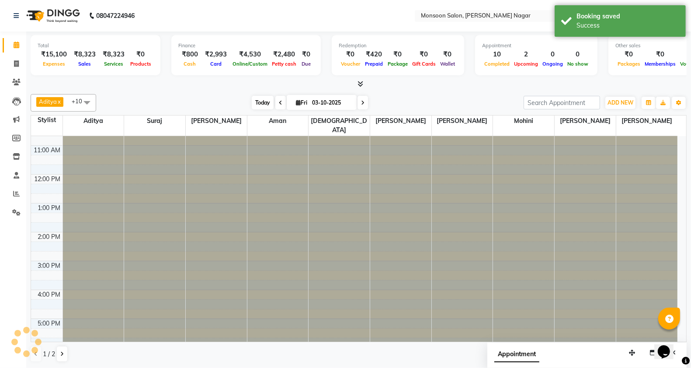
scroll to position [223, 0]
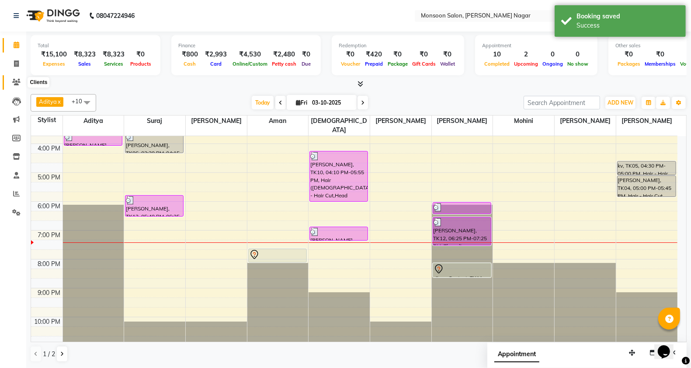
click at [11, 79] on span at bounding box center [16, 82] width 15 height 10
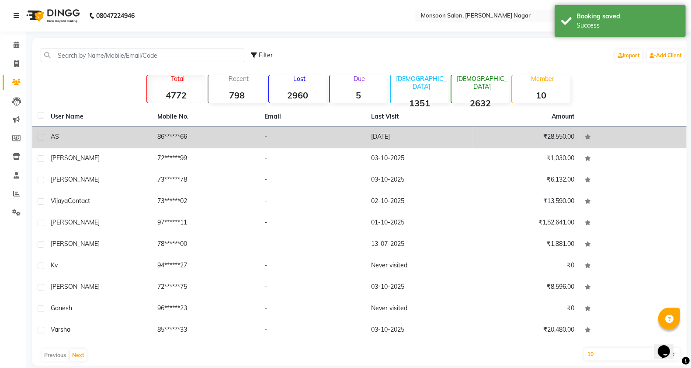
click at [78, 143] on td "AS" at bounding box center [98, 137] width 107 height 21
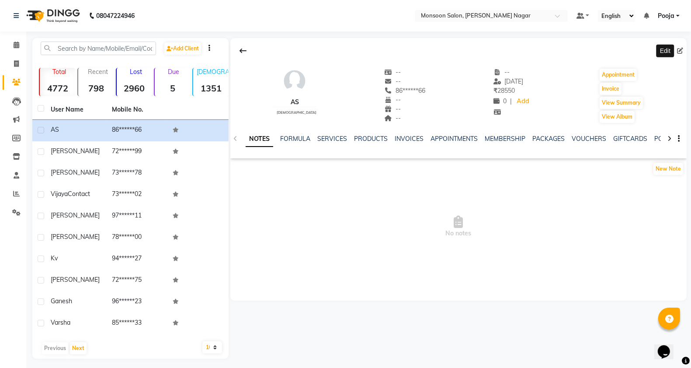
click at [679, 50] on icon at bounding box center [680, 51] width 6 height 6
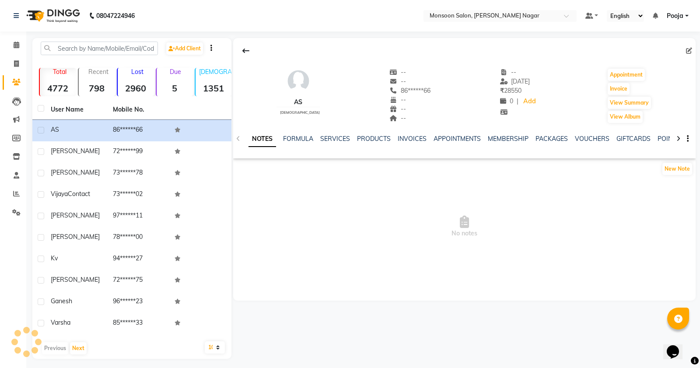
select select "[DEMOGRAPHIC_DATA]"
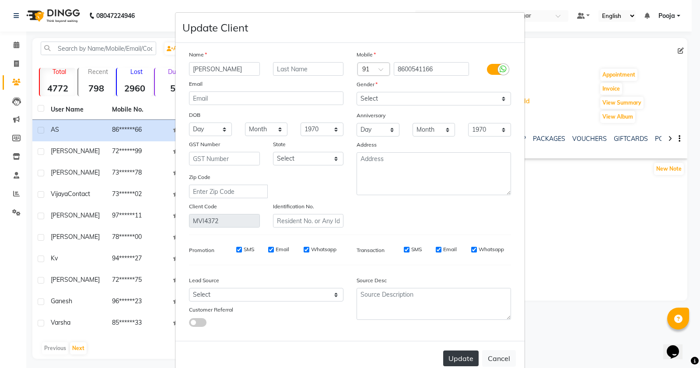
type input "Anubha"
click at [457, 357] on button "Update" at bounding box center [460, 358] width 35 height 16
select select
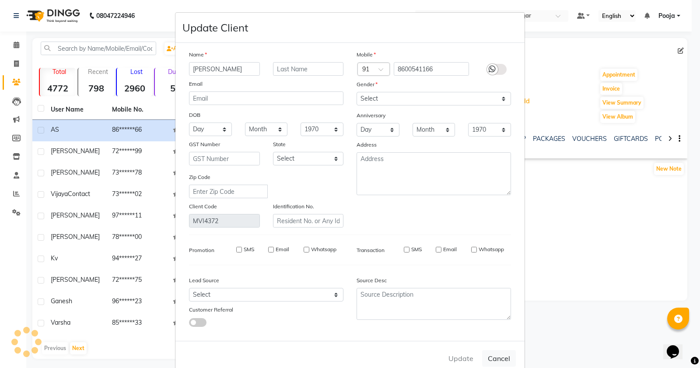
select select
checkbox input "false"
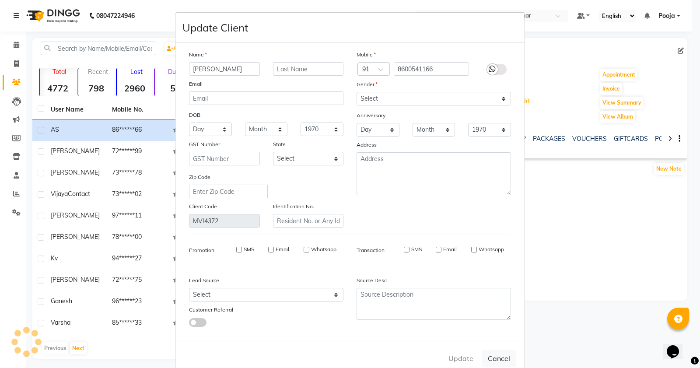
checkbox input "false"
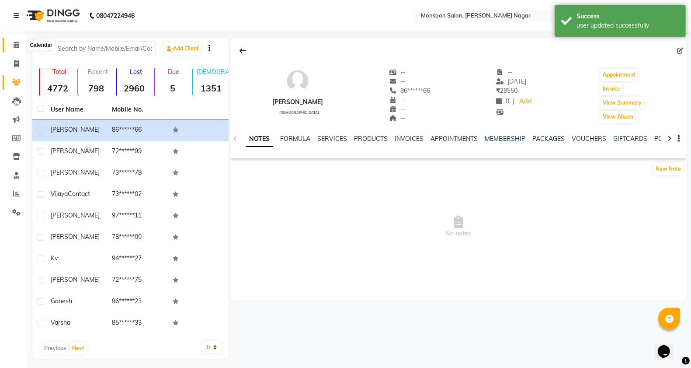
click at [14, 43] on icon at bounding box center [17, 45] width 6 height 7
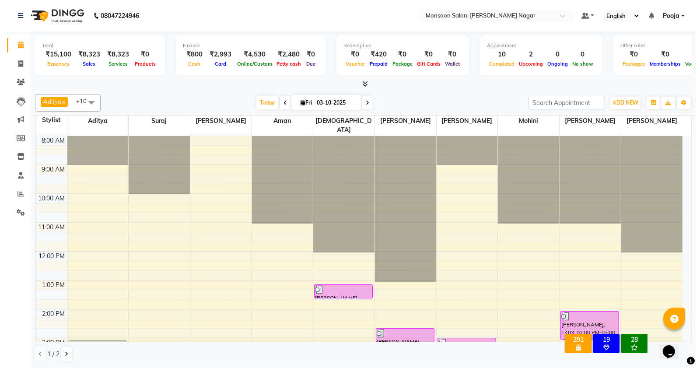
scroll to position [223, 0]
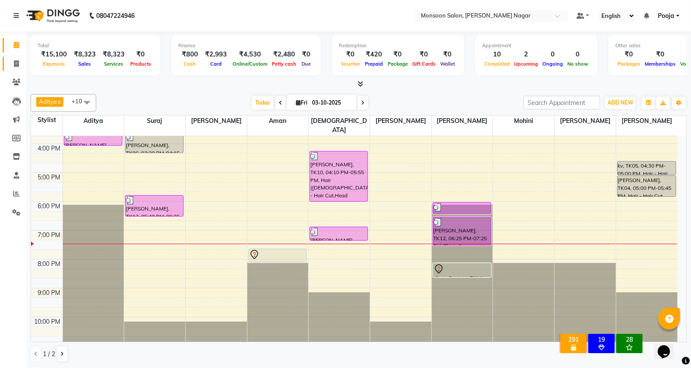
click at [15, 69] on link "Invoice" at bounding box center [13, 64] width 21 height 14
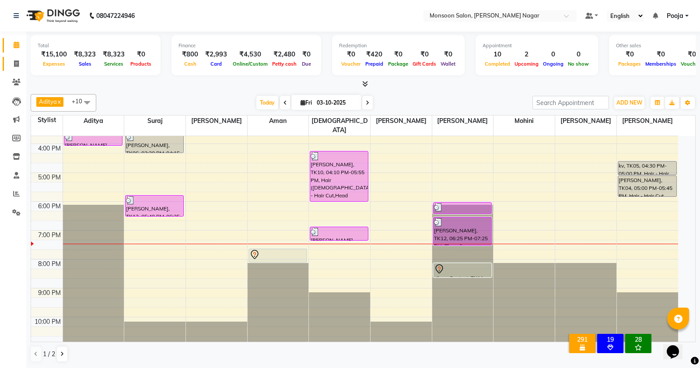
select select "4905"
select select "service"
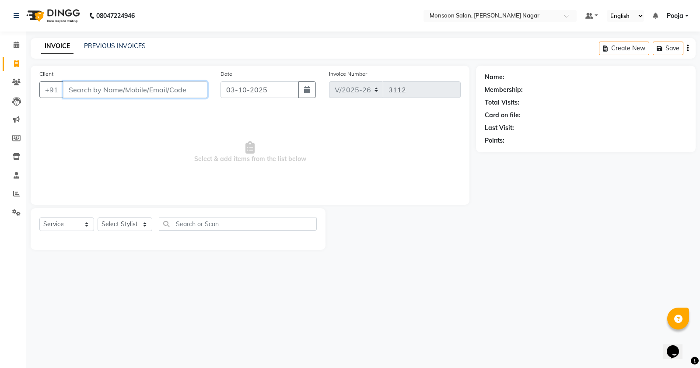
click at [122, 85] on input "Client" at bounding box center [135, 89] width 144 height 17
type input "8"
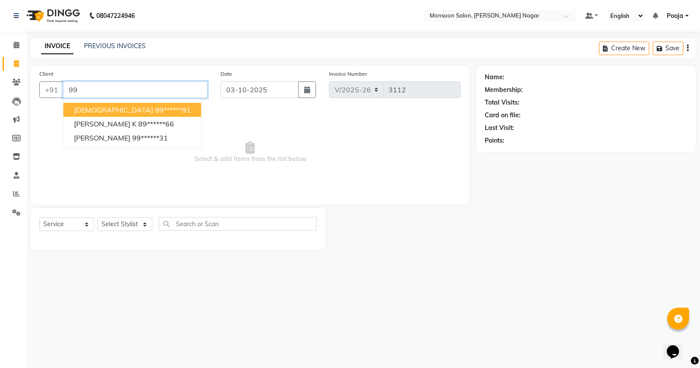
type input "9"
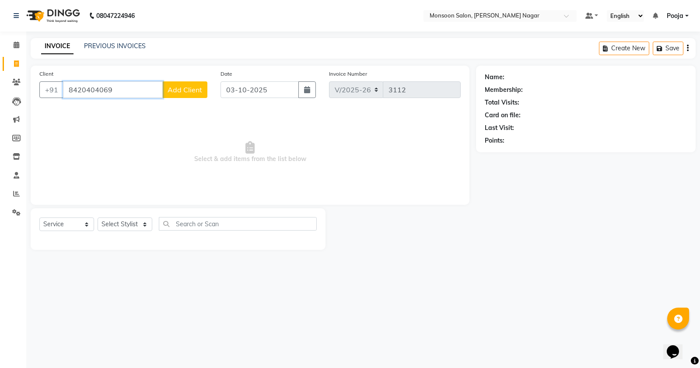
type input "8420404069"
click at [176, 91] on span "Add Client" at bounding box center [184, 89] width 35 height 9
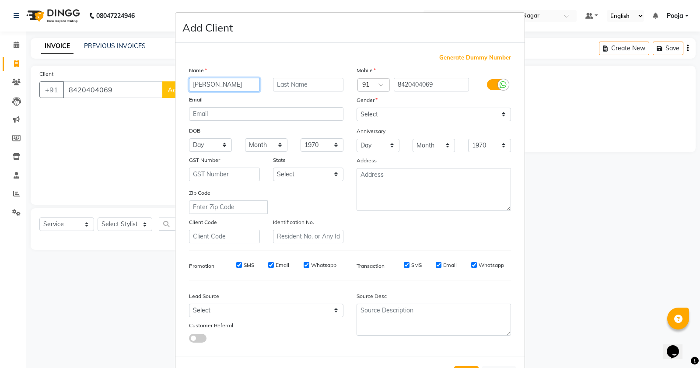
type input "Sayan"
click at [396, 112] on select "Select [DEMOGRAPHIC_DATA] [DEMOGRAPHIC_DATA] Other Prefer Not To Say" at bounding box center [433, 115] width 154 height 14
select select "[DEMOGRAPHIC_DATA]"
click at [356, 108] on select "Select [DEMOGRAPHIC_DATA] [DEMOGRAPHIC_DATA] Other Prefer Not To Say" at bounding box center [433, 115] width 154 height 14
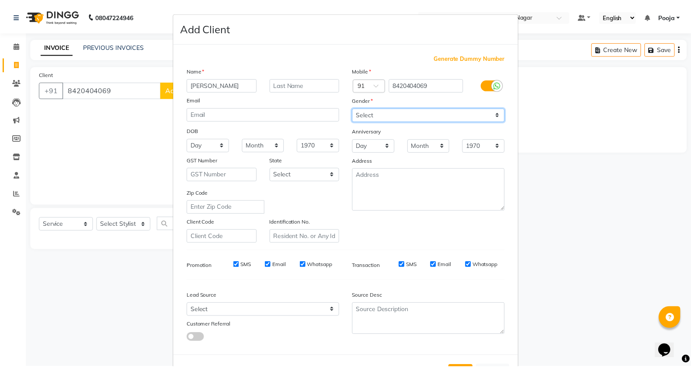
scroll to position [33, 0]
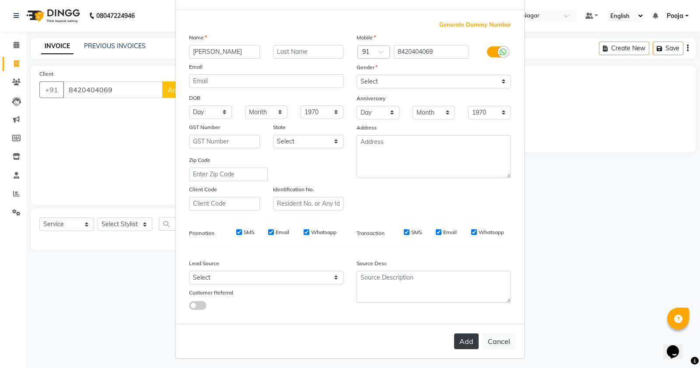
click at [458, 333] on button "Add" at bounding box center [466, 341] width 24 height 16
type input "84******69"
select select
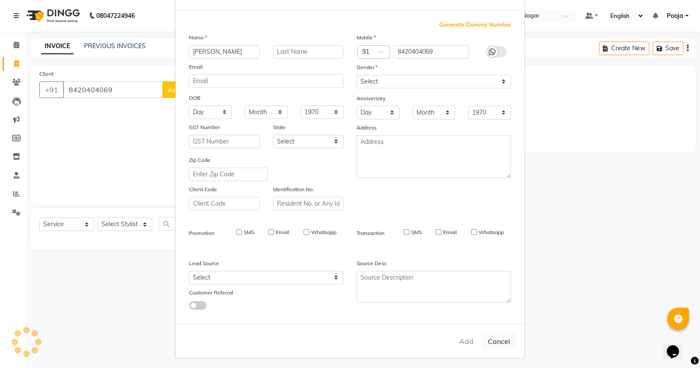
select select
checkbox input "false"
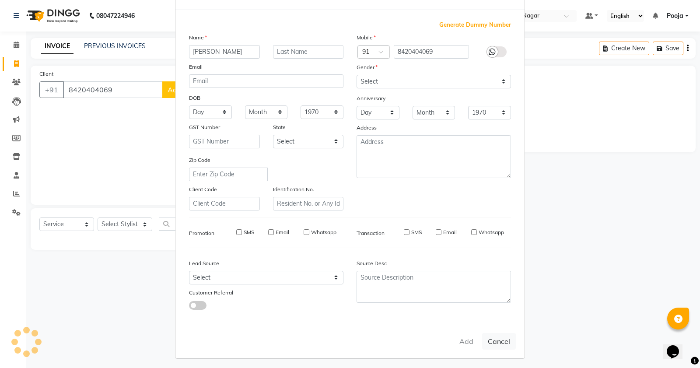
checkbox input "false"
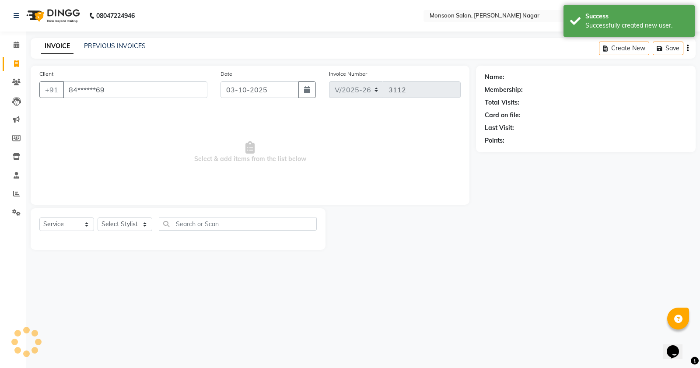
select select "1: Object"
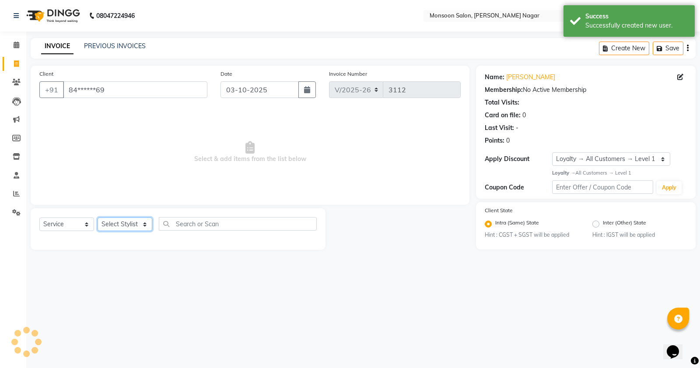
click at [126, 223] on select "Select Stylist [PERSON_NAME] [PERSON_NAME] [PERSON_NAME] [PERSON_NAME] [PERSON_…" at bounding box center [125, 224] width 55 height 14
select select "67953"
click at [98, 217] on select "Select Stylist [PERSON_NAME] [PERSON_NAME] [PERSON_NAME] [PERSON_NAME] [PERSON_…" at bounding box center [125, 224] width 55 height 14
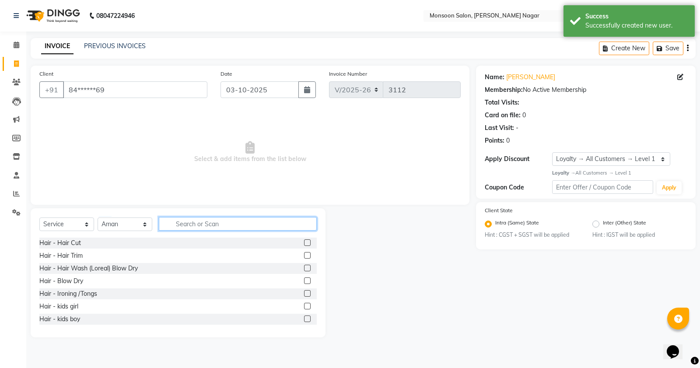
click at [201, 222] on input "text" at bounding box center [238, 224] width 158 height 14
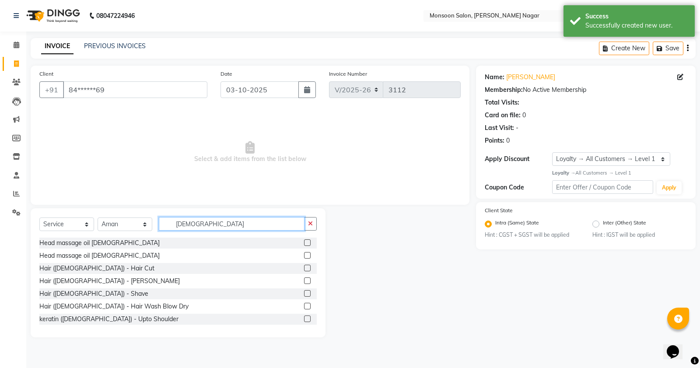
type input "[DEMOGRAPHIC_DATA]"
click at [304, 267] on label at bounding box center [307, 268] width 7 height 7
click at [304, 267] on input "checkbox" at bounding box center [307, 268] width 6 height 6
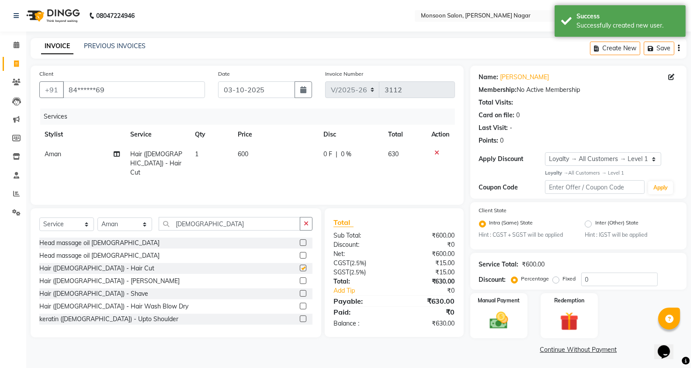
checkbox input "false"
click at [257, 151] on td "600" at bounding box center [276, 163] width 86 height 38
select select "67953"
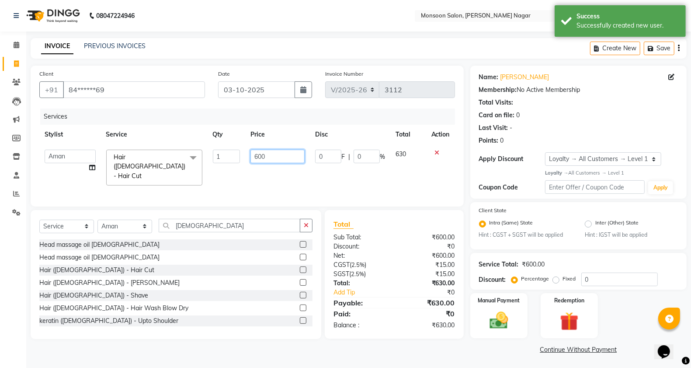
click at [254, 157] on input "600" at bounding box center [278, 157] width 55 height 14
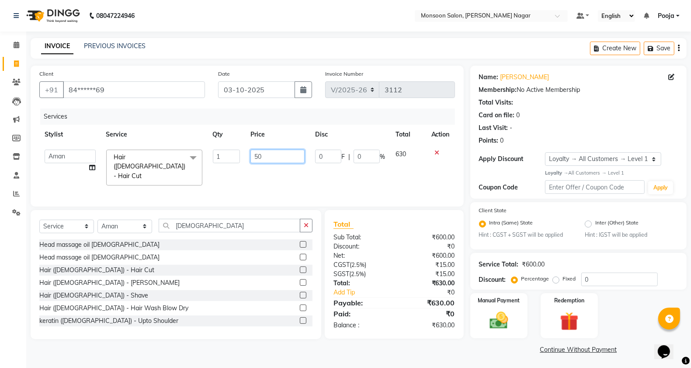
type input "500"
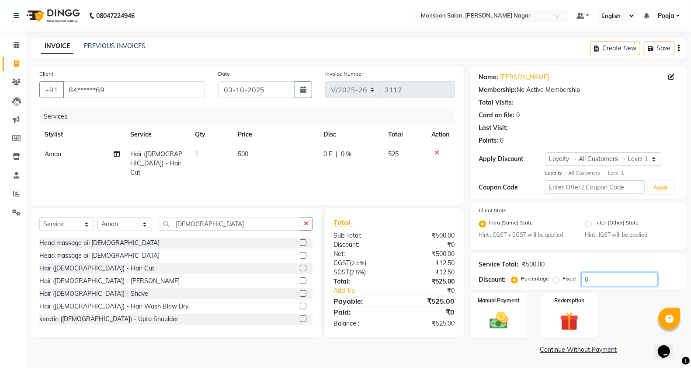
drag, startPoint x: 615, startPoint y: 279, endPoint x: 534, endPoint y: 296, distance: 83.3
click at [536, 296] on div "Name: Sayan Membership: No Active Membership Total Visits: Card on file: 0 Last…" at bounding box center [582, 211] width 223 height 290
type input "30"
click at [502, 317] on img at bounding box center [499, 321] width 31 height 22
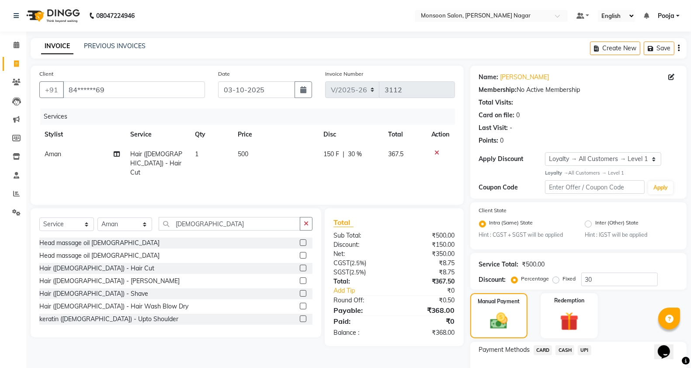
click at [588, 350] on span "UPI" at bounding box center [585, 350] width 14 height 10
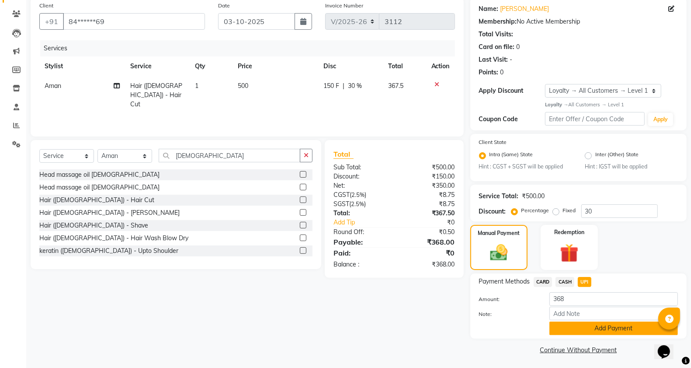
click at [589, 328] on button "Add Payment" at bounding box center [614, 328] width 129 height 14
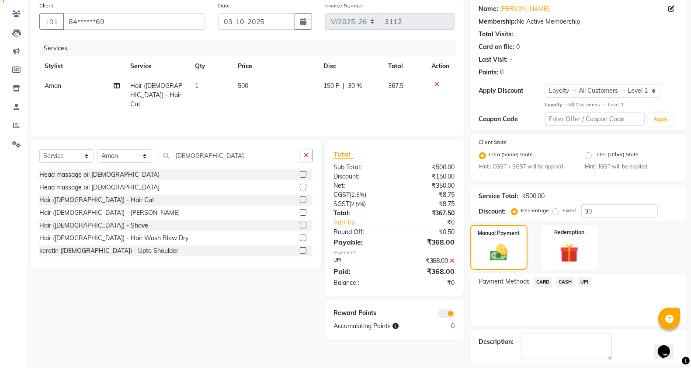
scroll to position [106, 0]
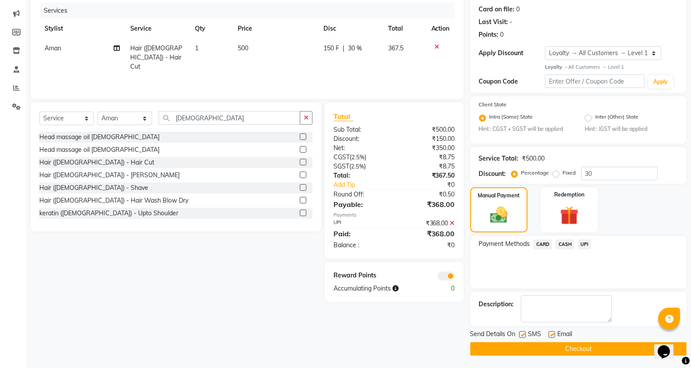
click at [589, 348] on button "Checkout" at bounding box center [579, 349] width 216 height 14
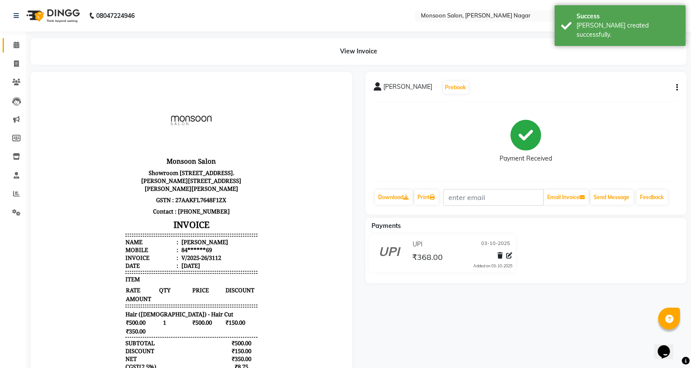
click at [21, 38] on link "Calendar" at bounding box center [13, 45] width 21 height 14
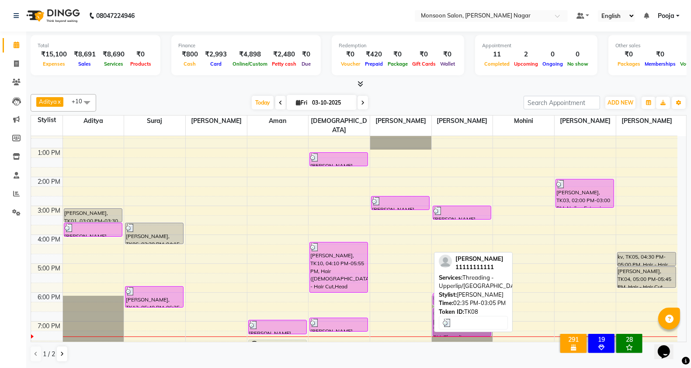
scroll to position [146, 0]
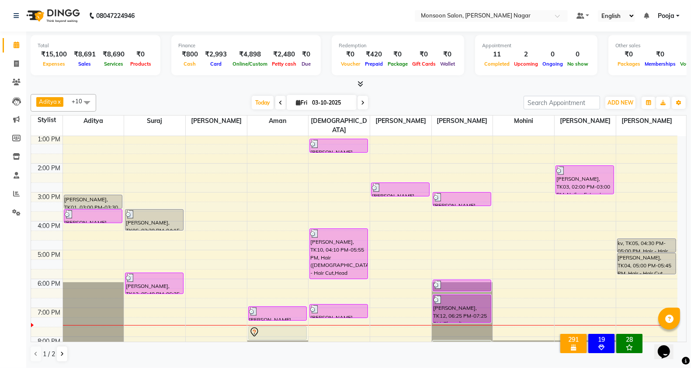
click at [358, 82] on icon at bounding box center [361, 83] width 6 height 7
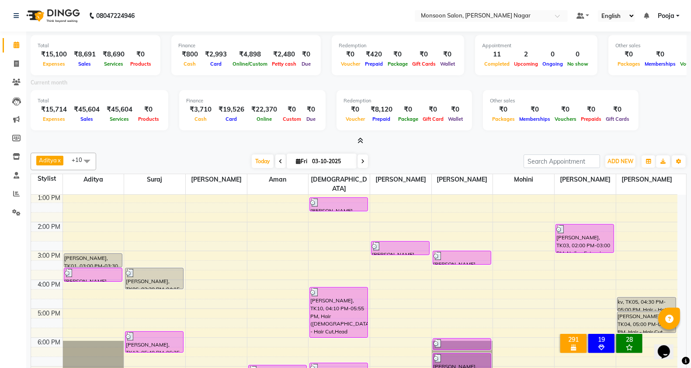
click at [359, 139] on icon at bounding box center [361, 140] width 6 height 7
